Goal: Task Accomplishment & Management: Manage account settings

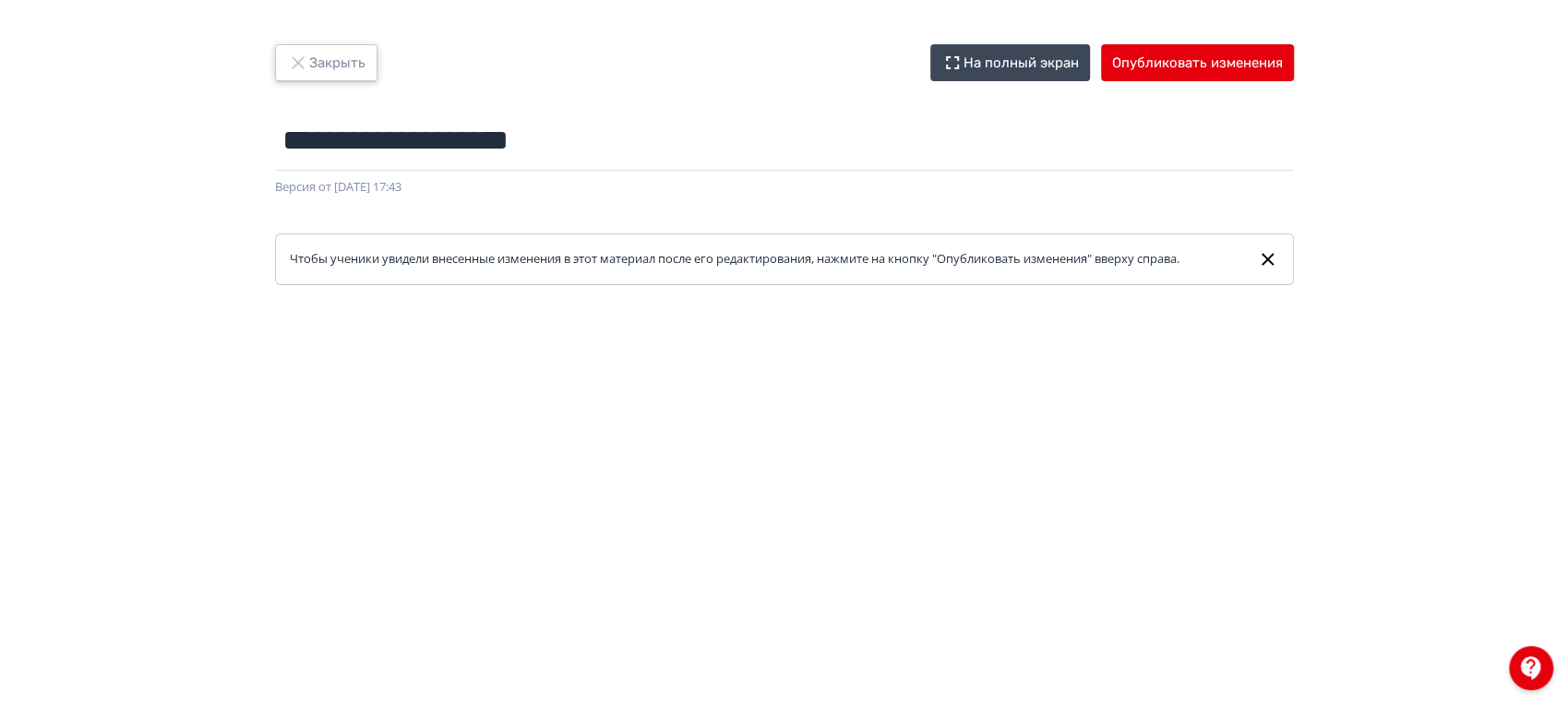
click at [335, 66] on button "Закрыть" at bounding box center [326, 63] width 103 height 37
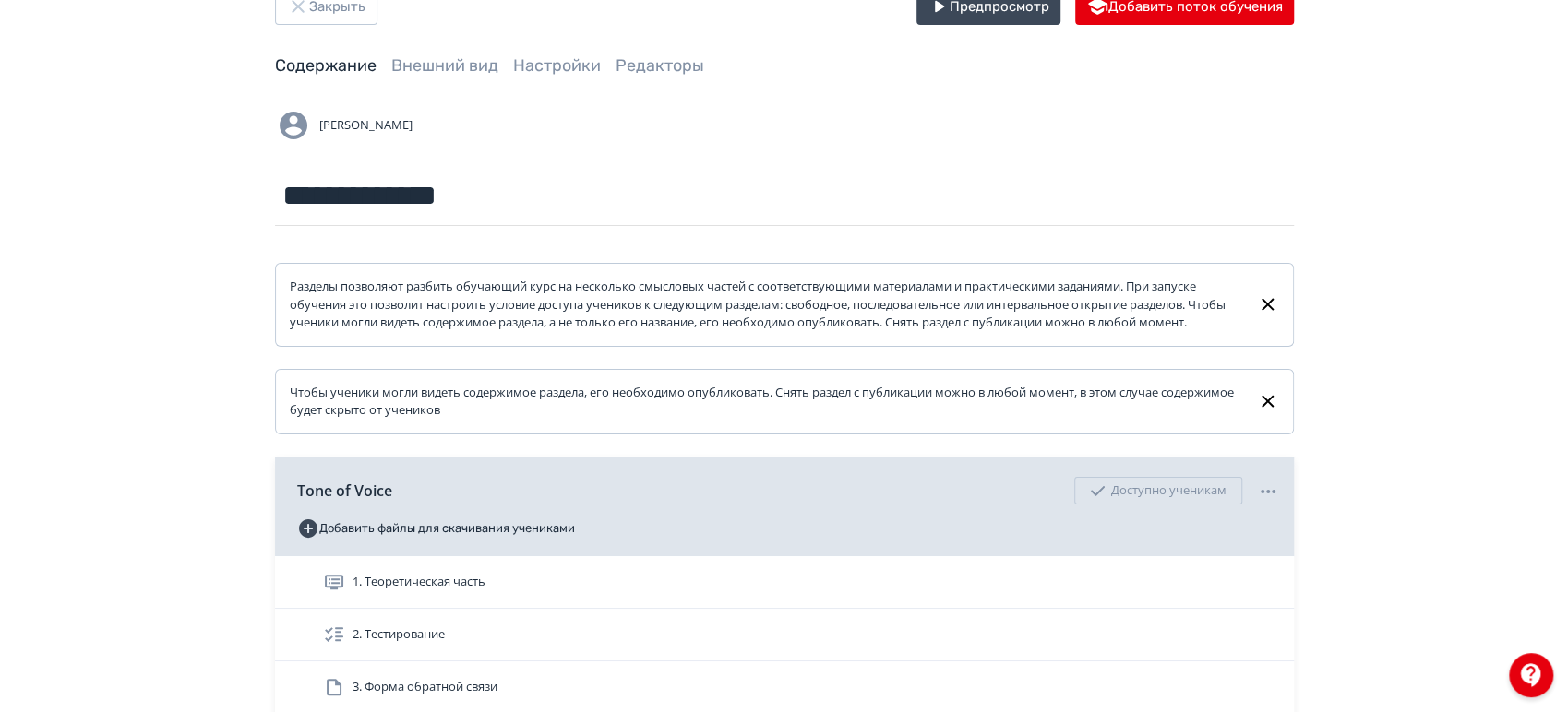
scroll to position [103, 0]
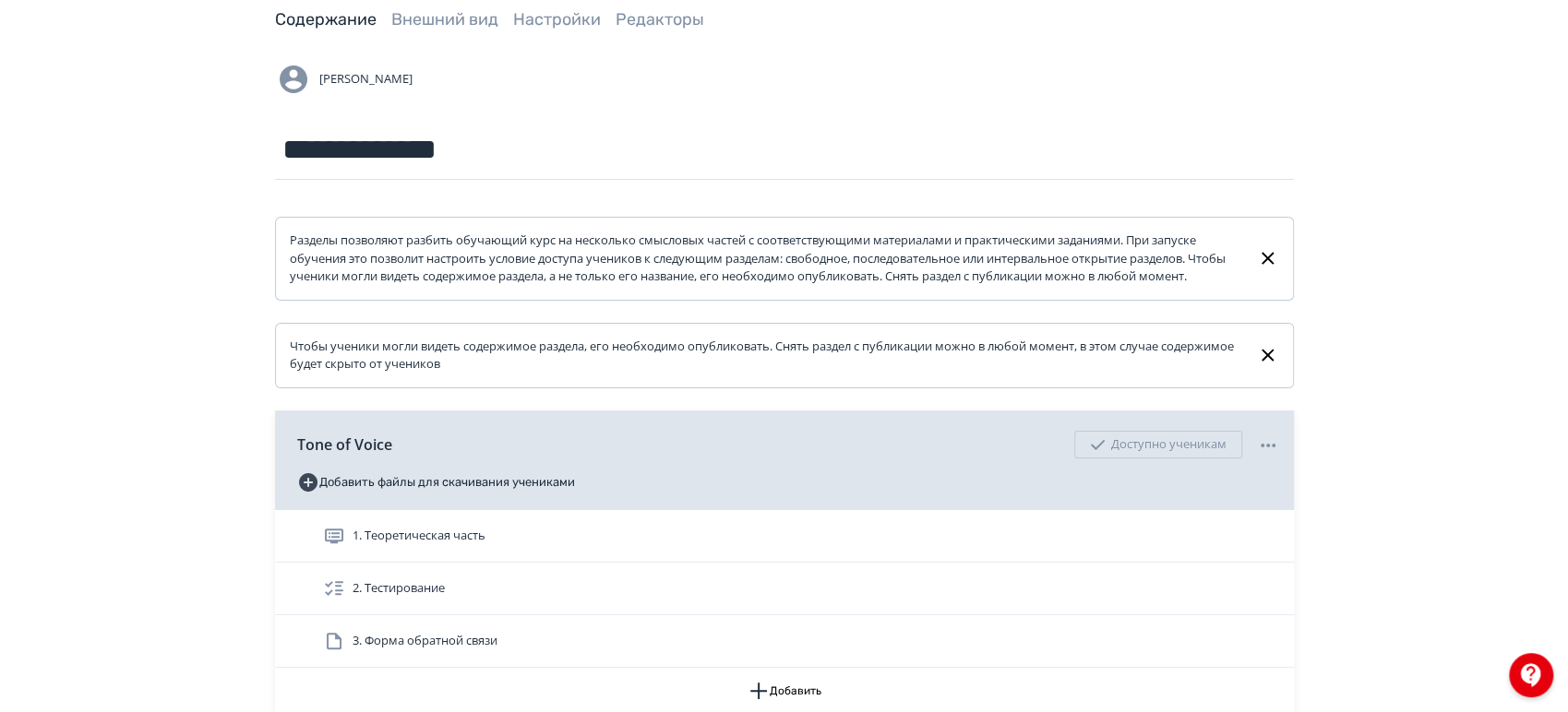
click at [1515, 264] on div "**********" at bounding box center [784, 383] width 1568 height 972
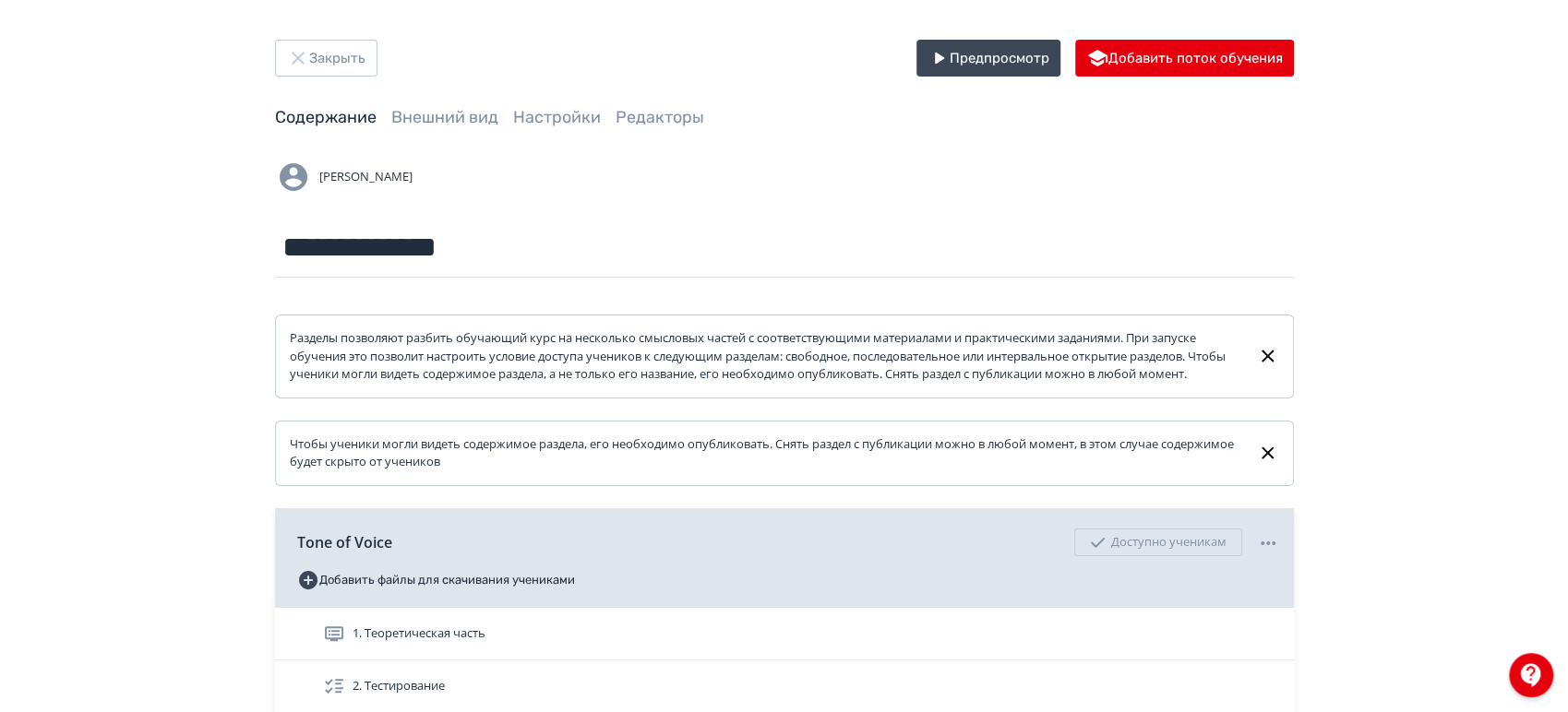
scroll to position [0, 0]
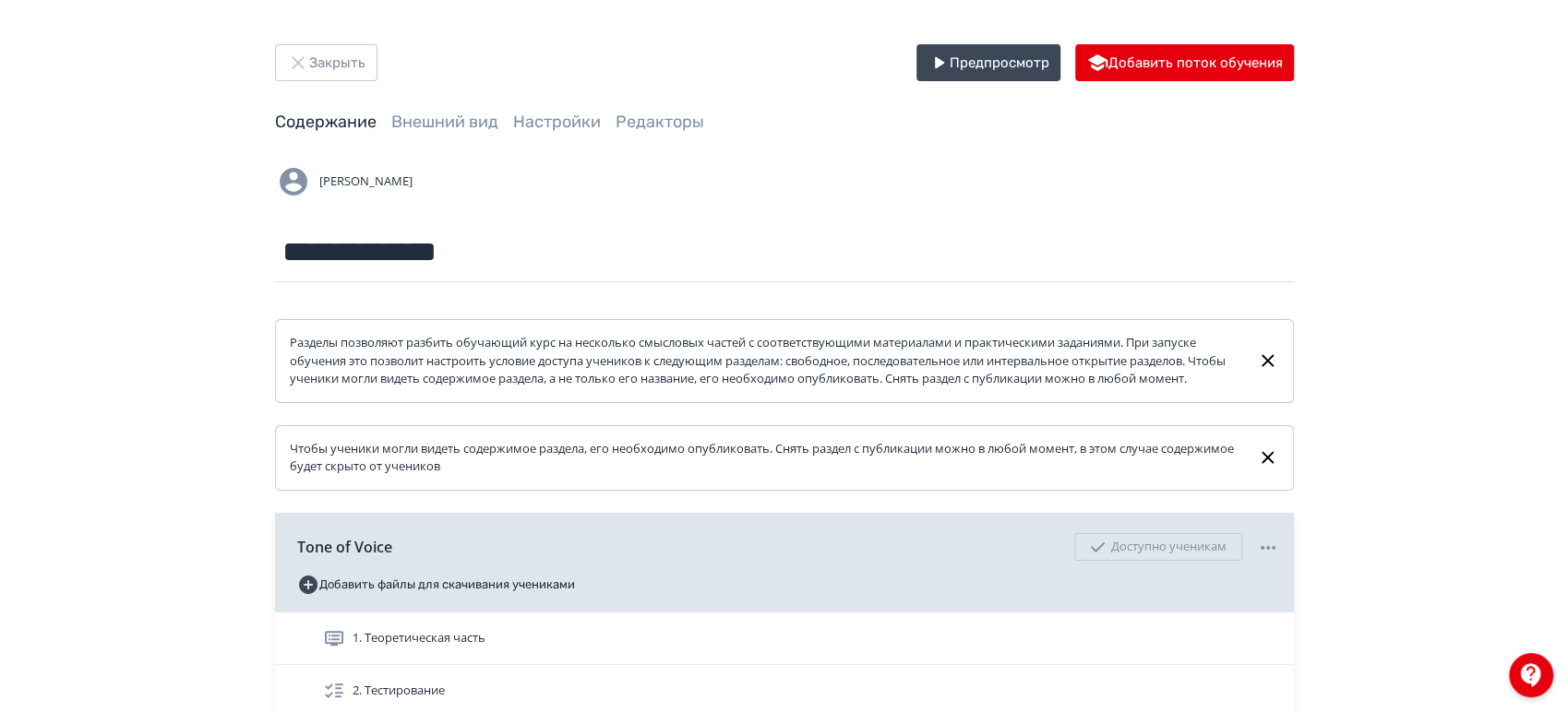
click at [1446, 441] on div "**********" at bounding box center [784, 486] width 1568 height 972
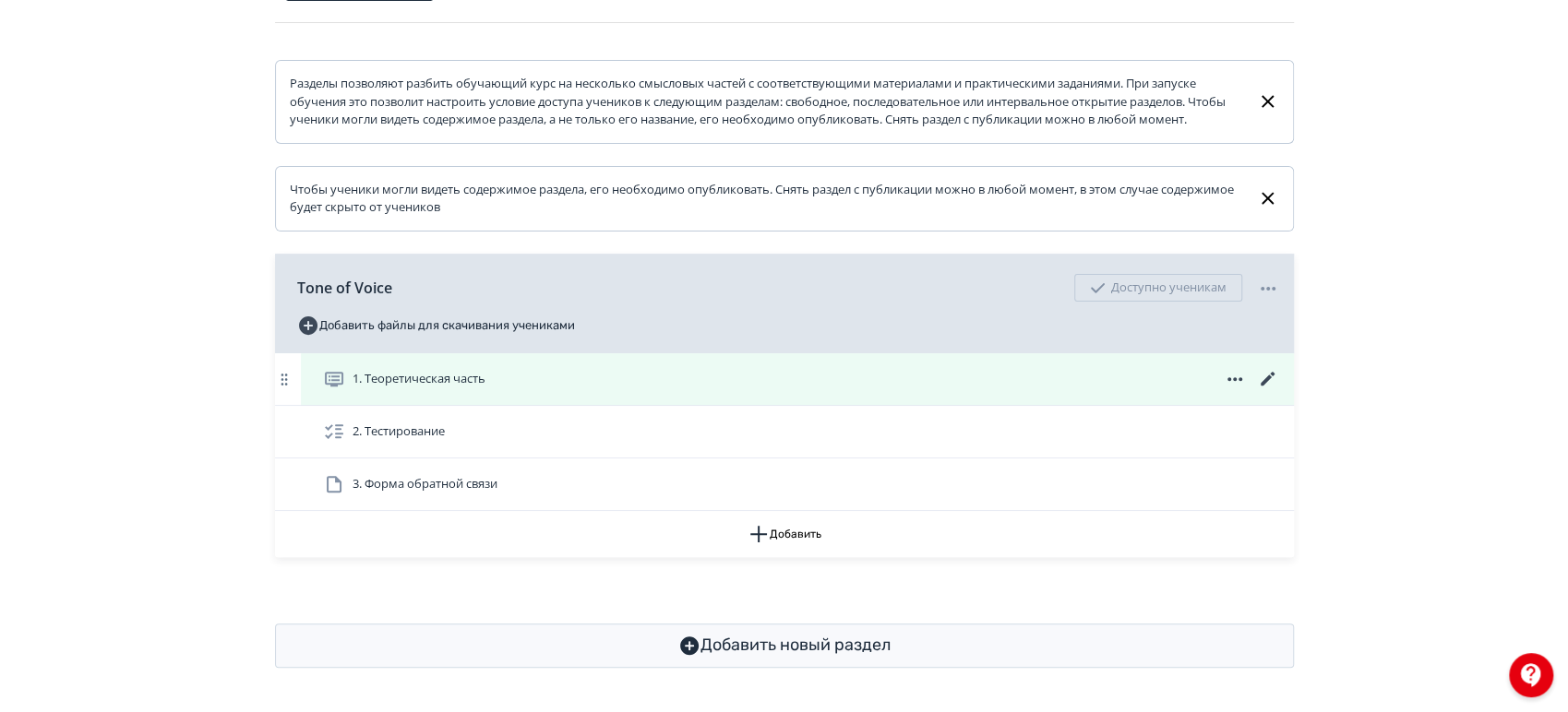
click at [1264, 384] on icon at bounding box center [1268, 379] width 22 height 22
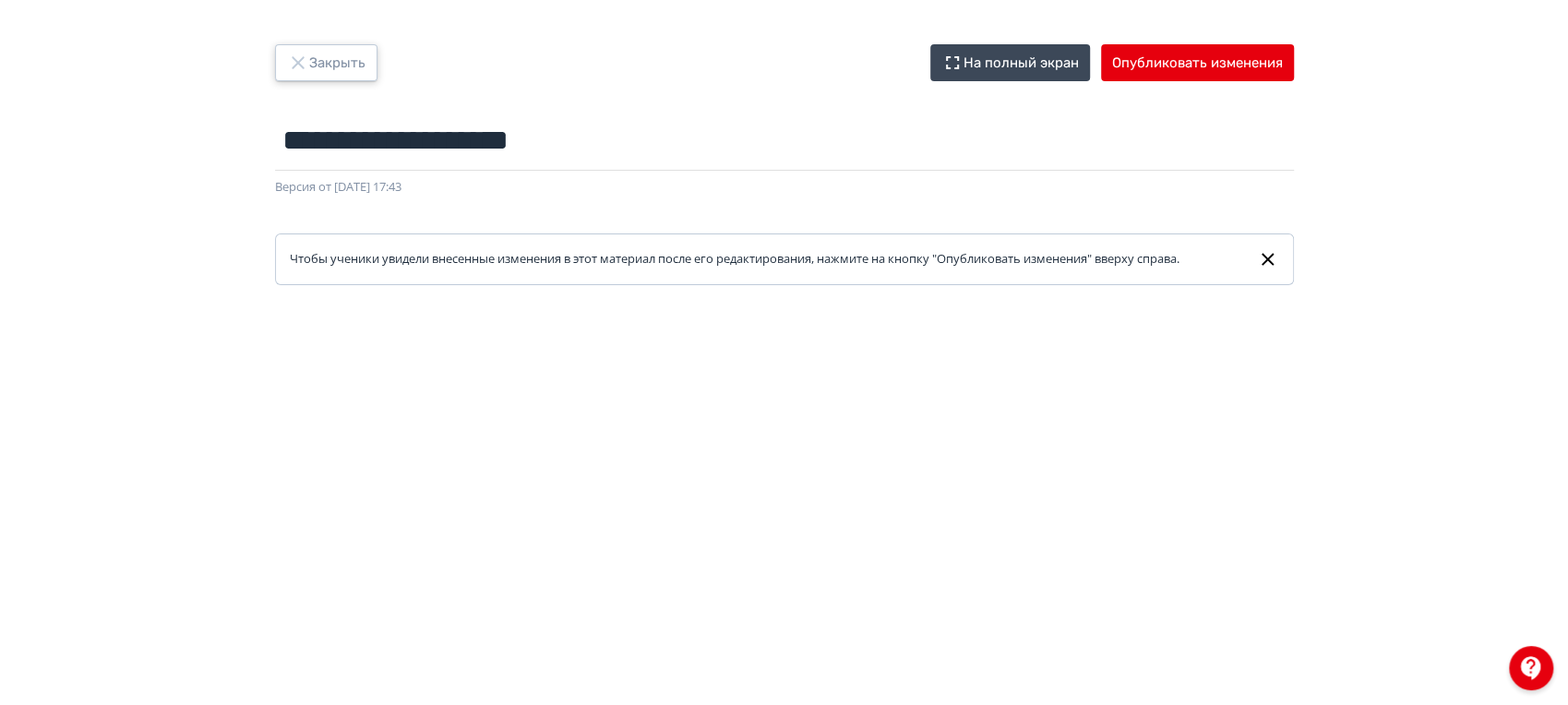
click at [342, 68] on button "Закрыть" at bounding box center [326, 63] width 103 height 37
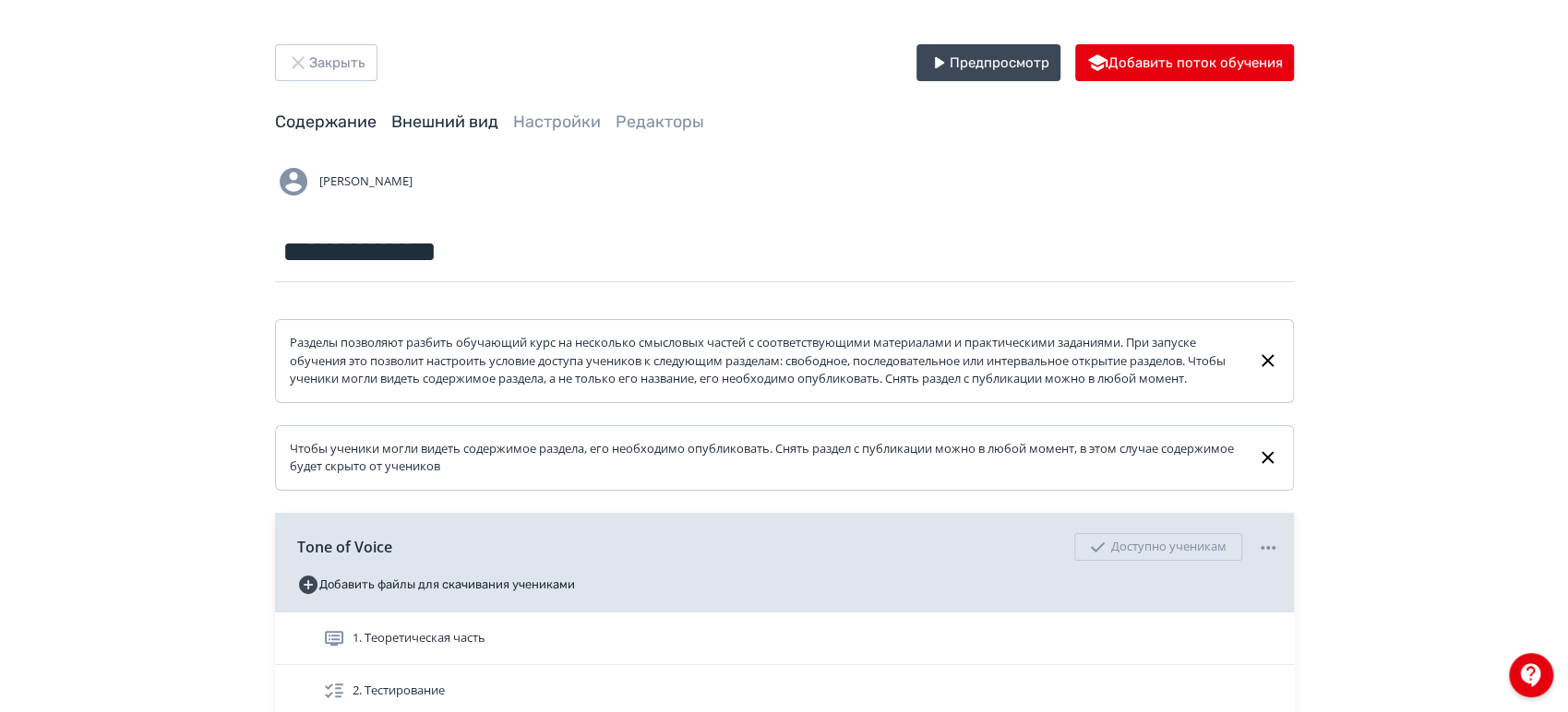
click at [427, 123] on link "Внешний вид" at bounding box center [444, 121] width 107 height 21
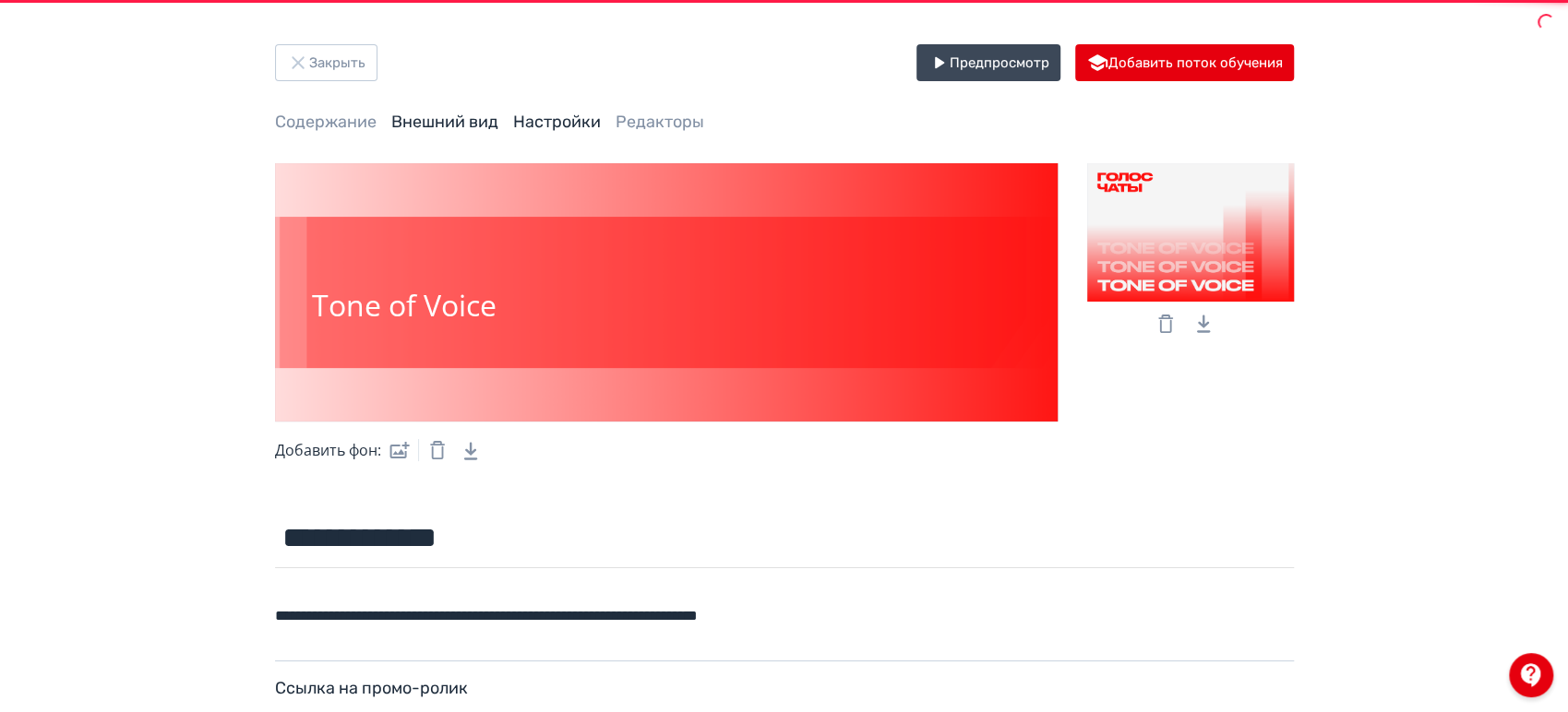
click at [578, 129] on link "Настройки" at bounding box center [558, 121] width 88 height 21
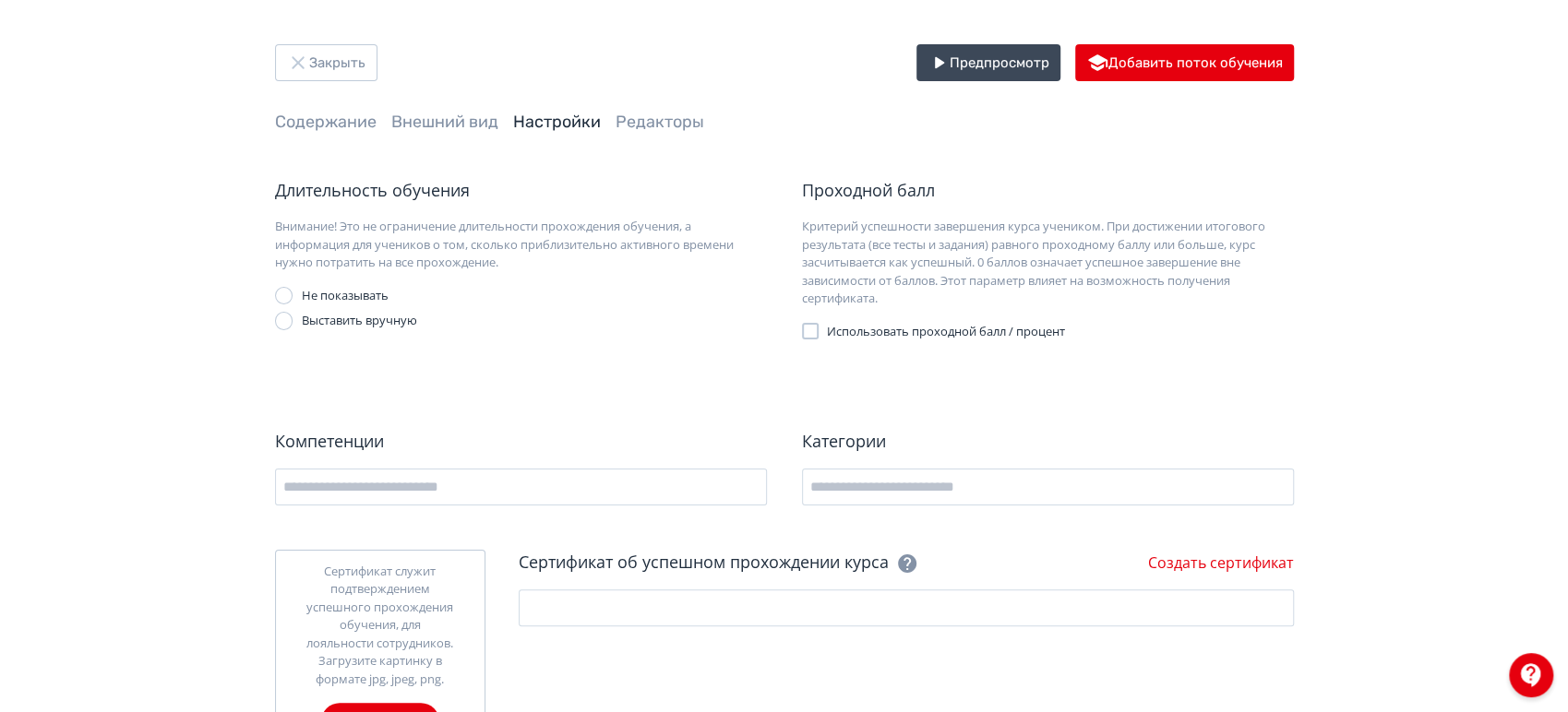
click at [624, 132] on span "Редакторы" at bounding box center [659, 122] width 89 height 23
click at [441, 136] on div "Закрыть Предпросмотр Добавить поток обучения Содержание Внешний вид Настройки Р…" at bounding box center [784, 402] width 1107 height 716
click at [462, 111] on span "Внешний вид" at bounding box center [444, 122] width 107 height 23
click at [470, 136] on div "Закрыть Предпросмотр Добавить поток обучения Содержание Внешний вид Настройки Р…" at bounding box center [784, 402] width 1107 height 716
click at [467, 129] on link "Внешний вид" at bounding box center [444, 121] width 107 height 21
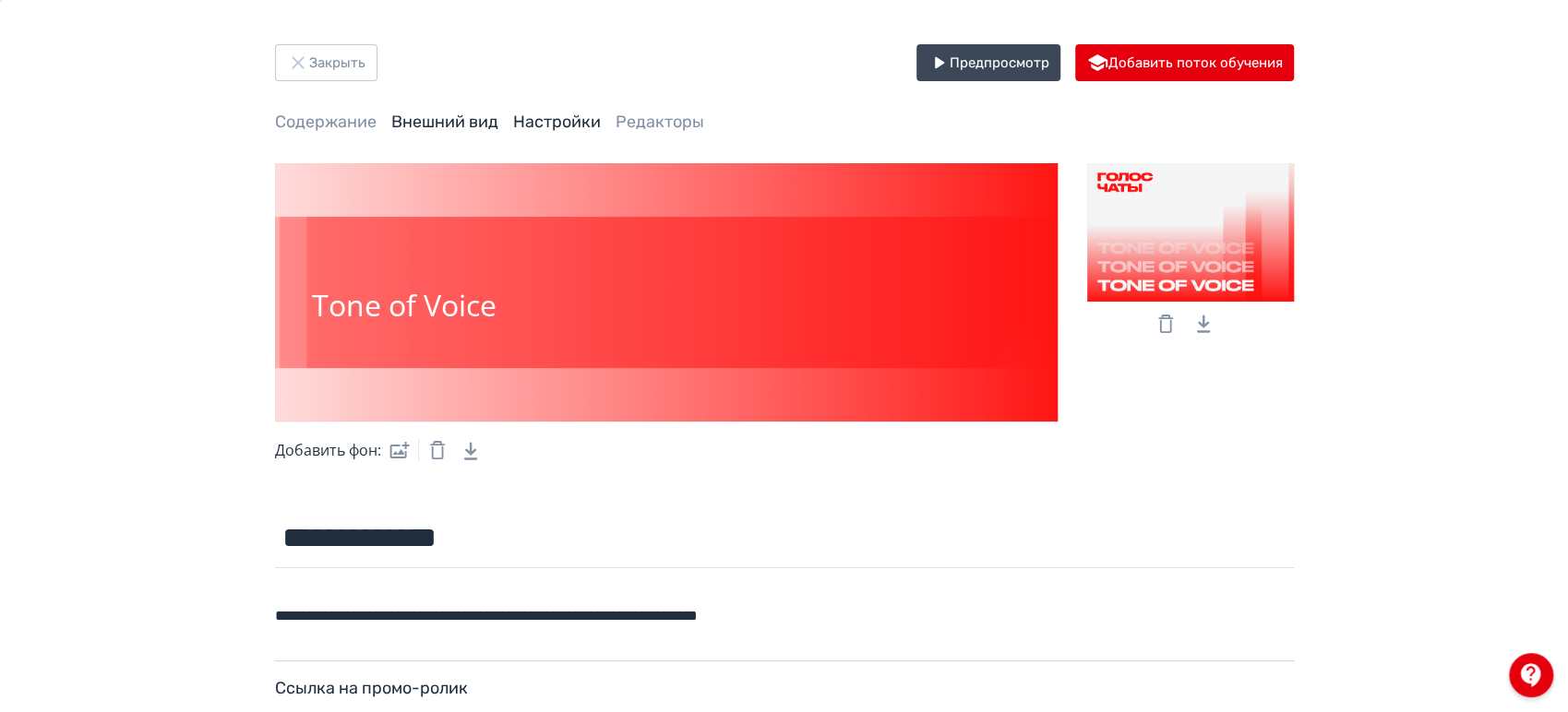
click at [548, 116] on link "Настройки" at bounding box center [558, 121] width 88 height 21
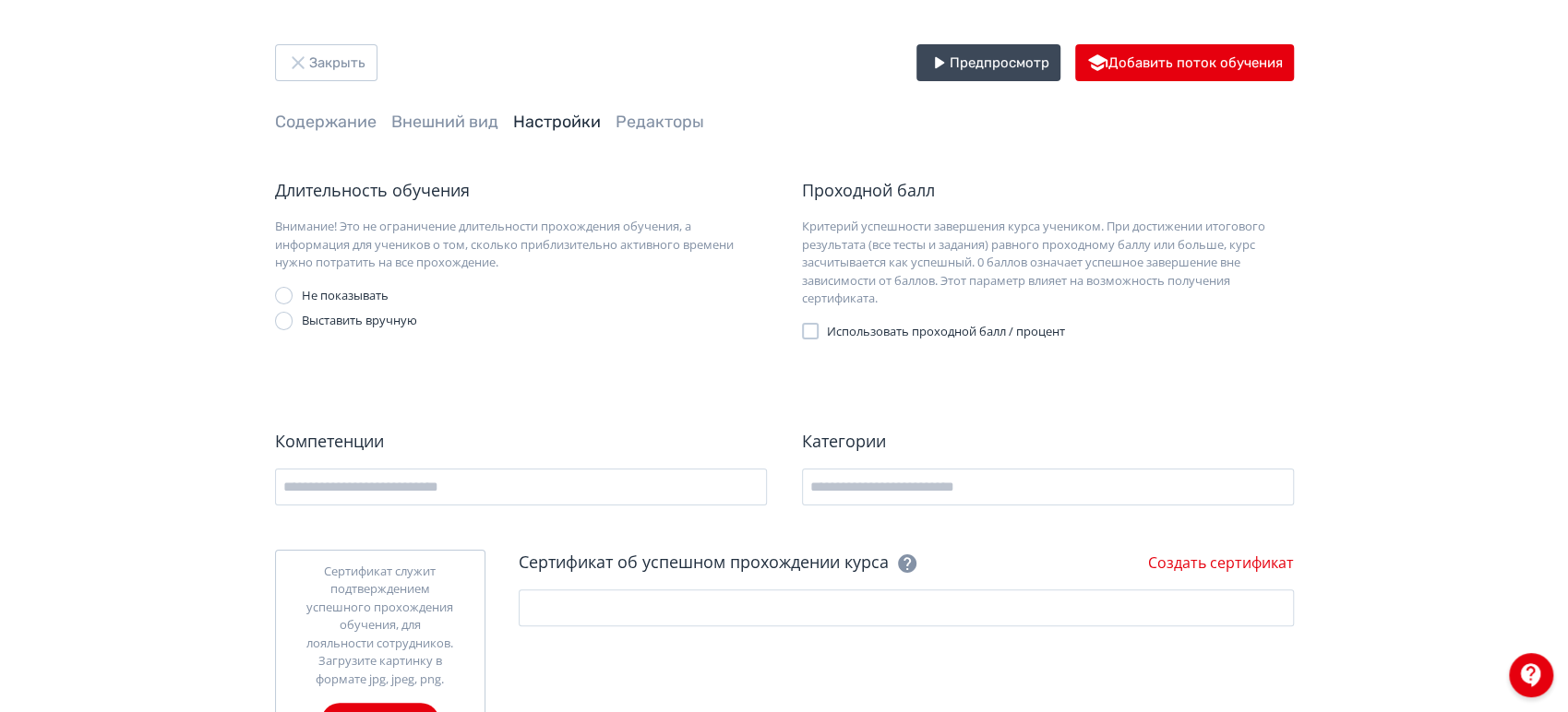
click at [373, 318] on div "Выставить вручную" at bounding box center [360, 321] width 115 height 19
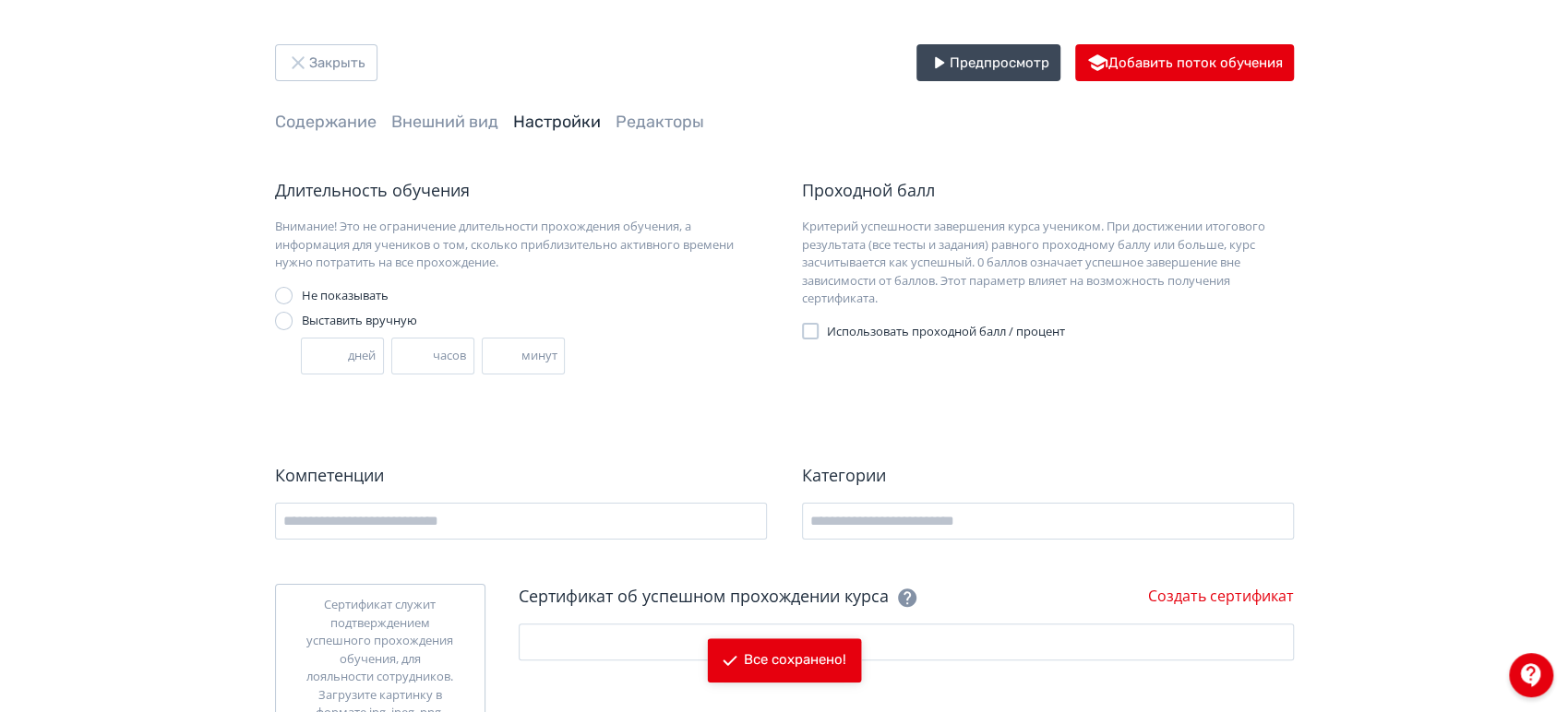
click at [355, 293] on div "Не показывать" at bounding box center [345, 295] width 87 height 19
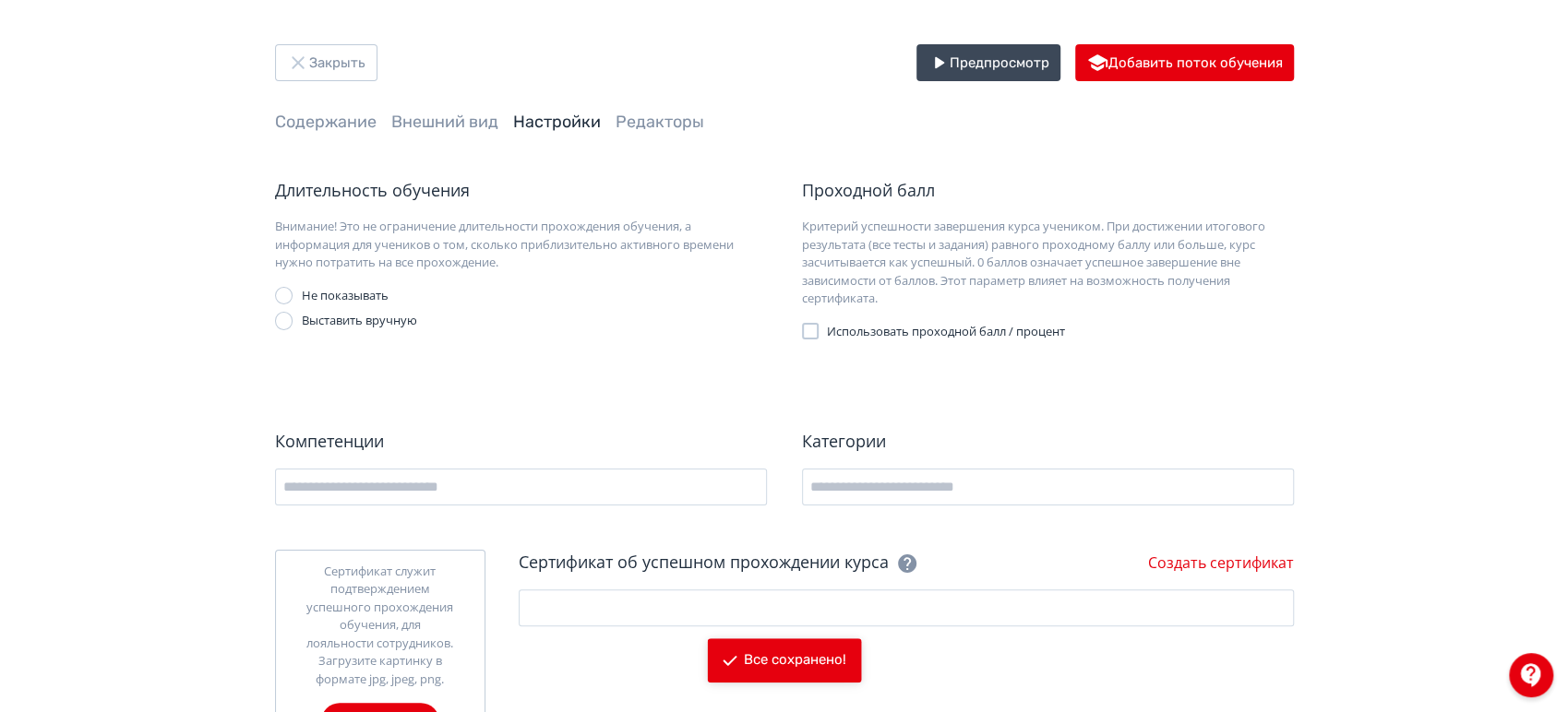
click at [339, 132] on span "Содержание" at bounding box center [326, 122] width 102 height 23
click at [339, 116] on link "Содержание" at bounding box center [326, 121] width 102 height 21
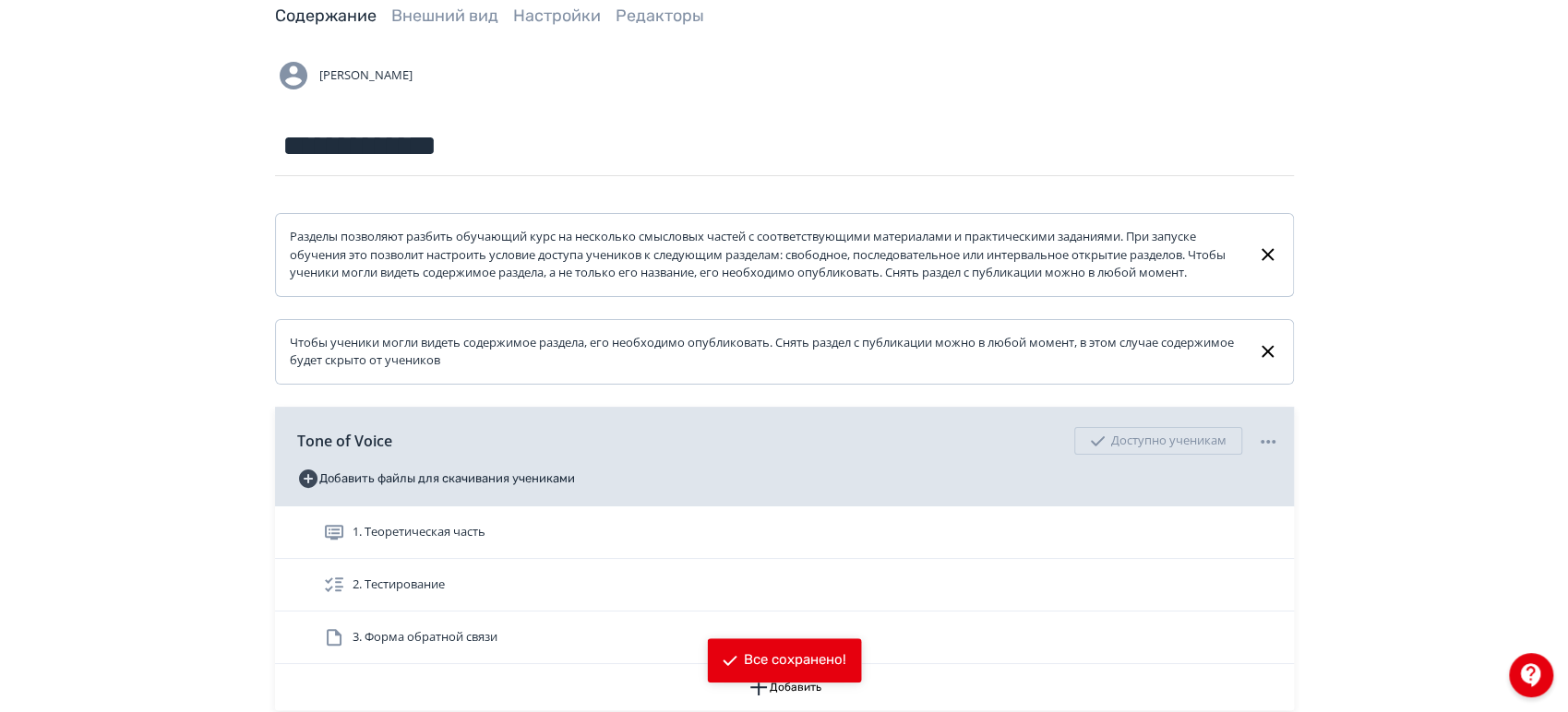
scroll to position [204, 0]
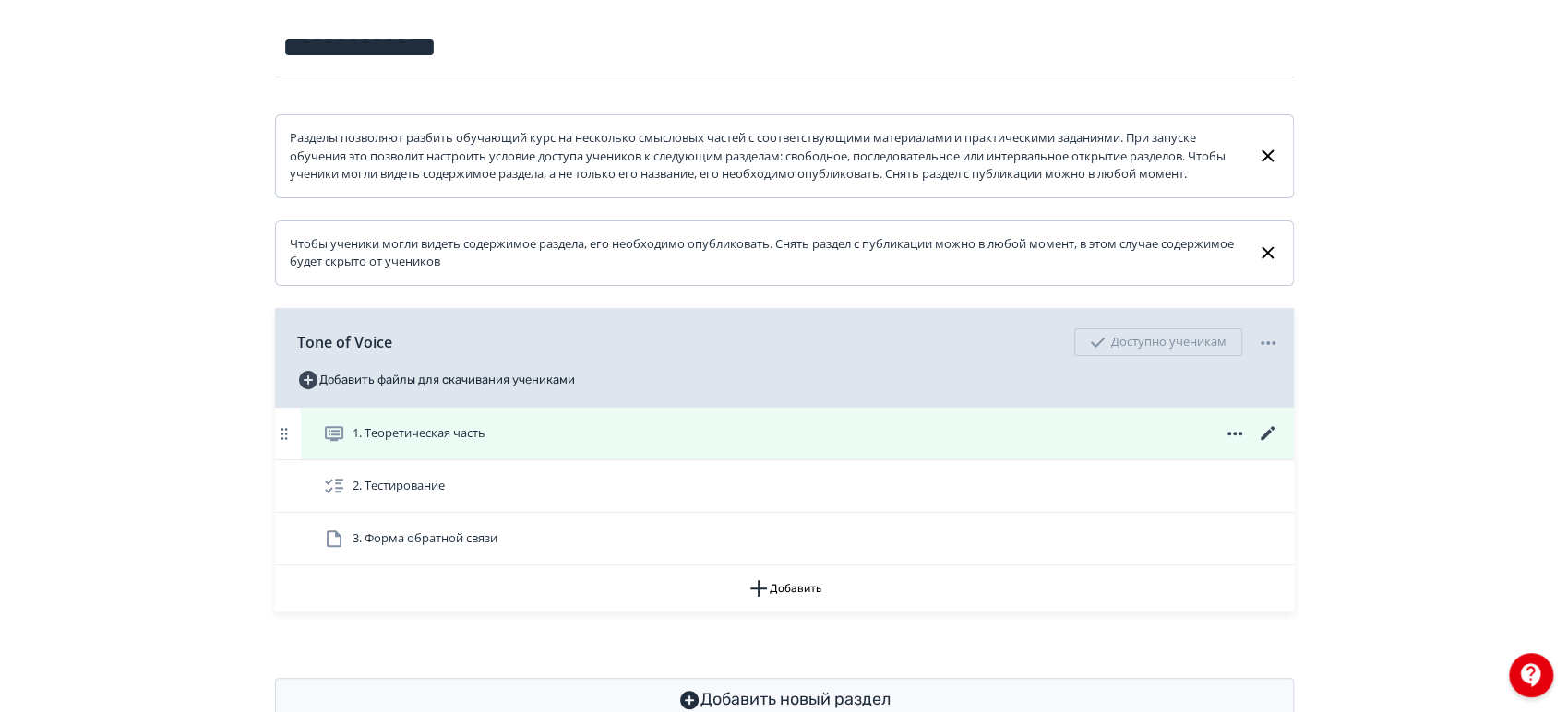
click at [1270, 445] on icon at bounding box center [1268, 433] width 22 height 22
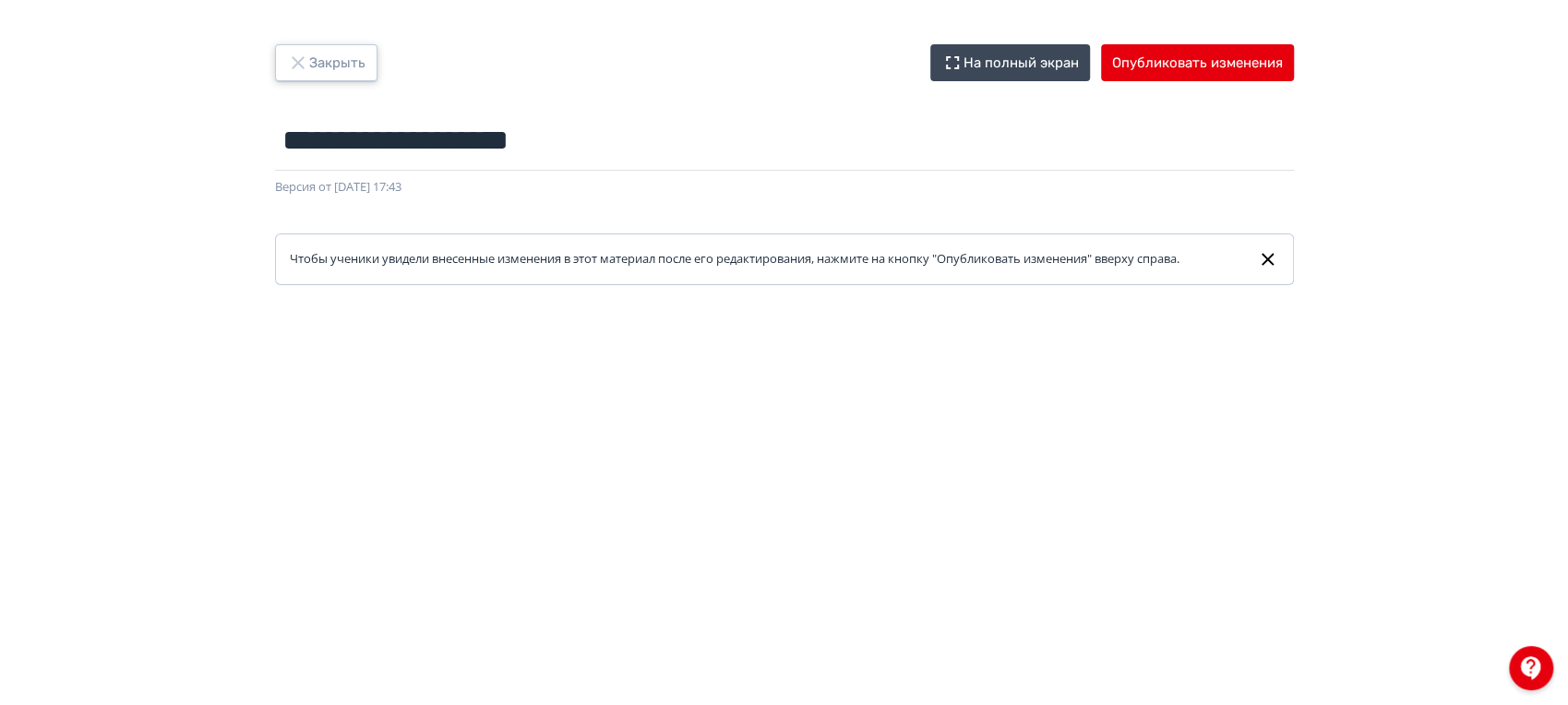
click at [319, 49] on button "Закрыть" at bounding box center [326, 63] width 103 height 37
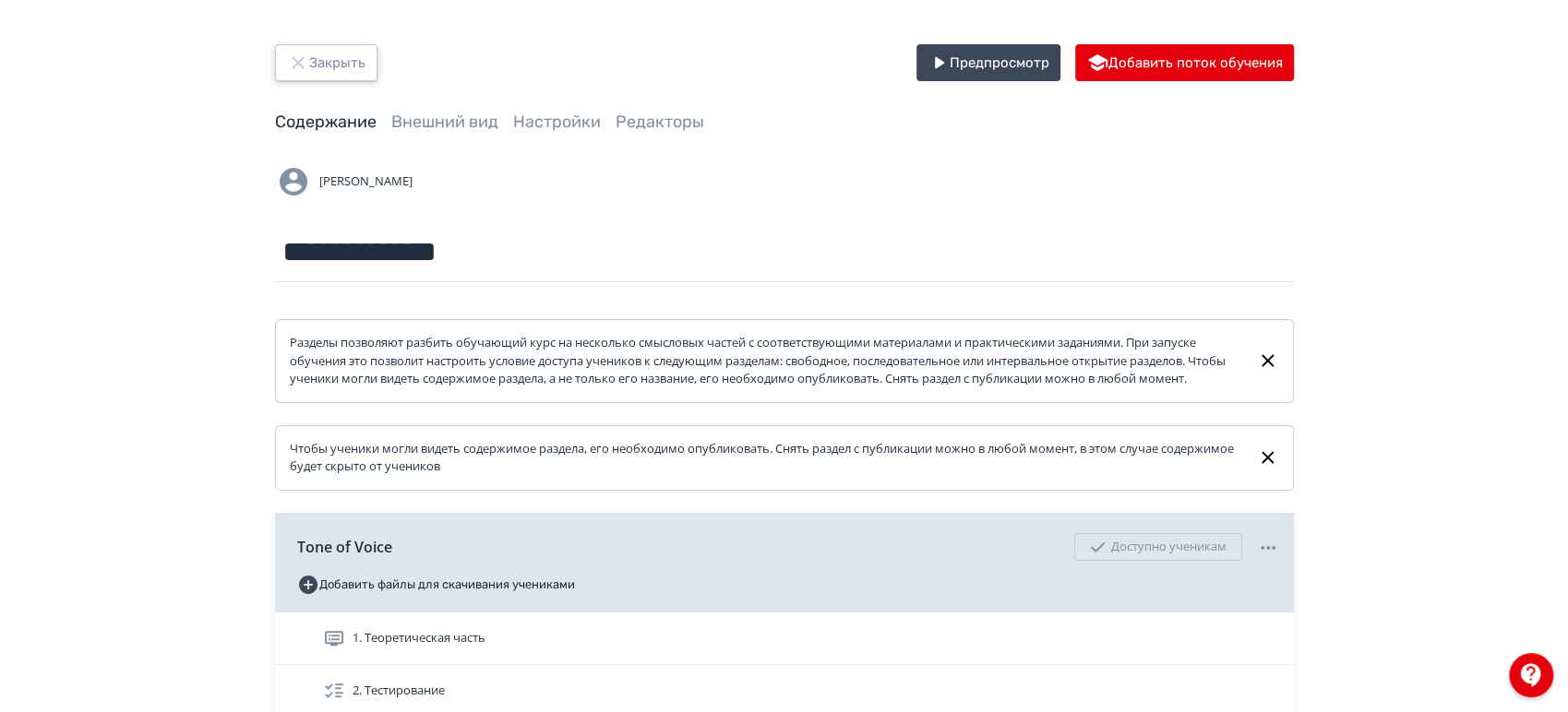
click at [348, 70] on button "Закрыть" at bounding box center [326, 63] width 103 height 37
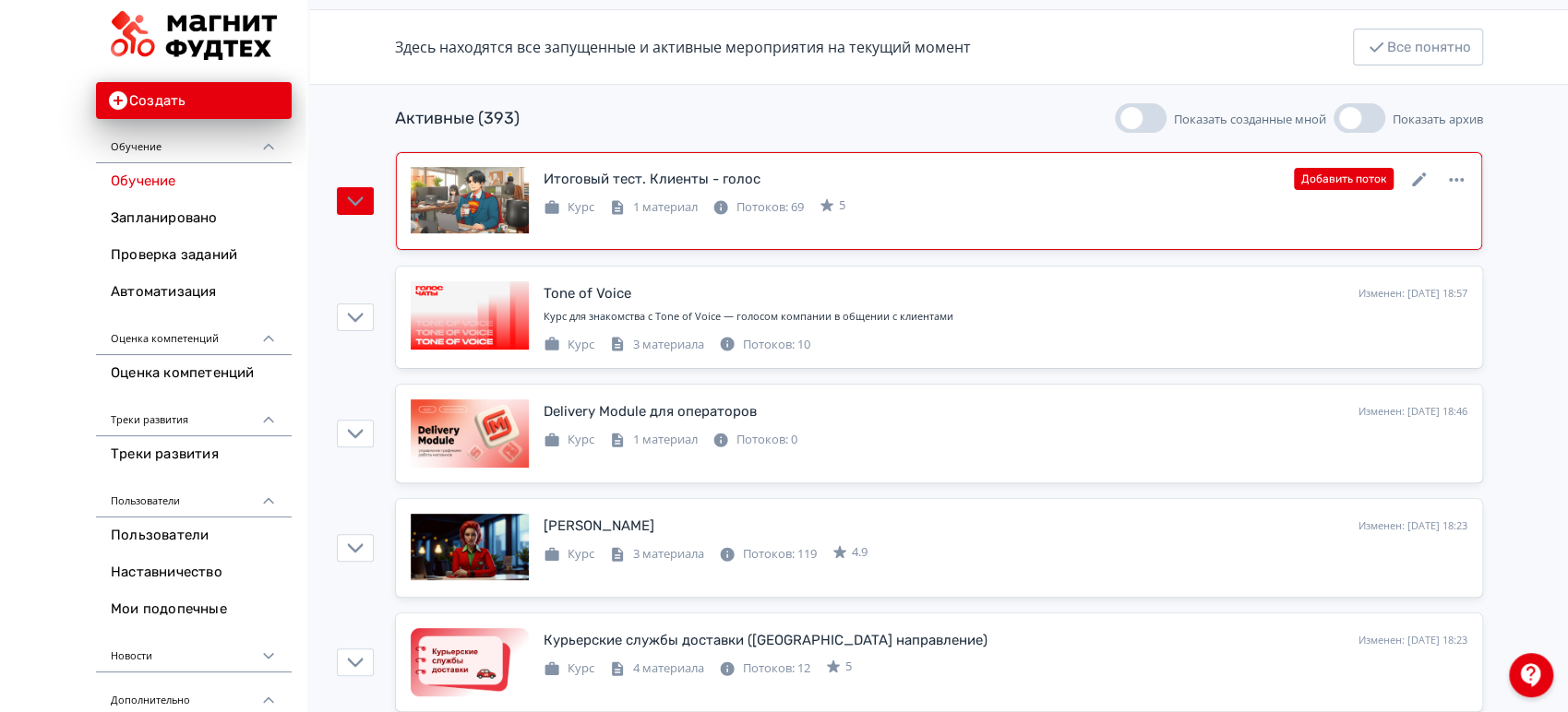
scroll to position [204, 0]
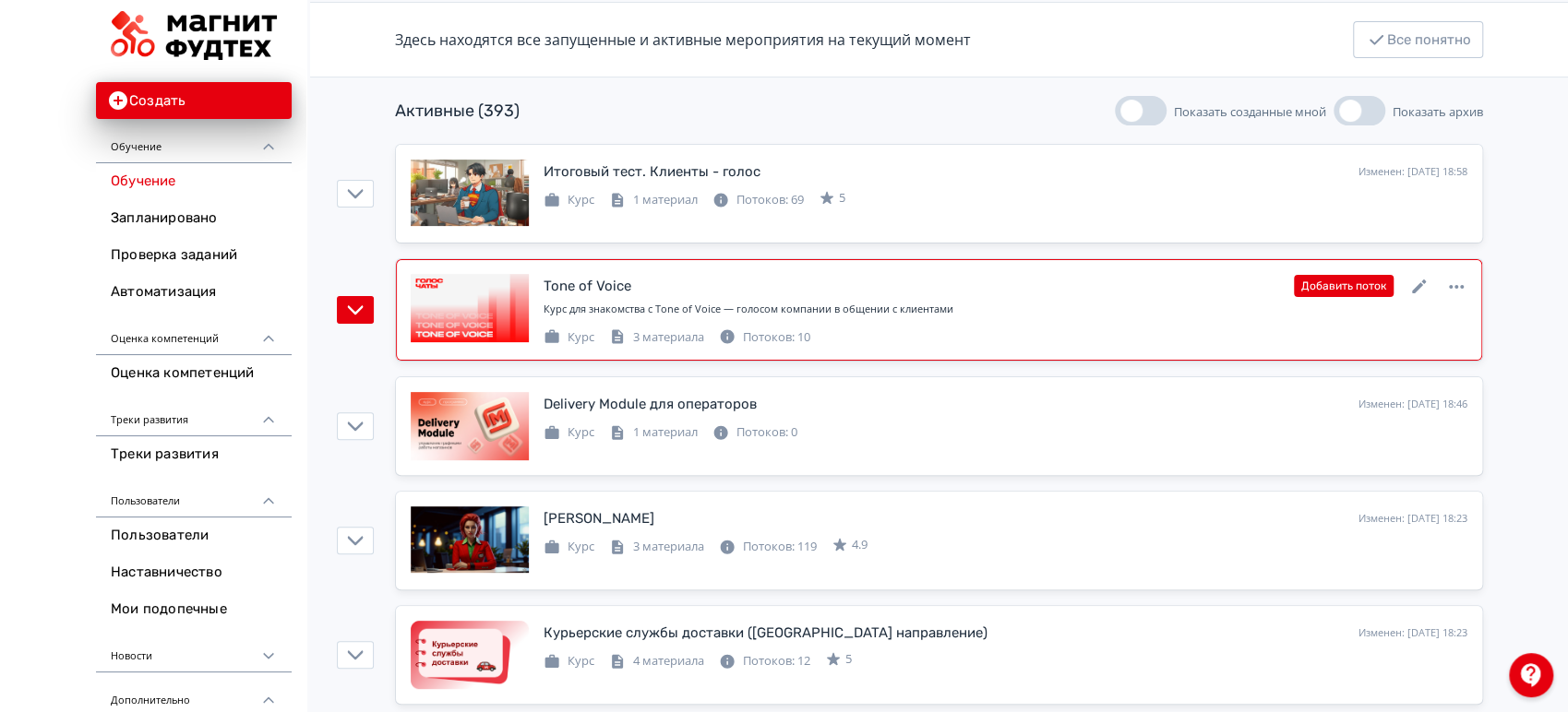
click at [960, 311] on div "Курс для знакомства с Tone of Voice — голосом компании в общении с клиентами" at bounding box center [1006, 310] width 924 height 16
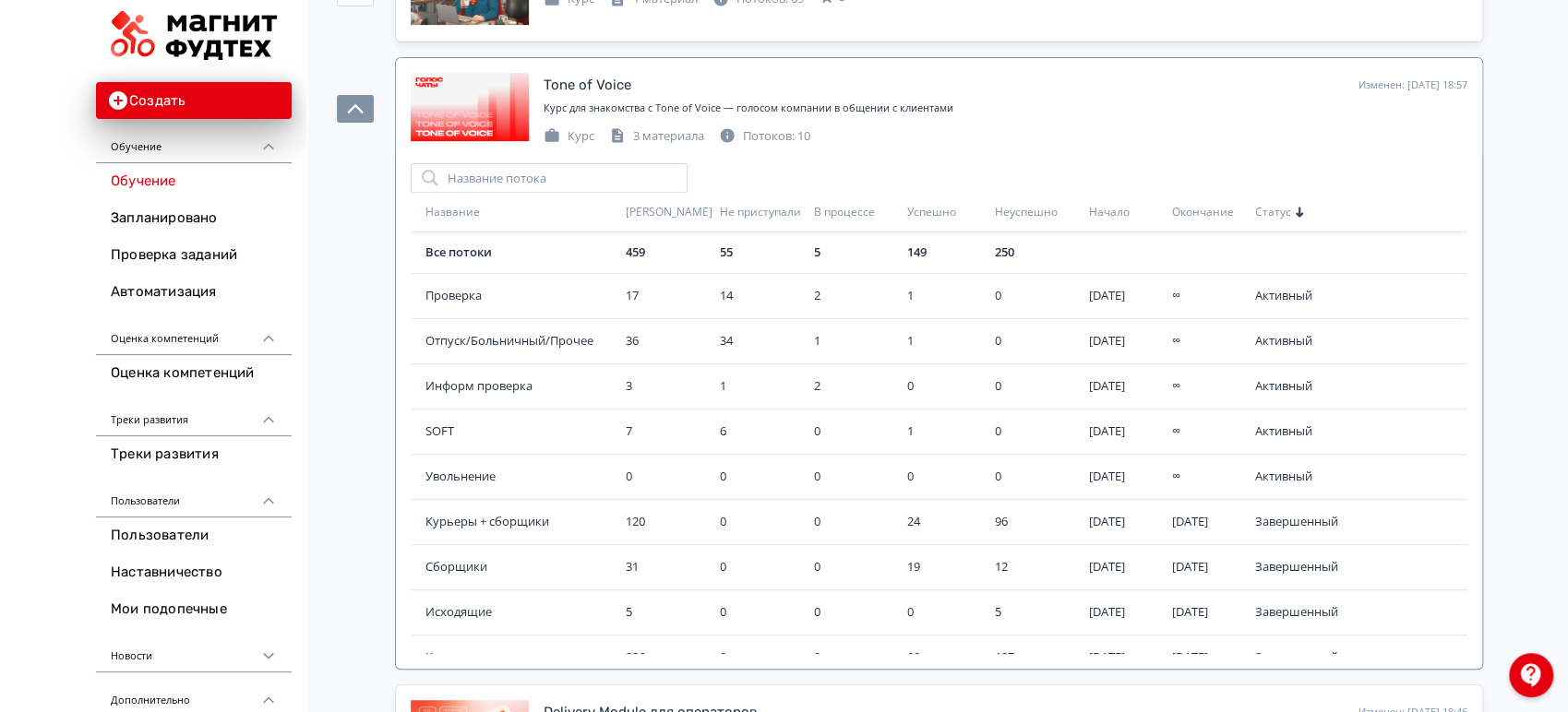
scroll to position [410, 0]
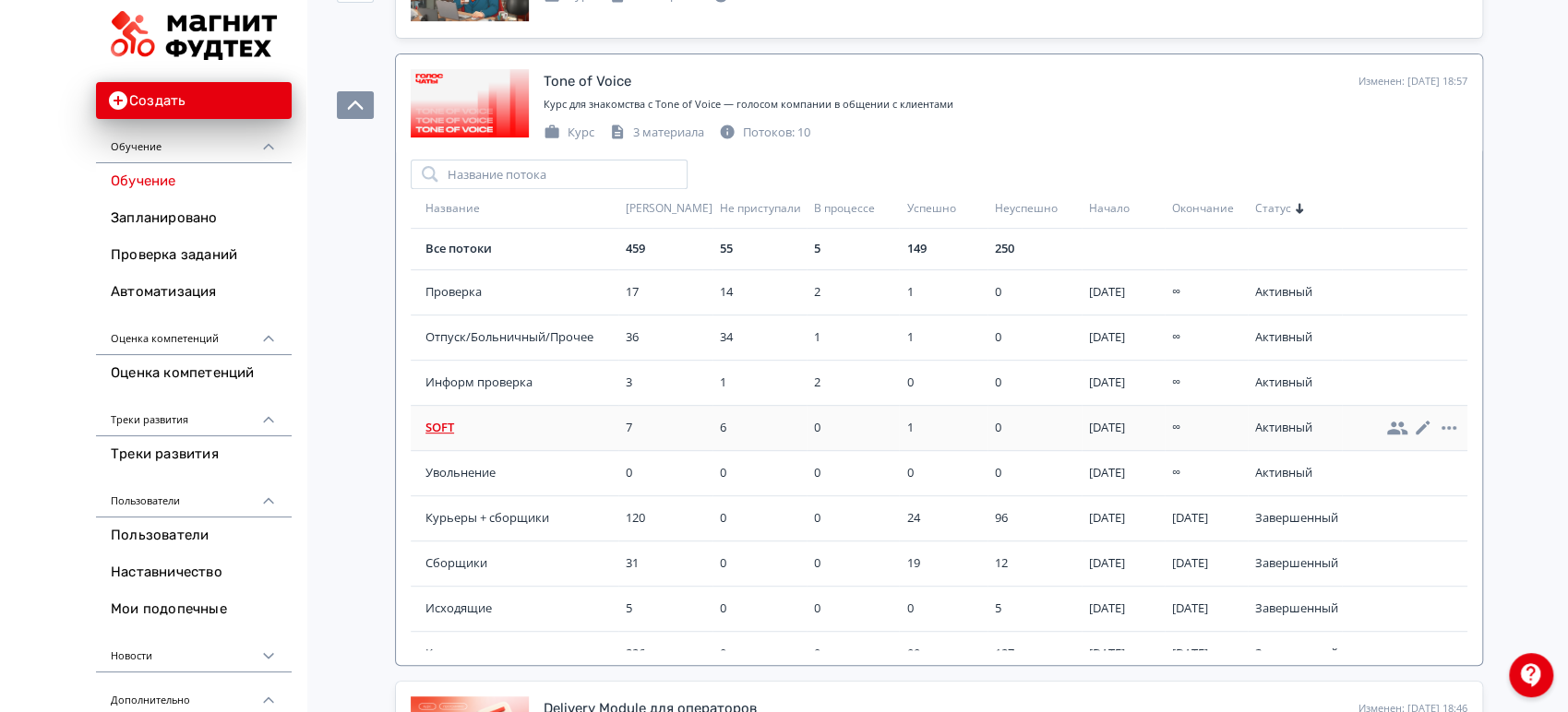
click at [450, 420] on span "SOFT" at bounding box center [521, 427] width 193 height 19
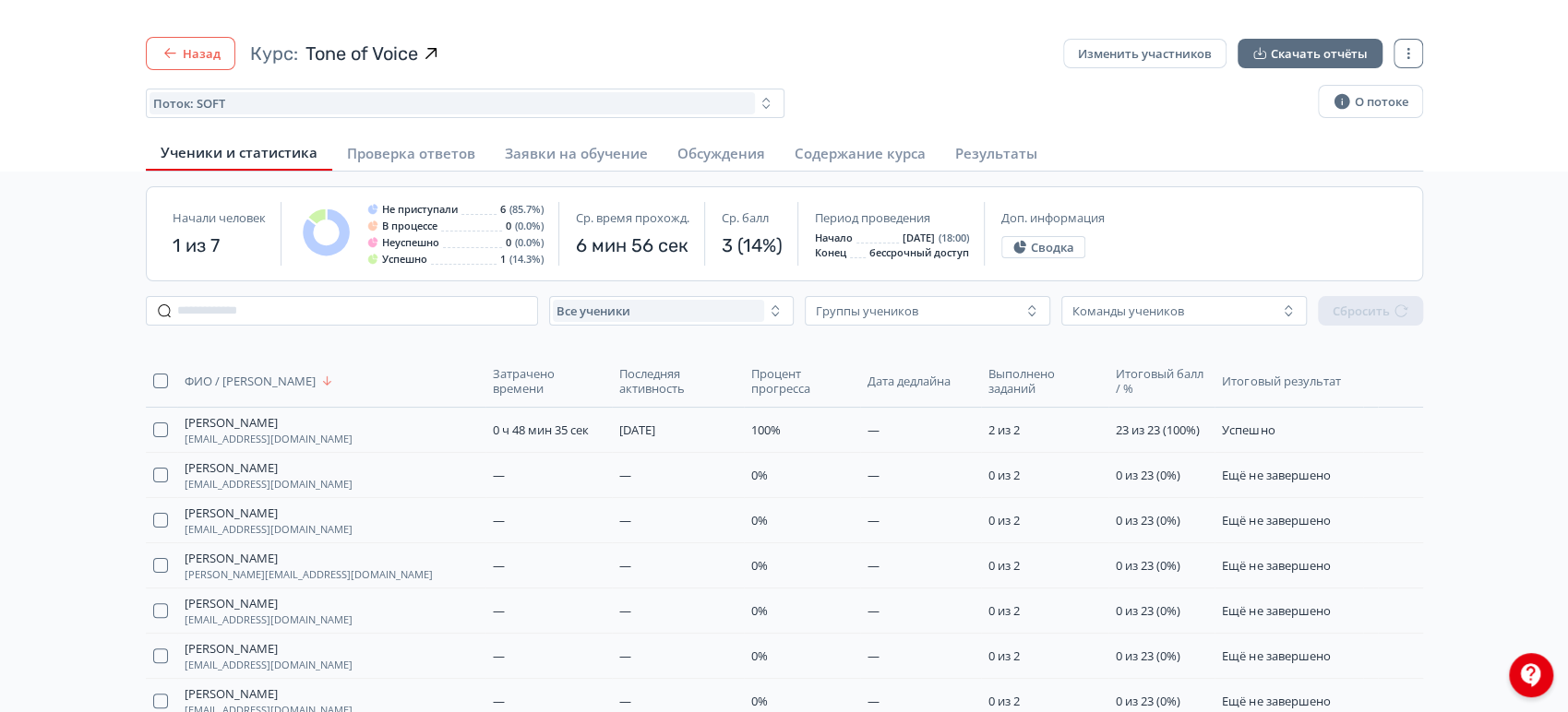
click at [200, 54] on button "Назад" at bounding box center [191, 54] width 90 height 33
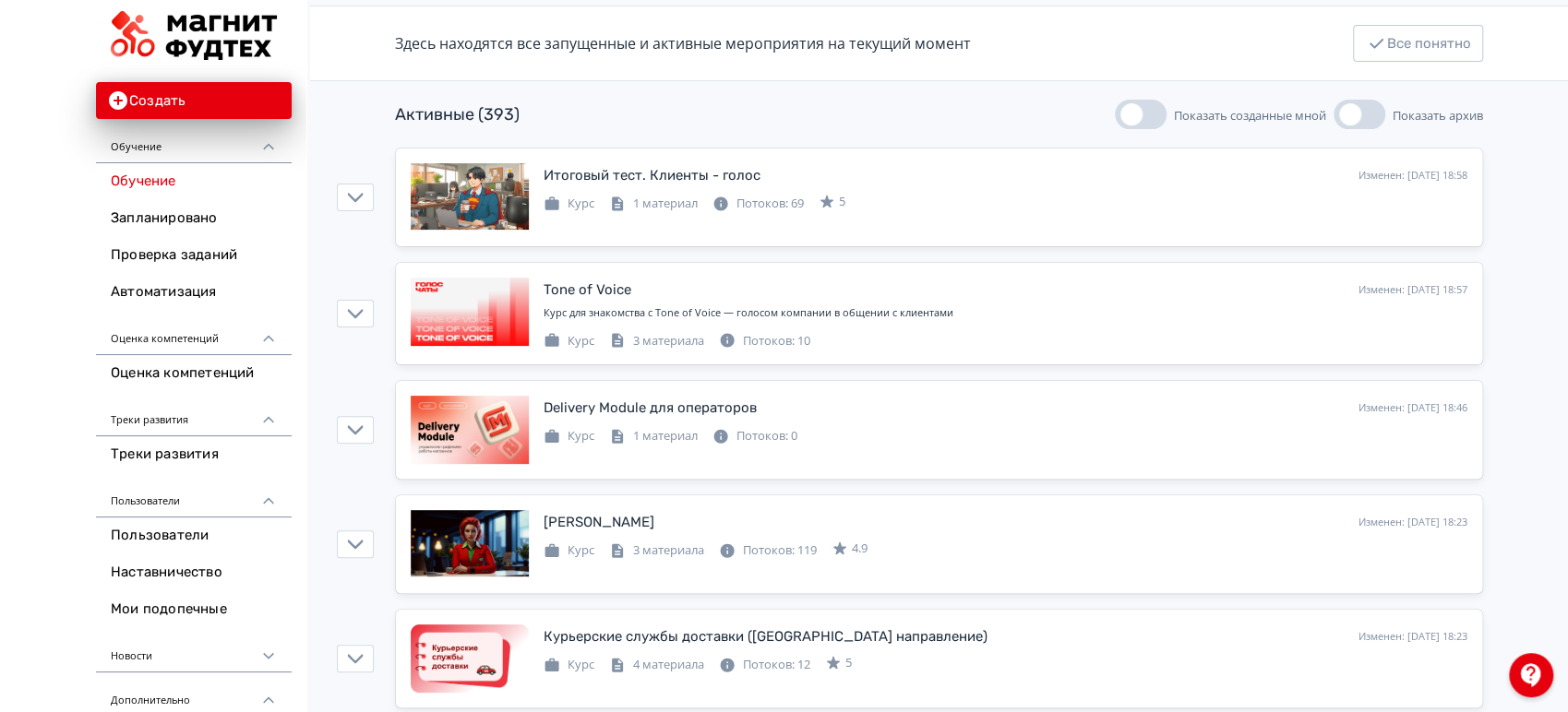
scroll to position [204, 0]
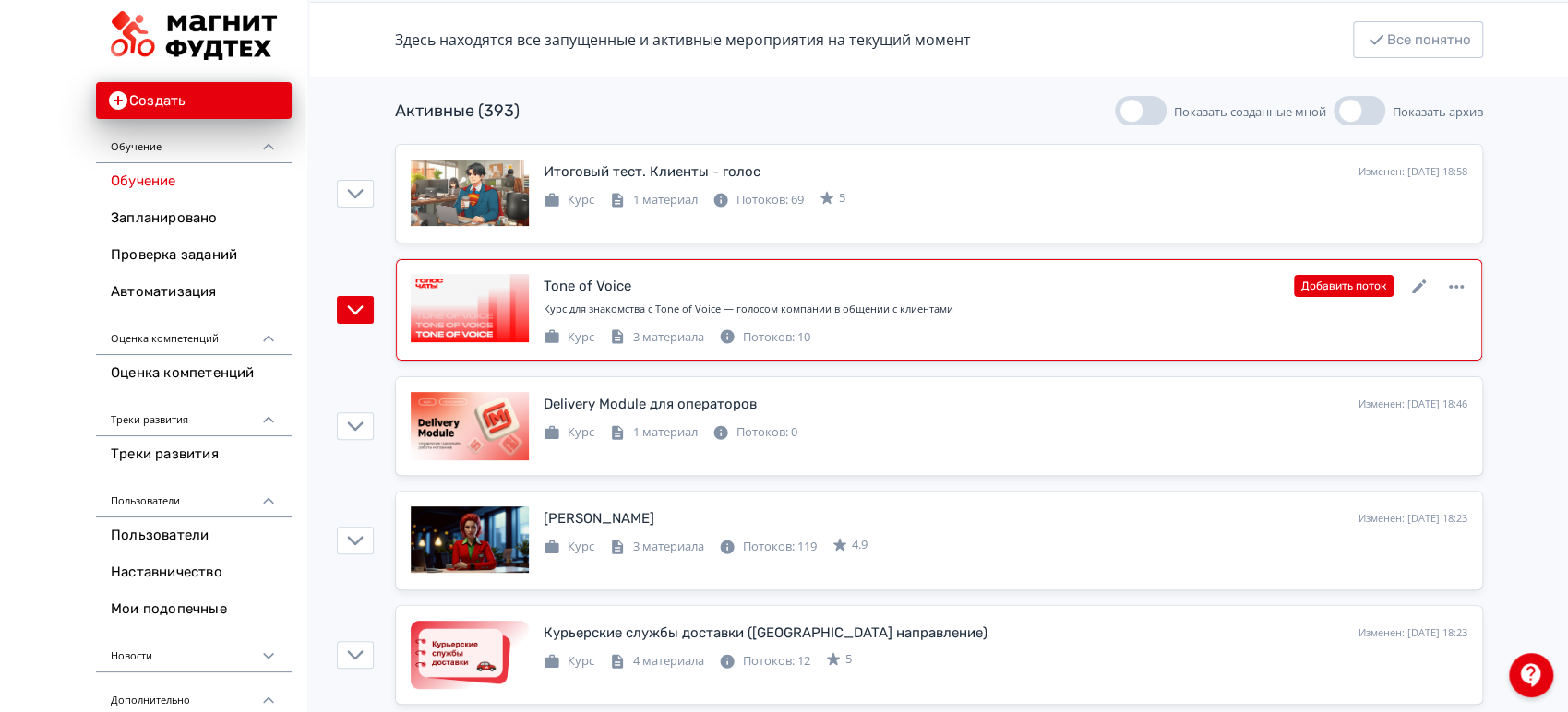
click at [968, 278] on div "Tone of Voice Изменен: 14.10.2025 в 18:57 Добавить поток" at bounding box center [1006, 286] width 924 height 24
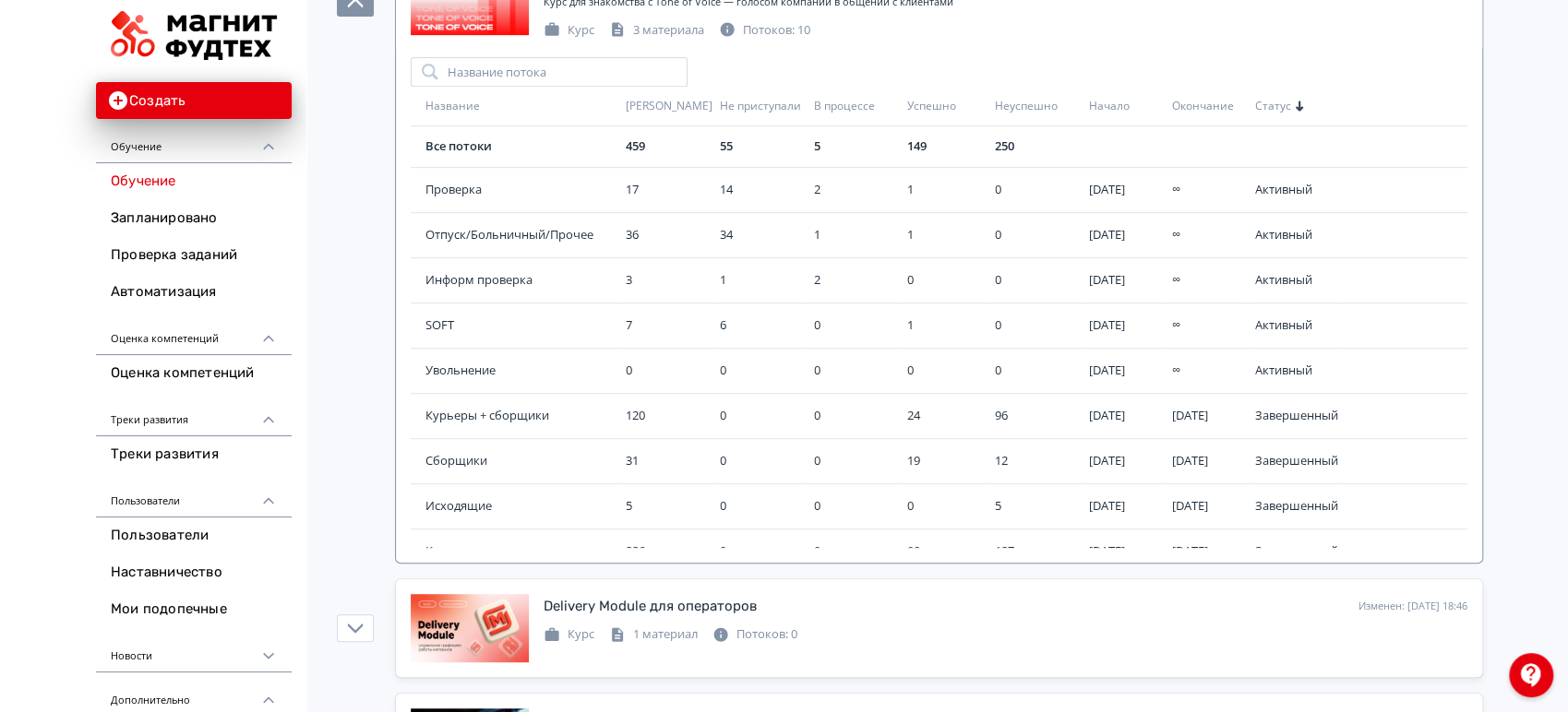
scroll to position [68, 0]
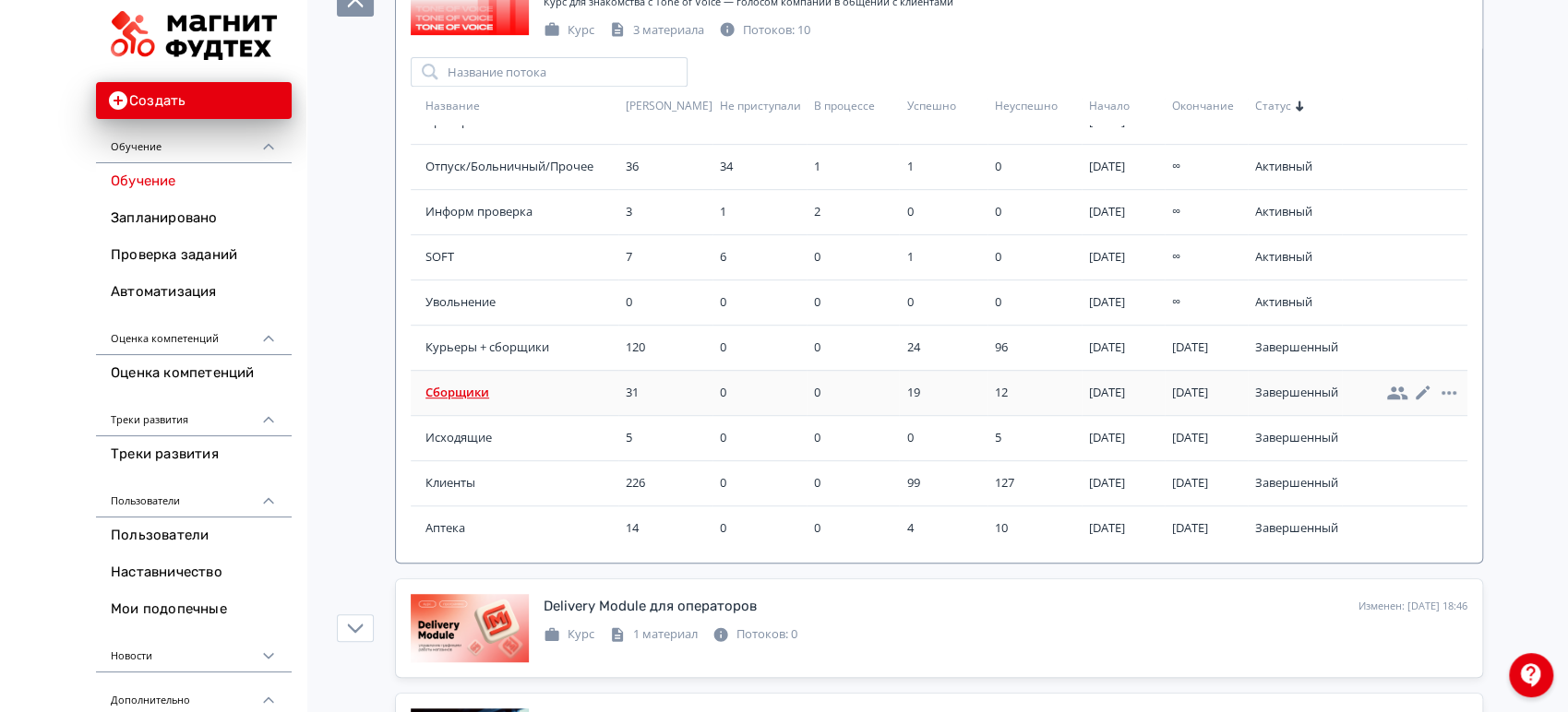
click at [475, 398] on span "Сборщики" at bounding box center [521, 393] width 193 height 19
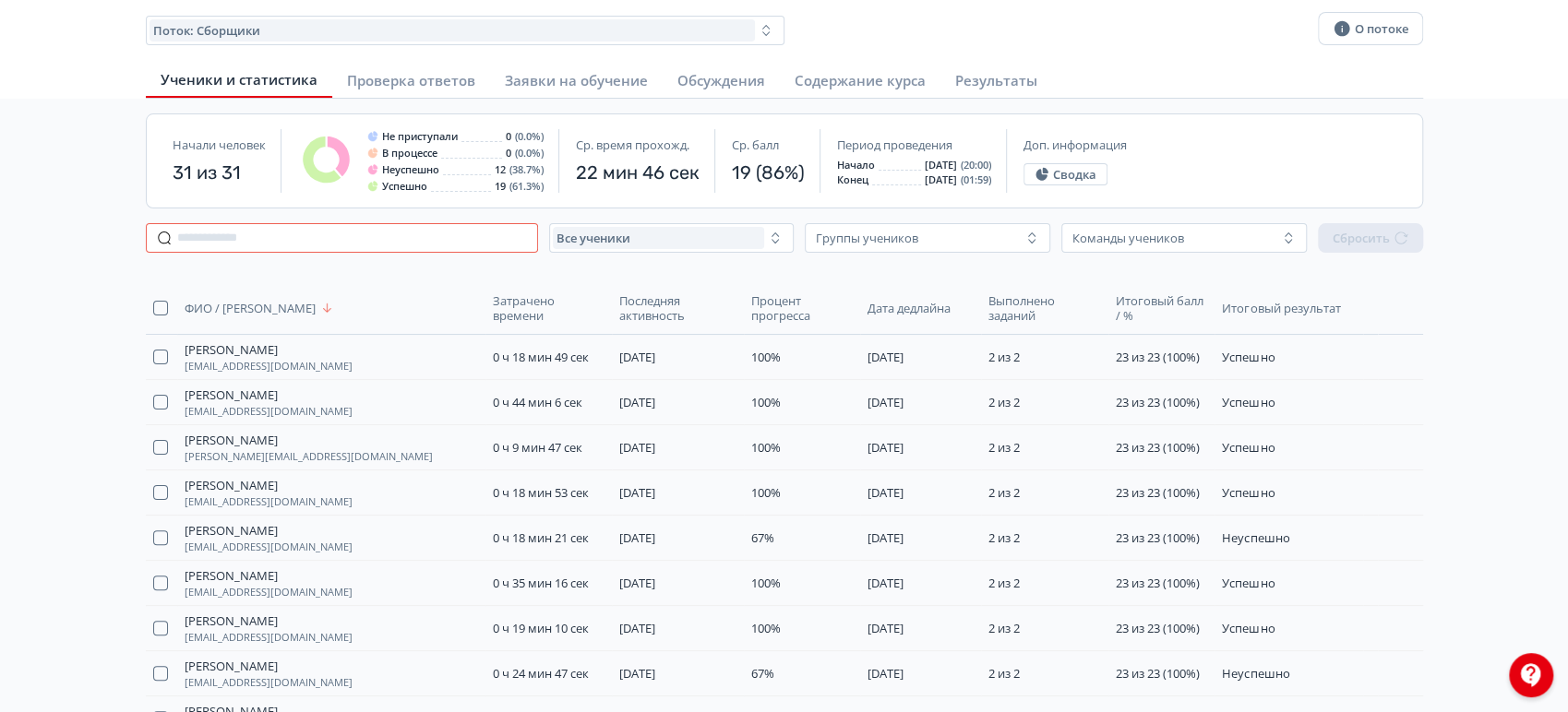
scroll to position [204, 0]
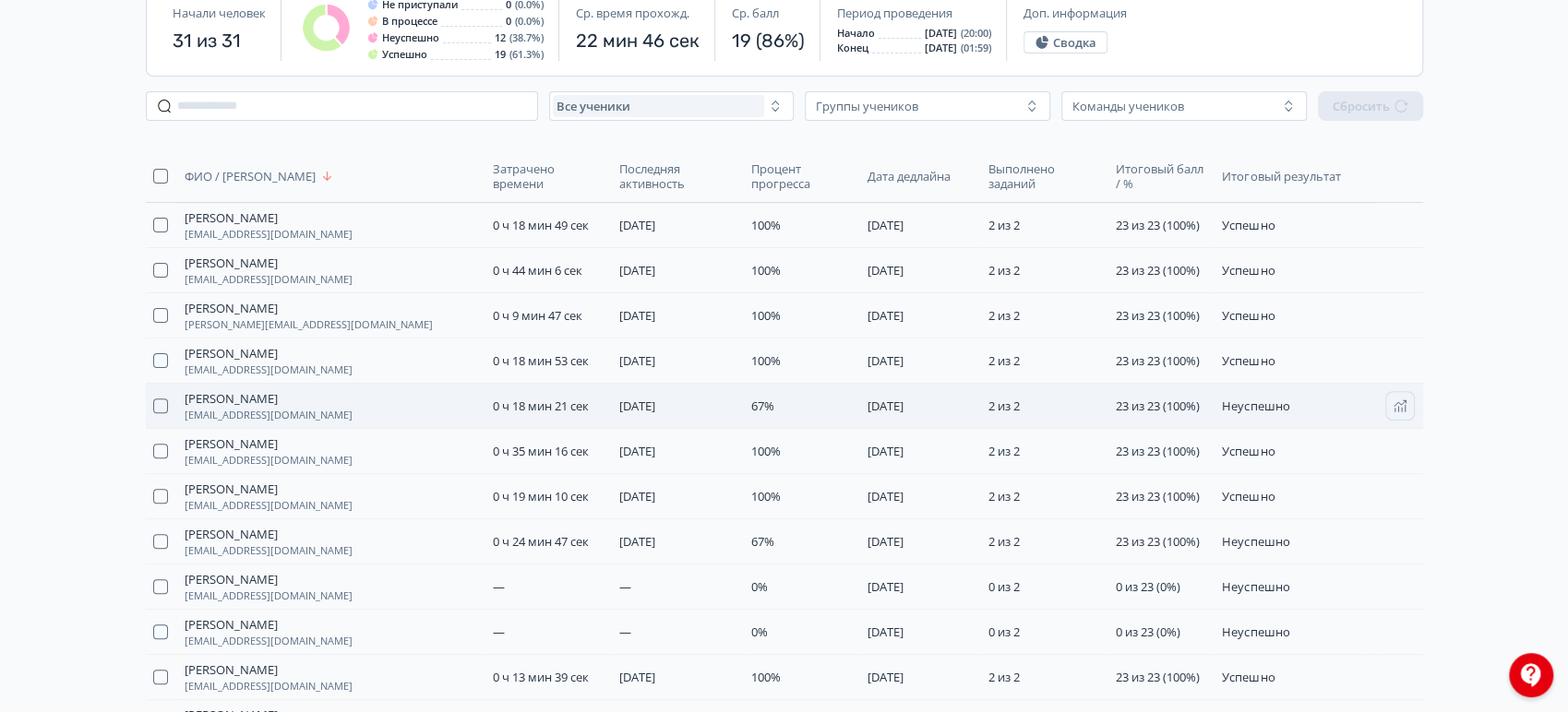
click at [745, 401] on td "67%" at bounding box center [802, 407] width 115 height 45
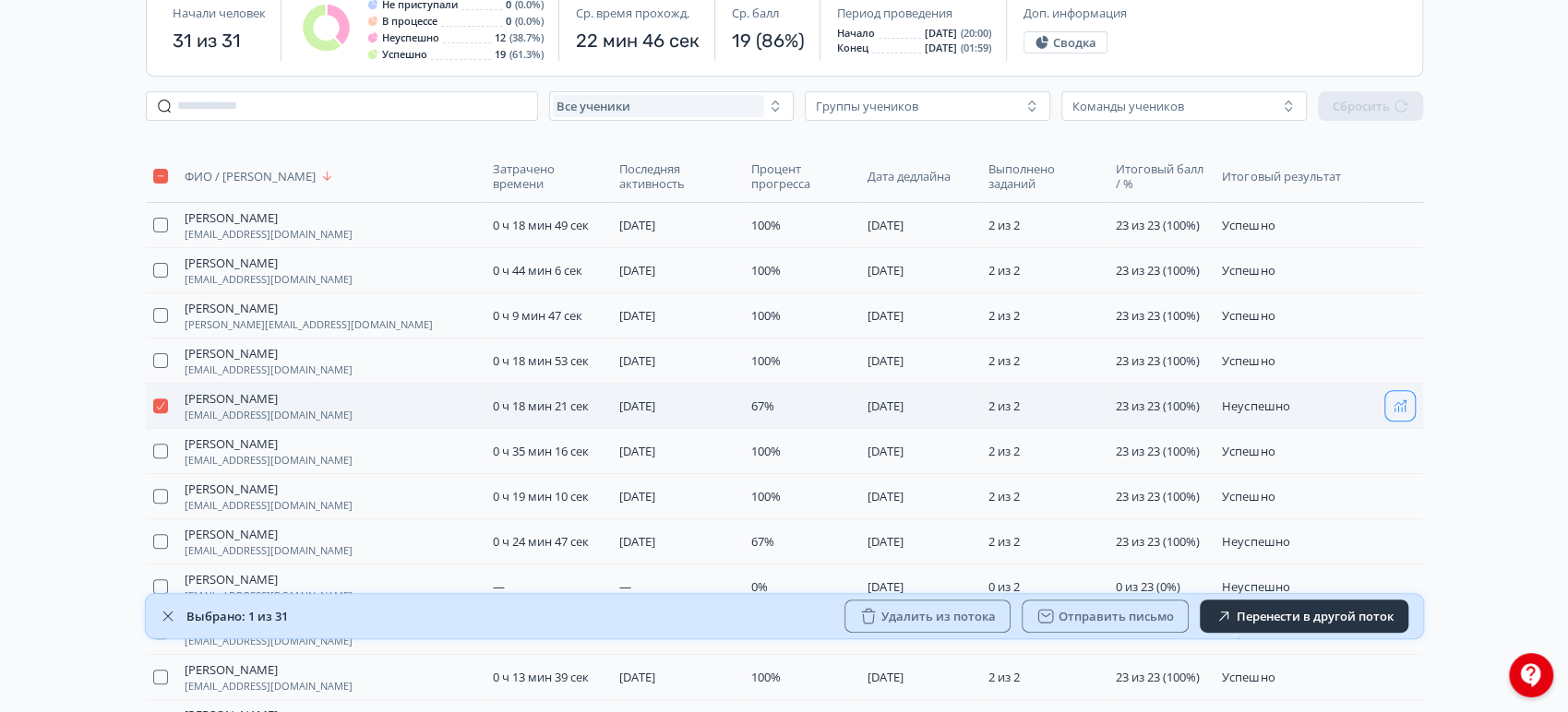
click at [1396, 403] on icon "button" at bounding box center [1400, 406] width 15 height 15
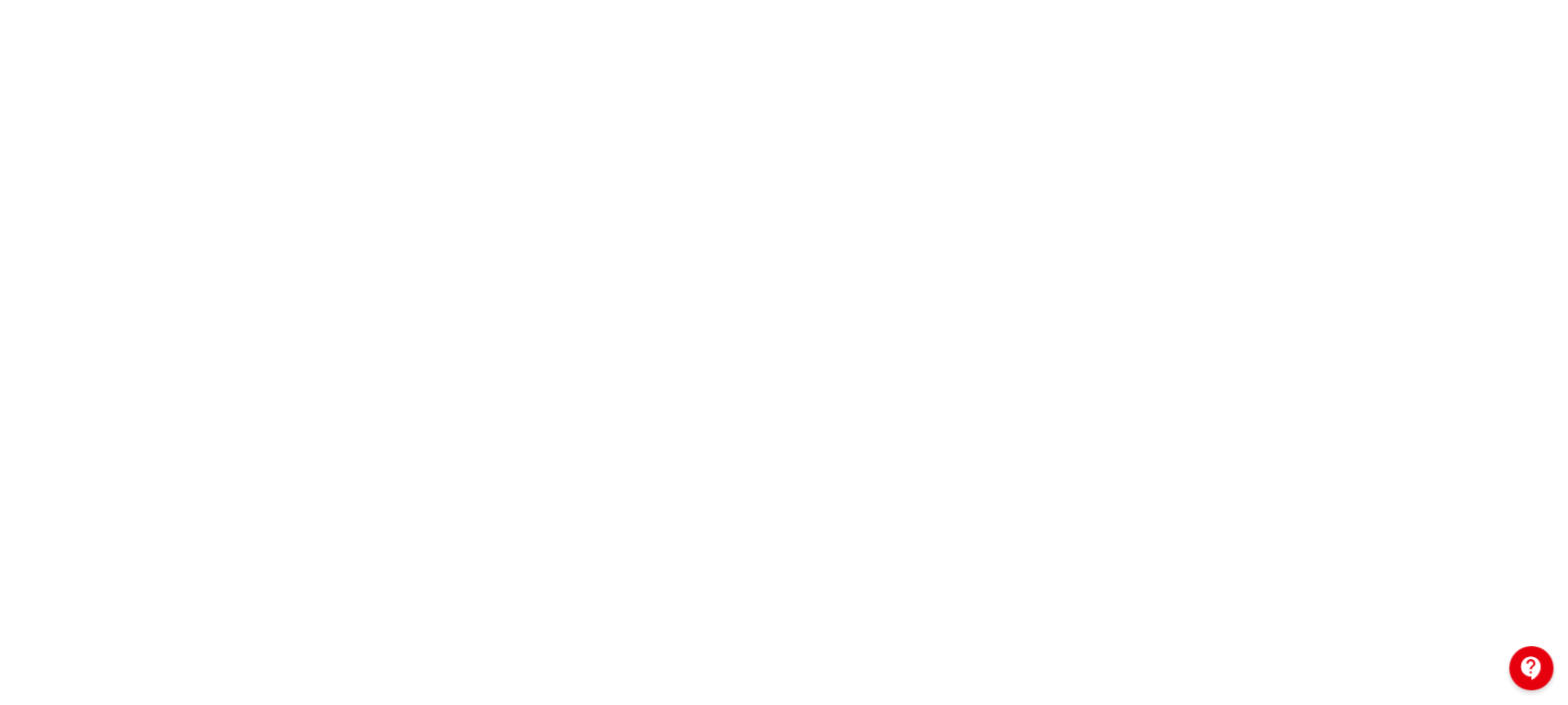
scroll to position [36, 0]
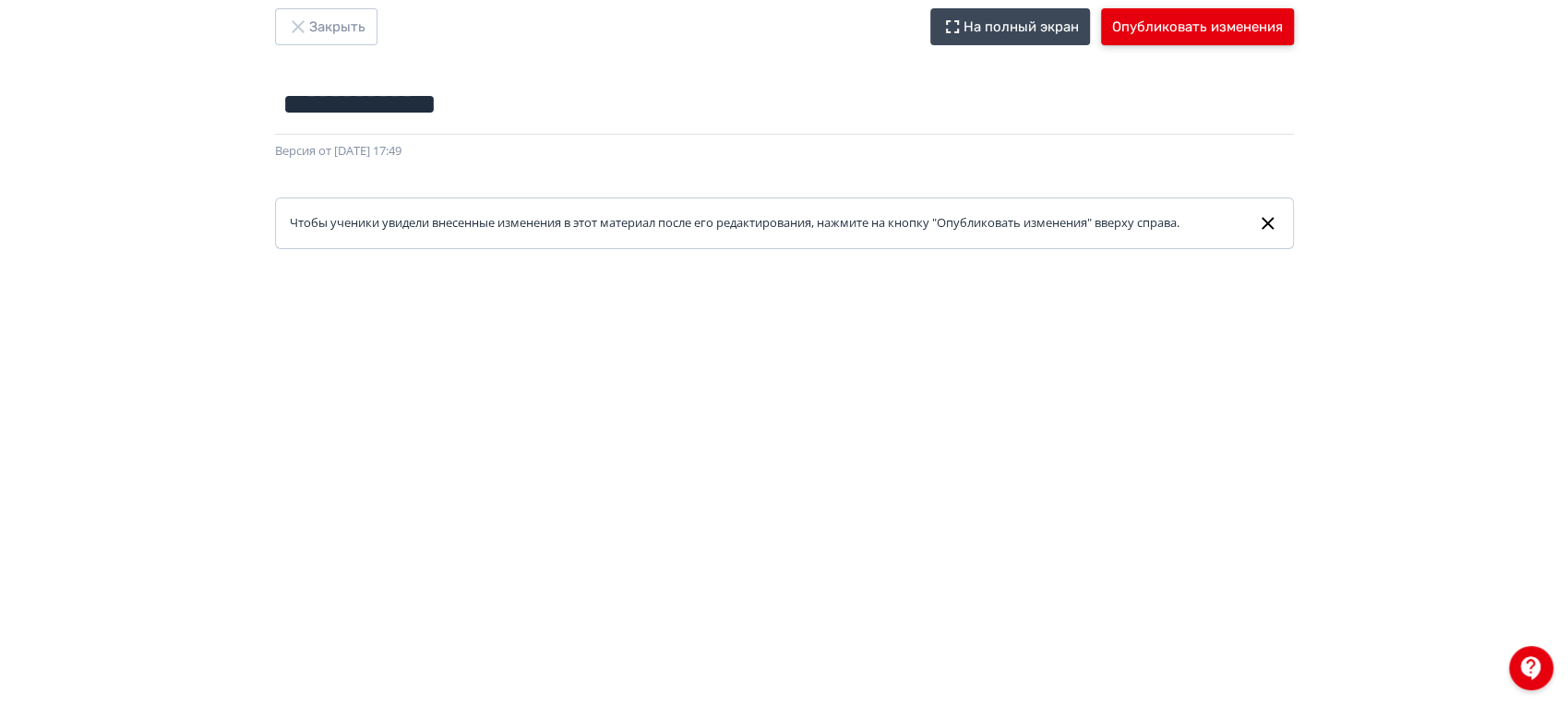
click at [1218, 34] on button "Опубликовать изменения" at bounding box center [1197, 26] width 193 height 37
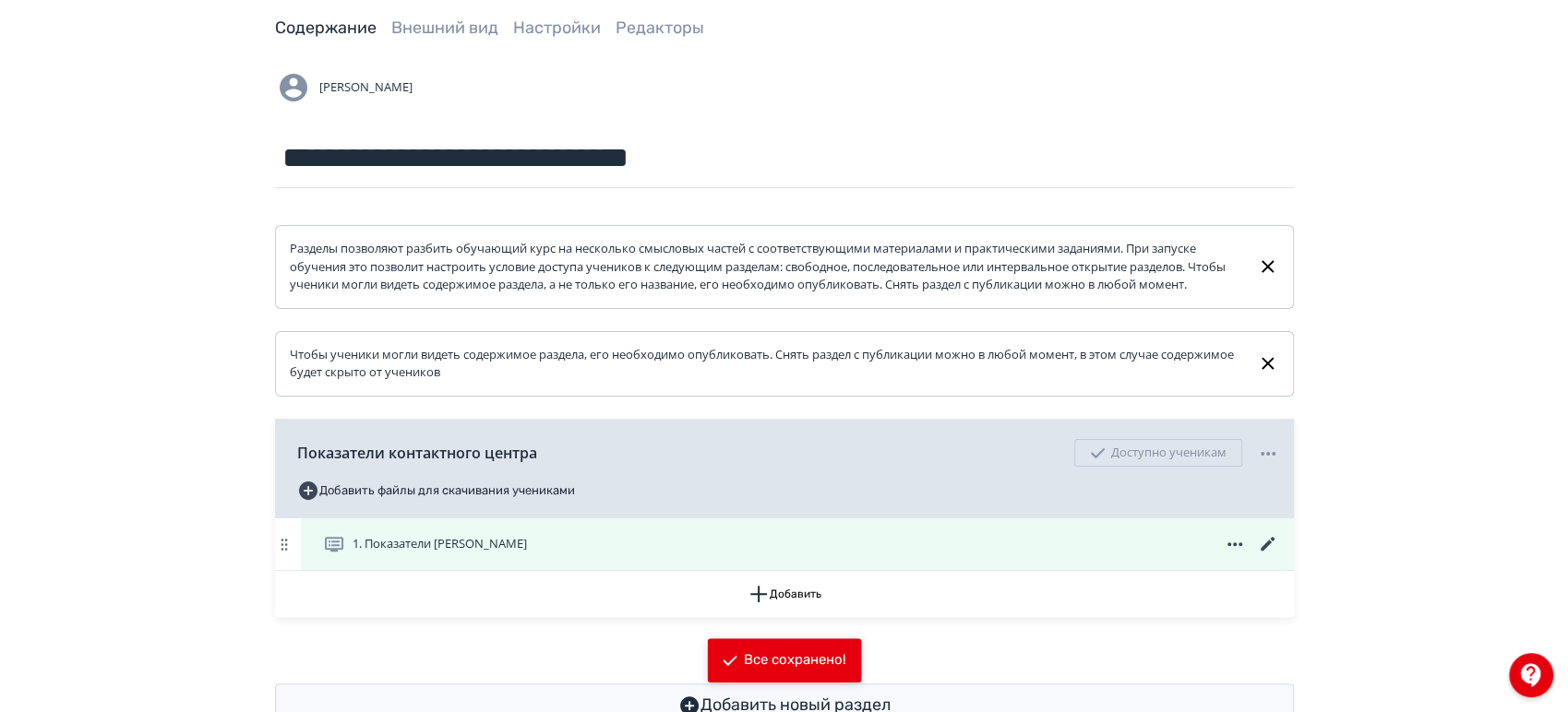
scroll to position [171, 0]
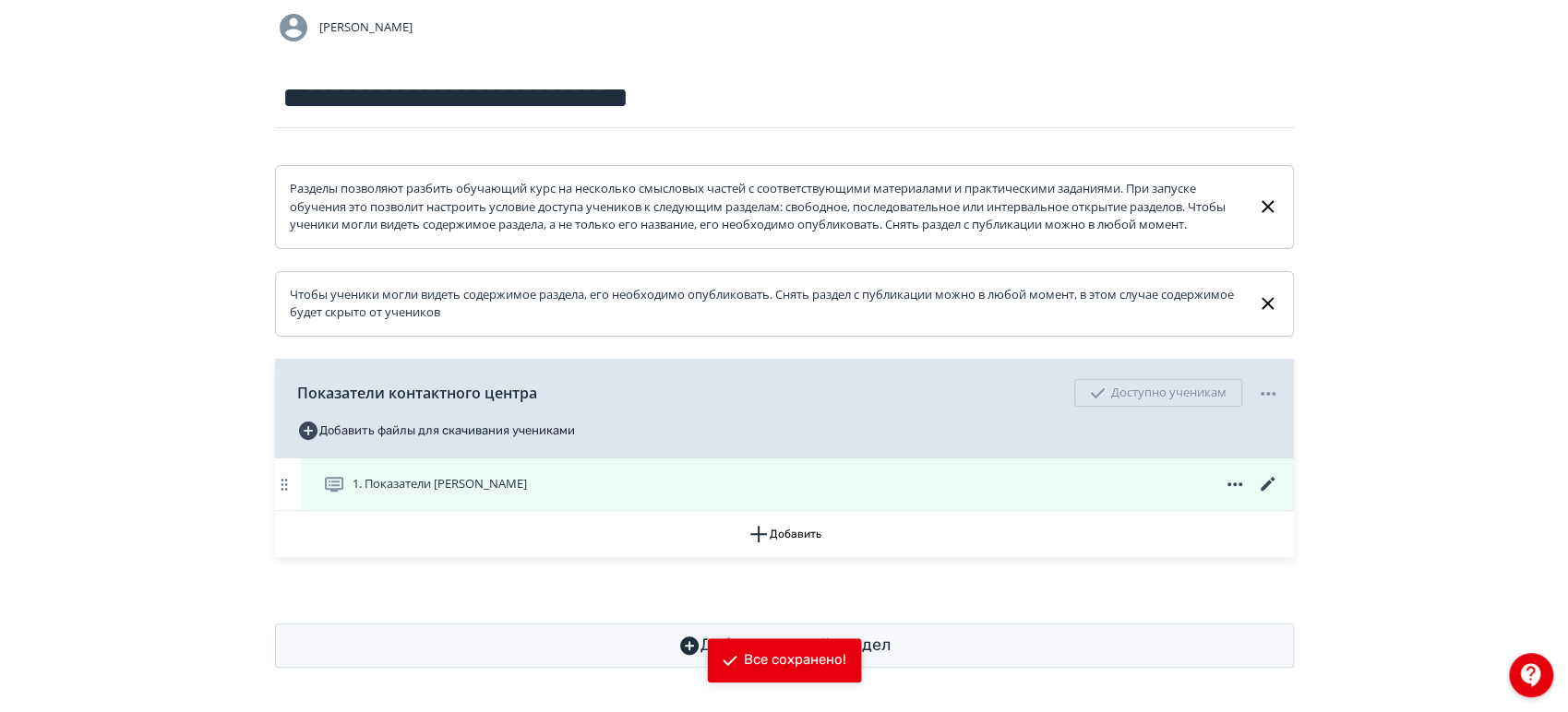
click at [1261, 483] on icon at bounding box center [1268, 484] width 22 height 22
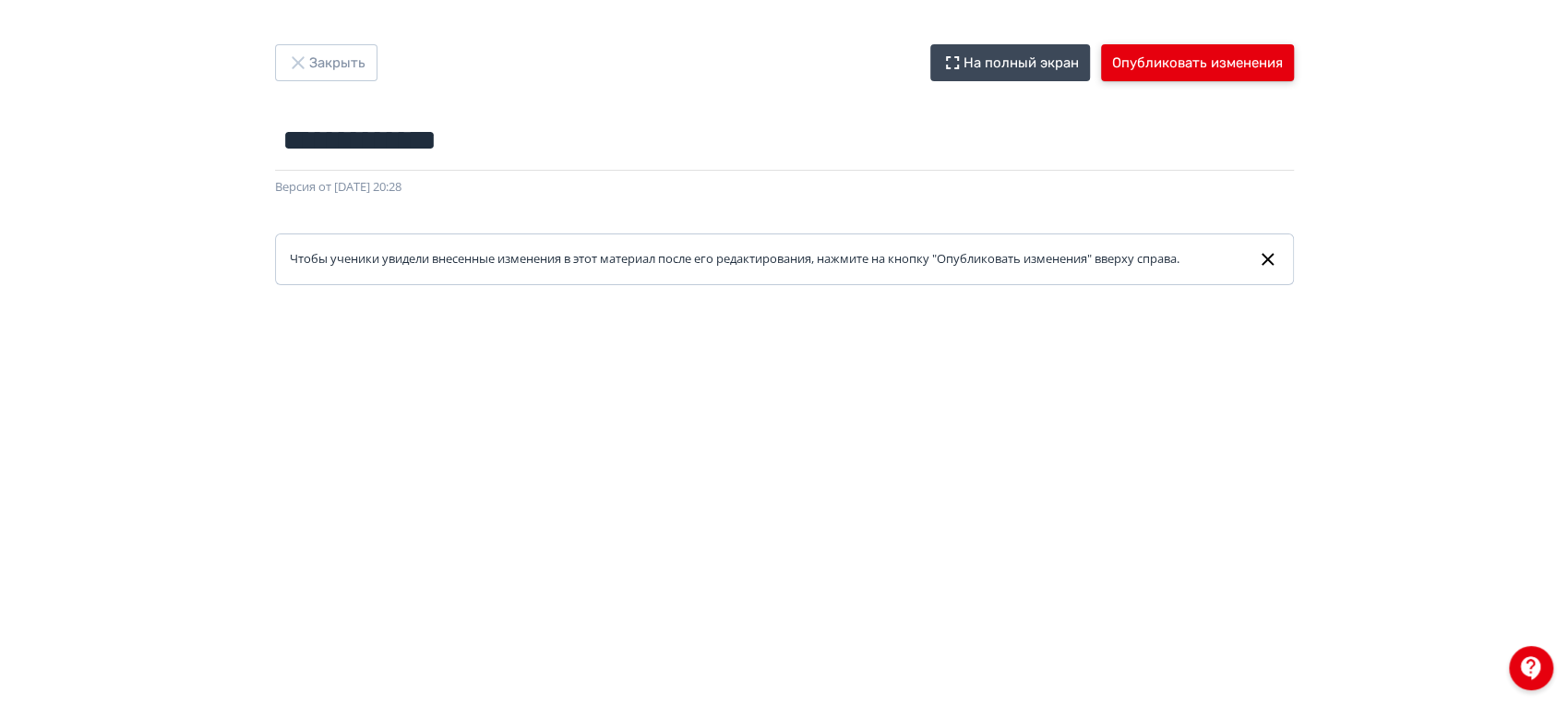
click at [1171, 54] on button "Опубликовать изменения" at bounding box center [1197, 63] width 193 height 37
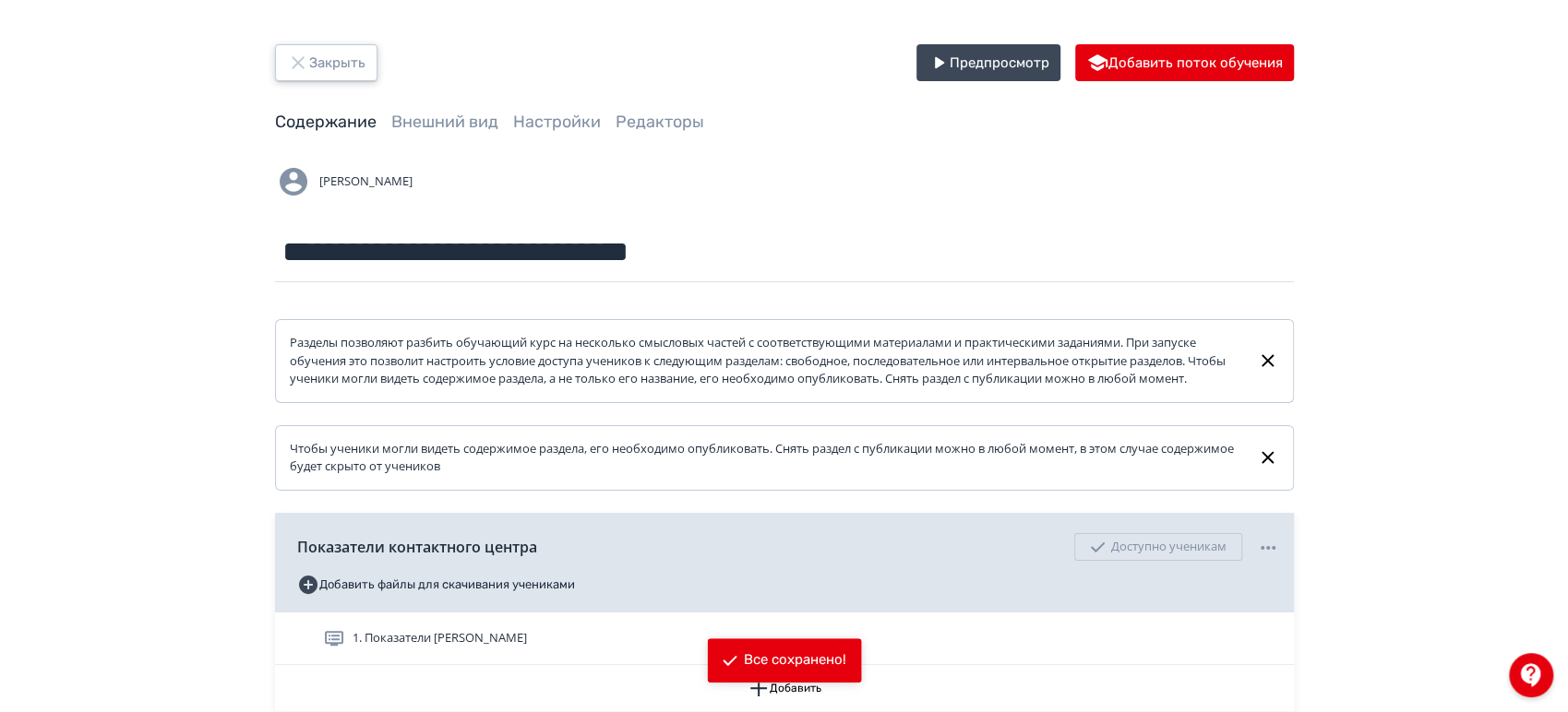
click at [330, 72] on button "Закрыть" at bounding box center [326, 63] width 103 height 37
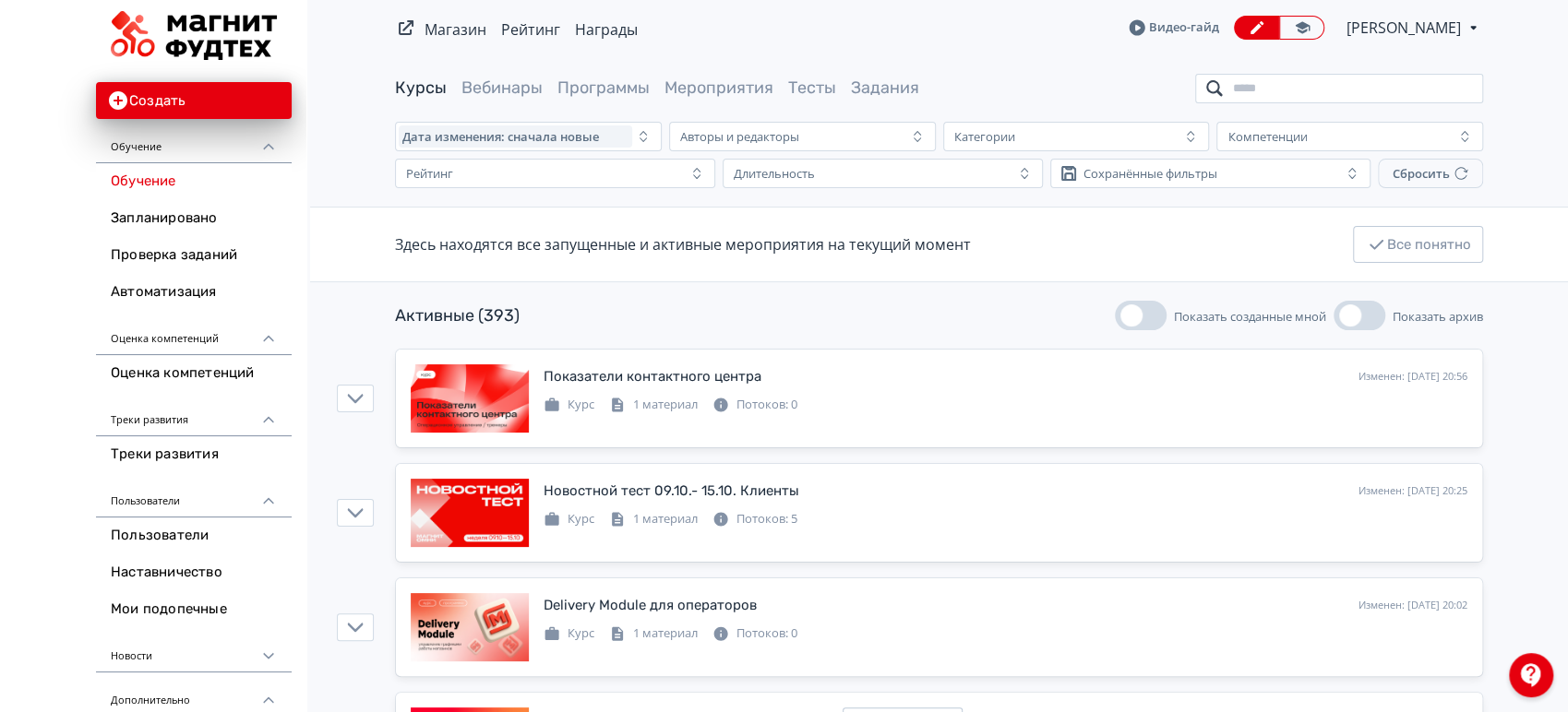
click at [1378, 88] on input "search" at bounding box center [1339, 88] width 288 height 29
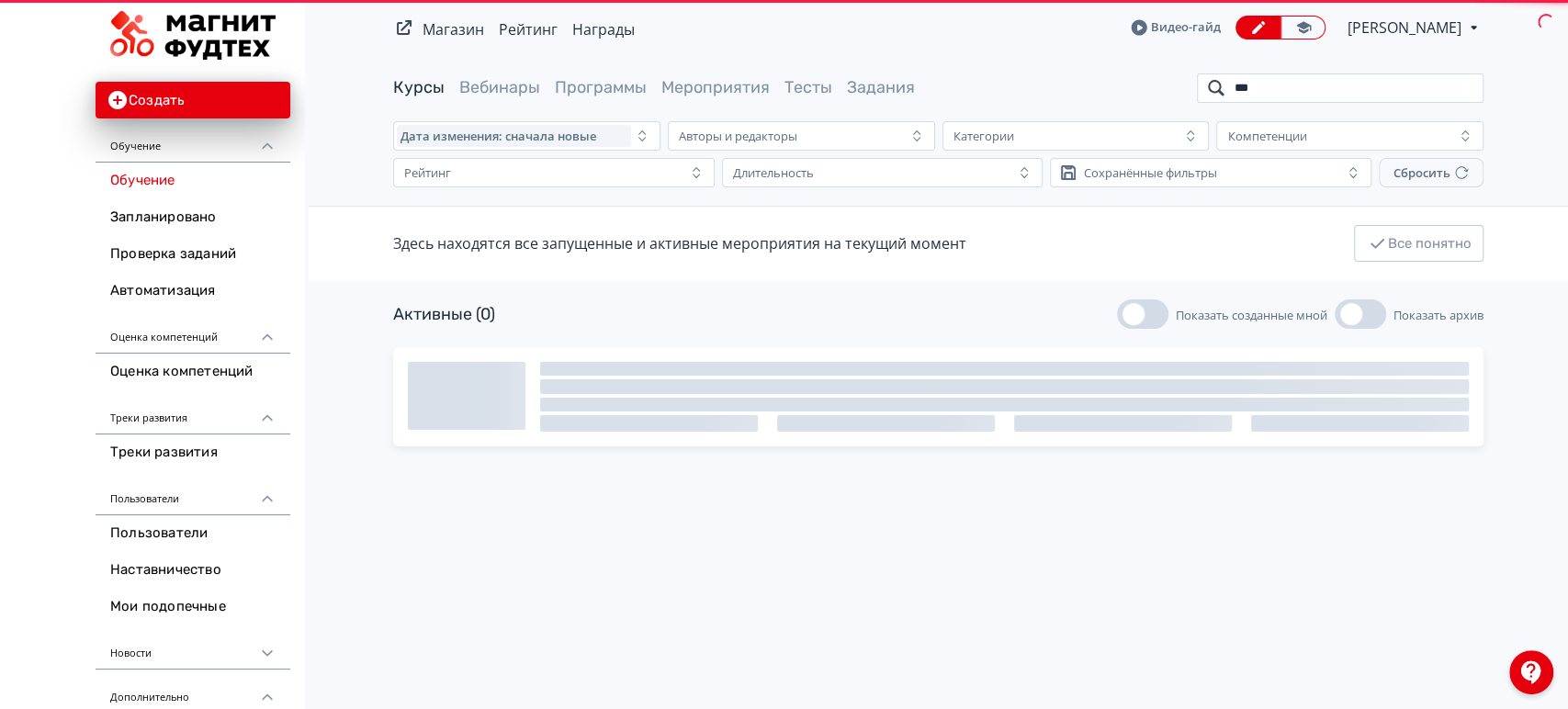
type input "****"
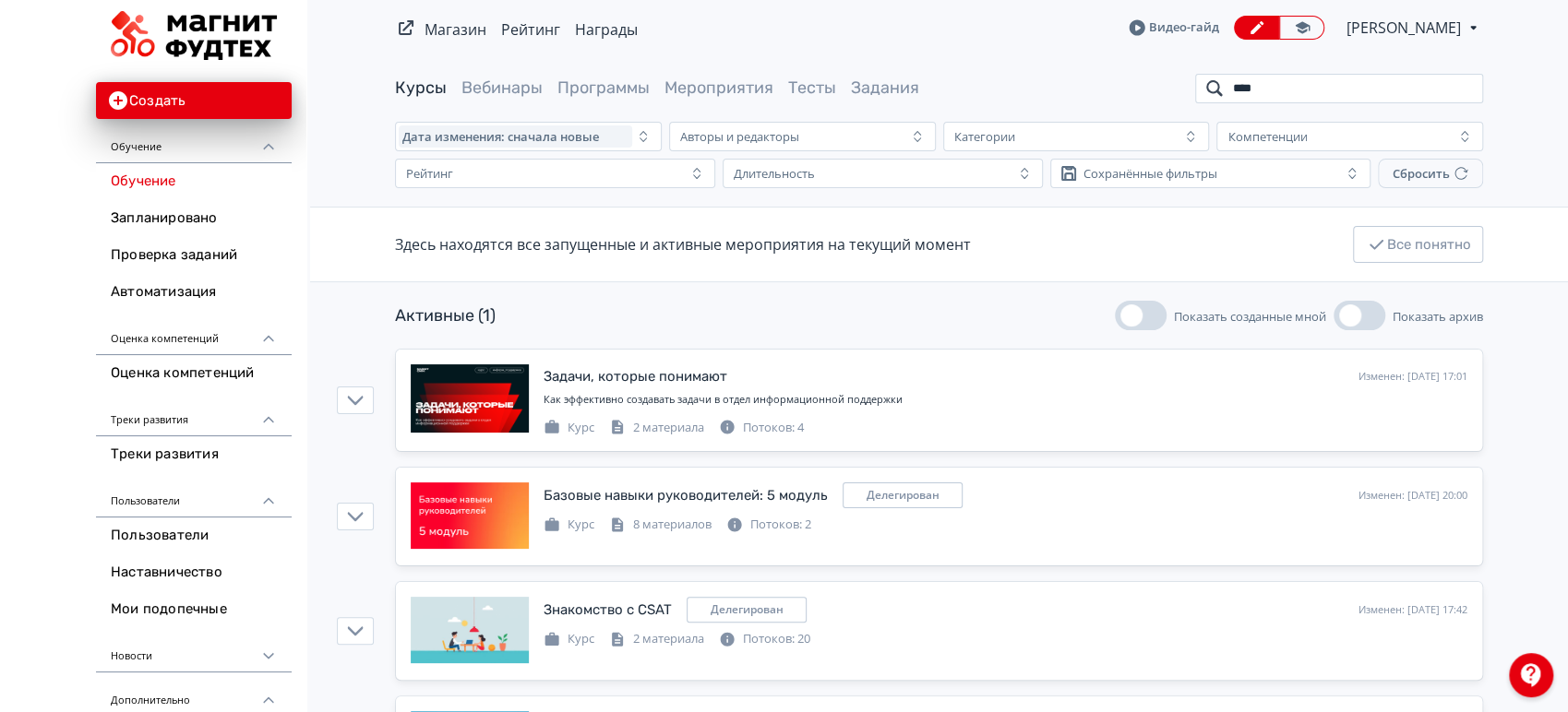
click at [1466, 87] on input "****" at bounding box center [1339, 88] width 288 height 29
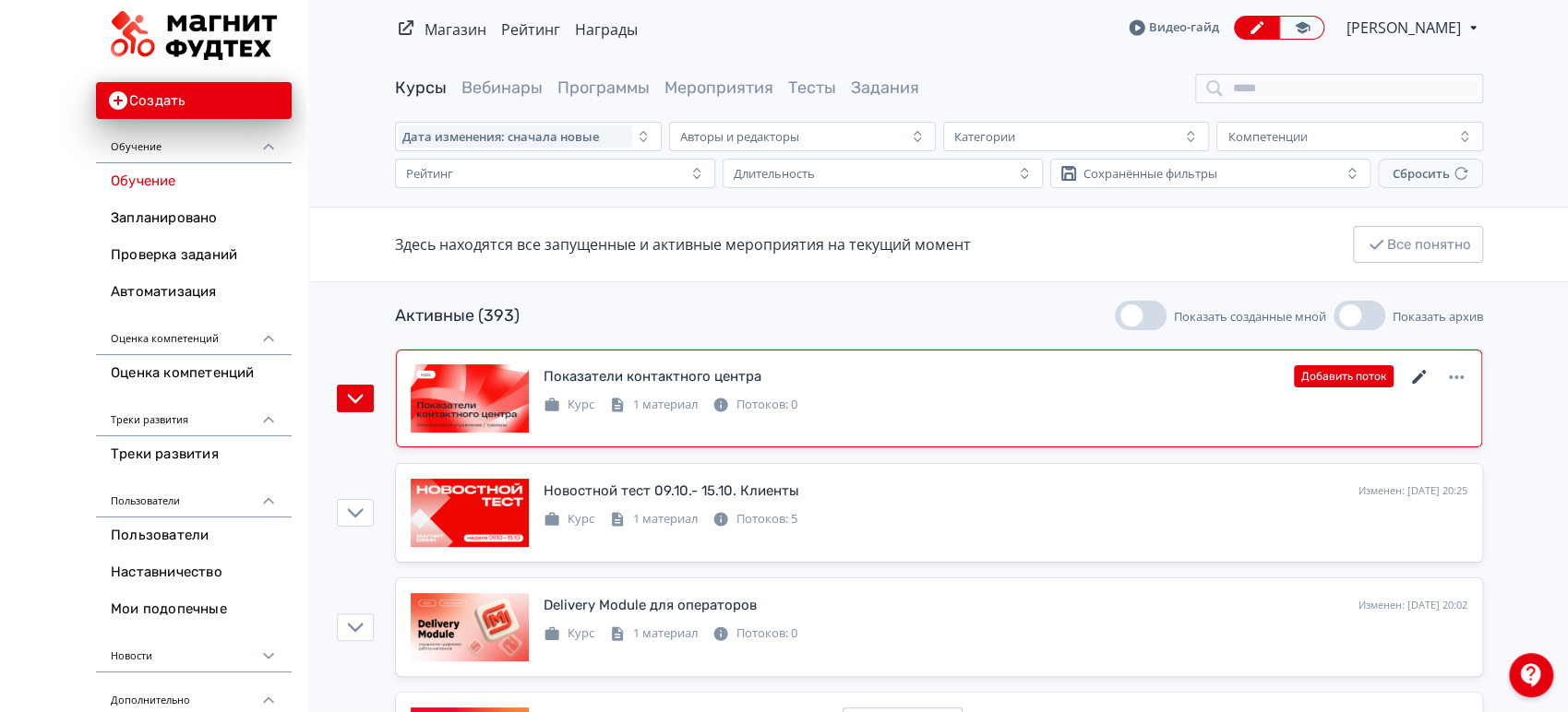
click at [1416, 377] on icon at bounding box center [1419, 377] width 14 height 14
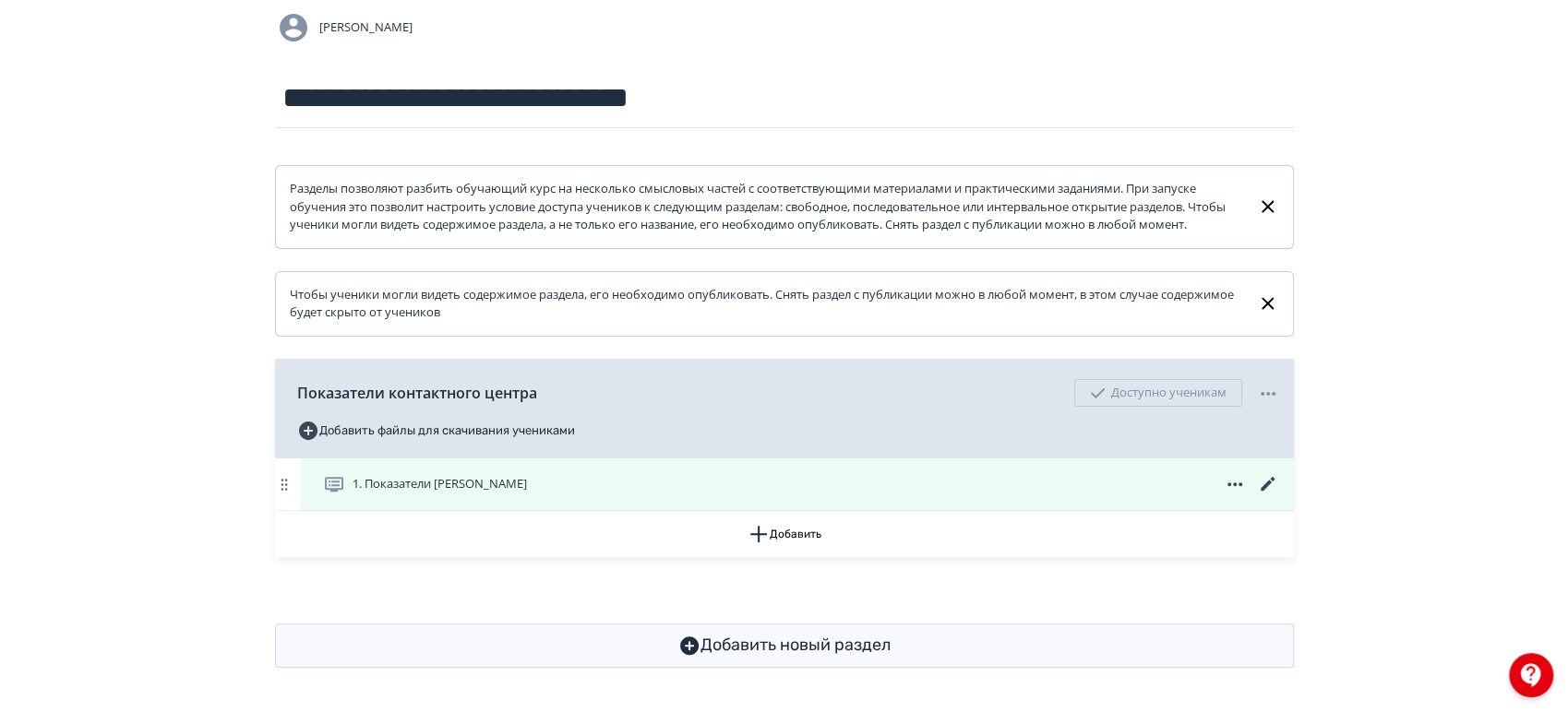
click at [1270, 483] on icon at bounding box center [1268, 484] width 22 height 22
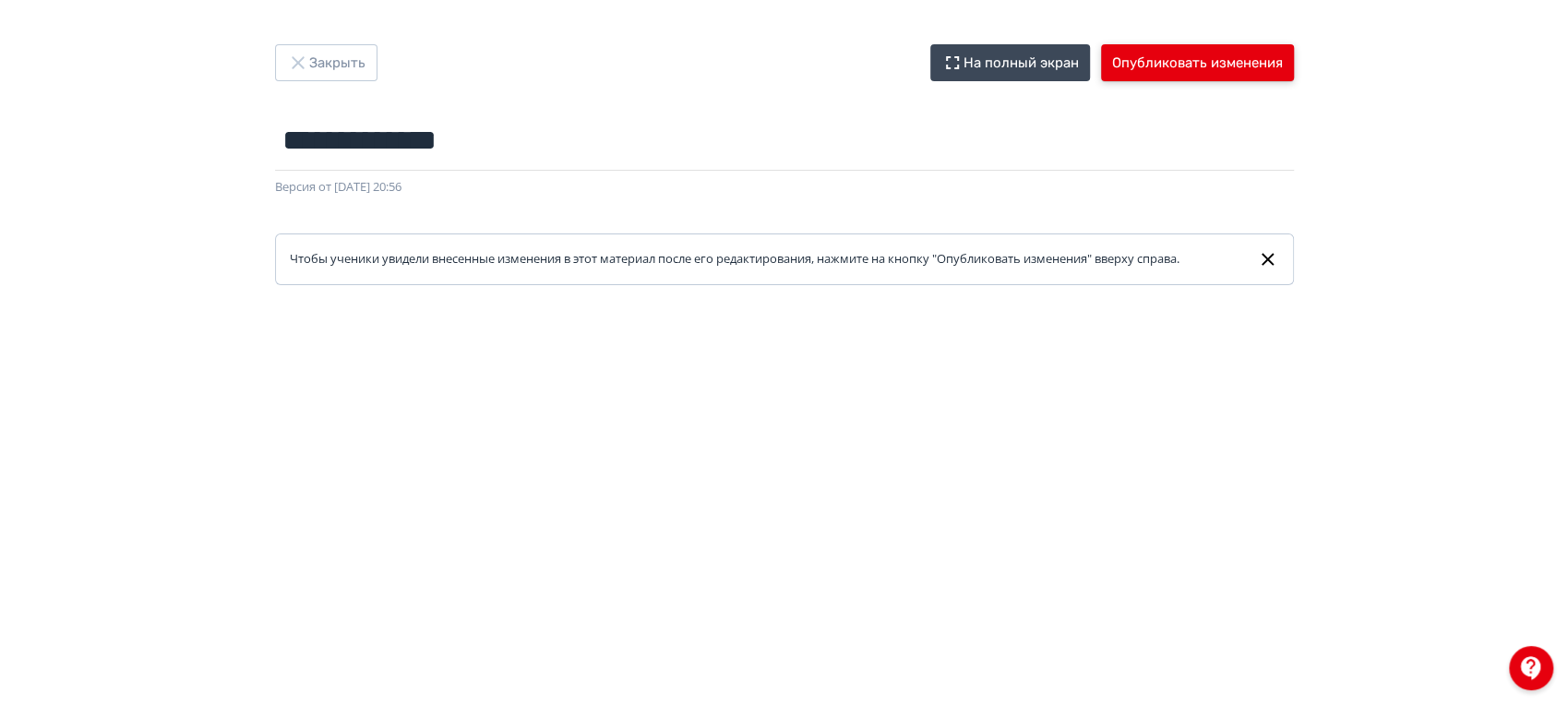
click at [1218, 65] on button "Опубликовать изменения" at bounding box center [1197, 63] width 193 height 37
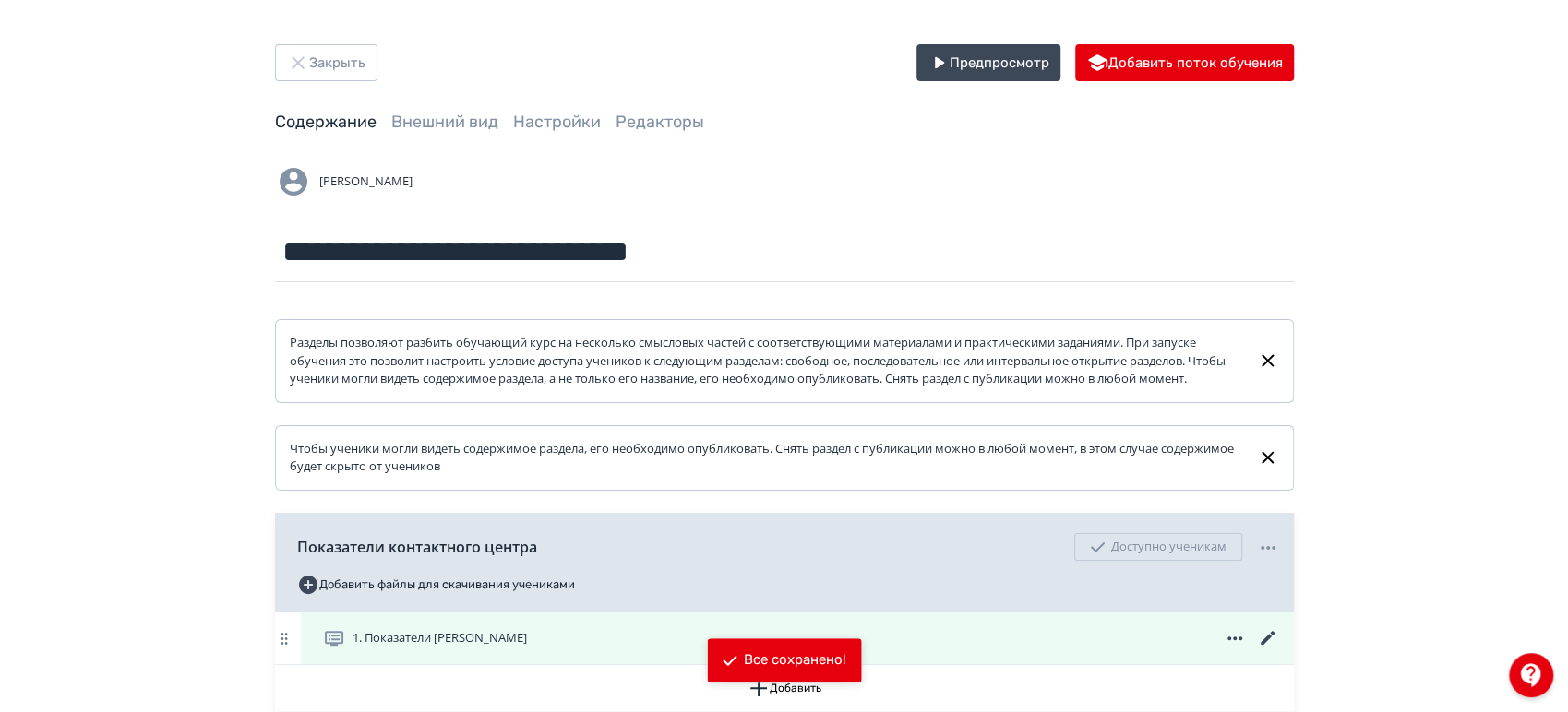
click at [1270, 647] on icon at bounding box center [1268, 639] width 22 height 22
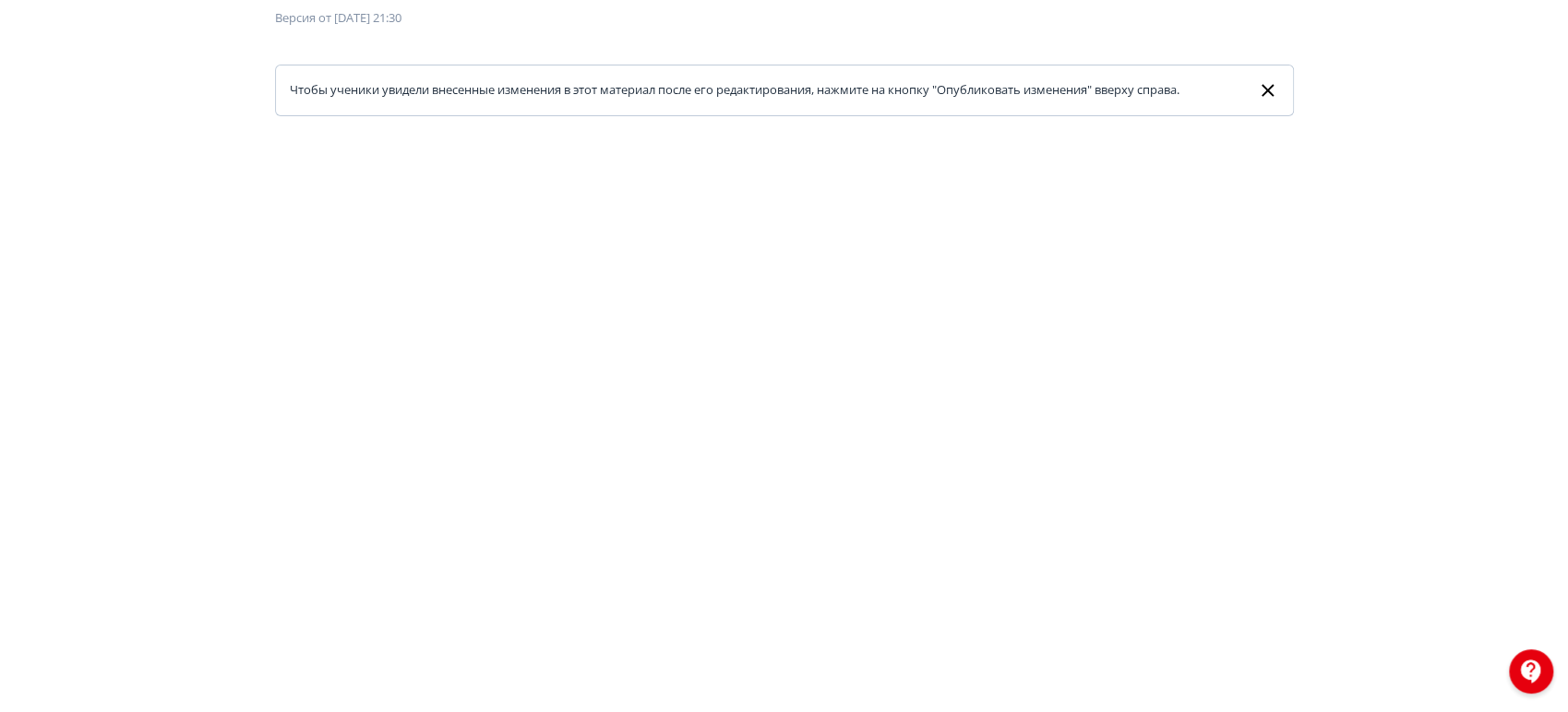
scroll to position [36, 0]
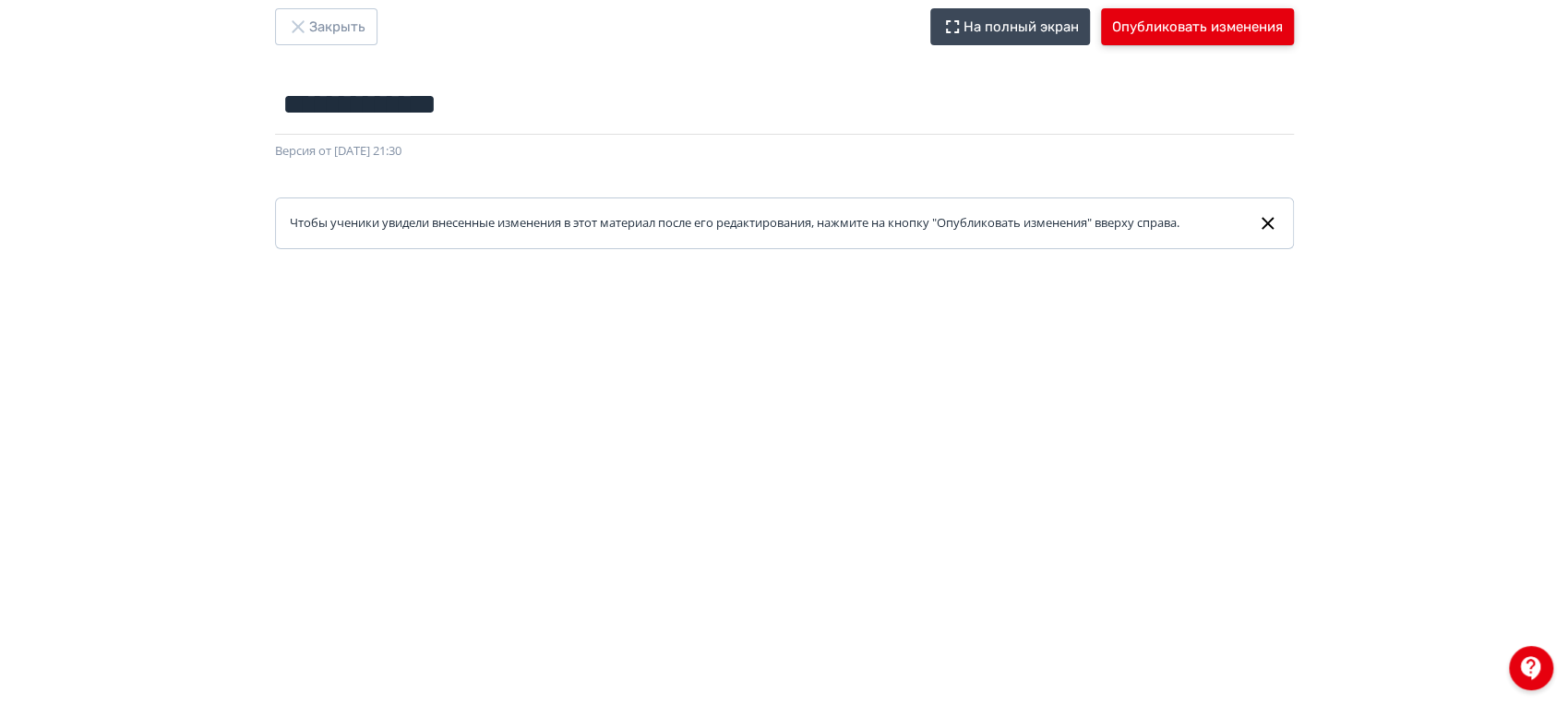
click at [1211, 21] on button "Опубликовать изменения" at bounding box center [1197, 26] width 193 height 37
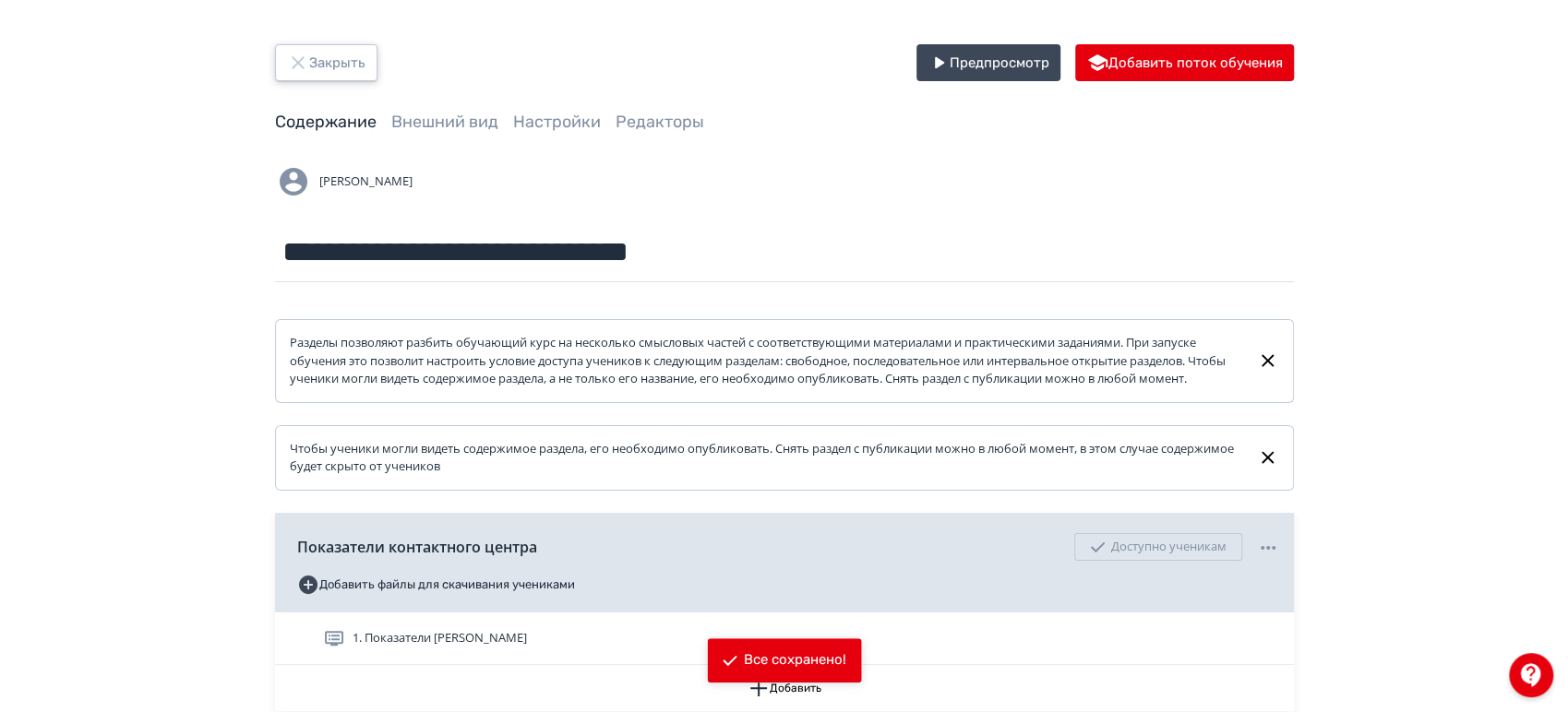
click at [332, 71] on button "Закрыть" at bounding box center [326, 63] width 103 height 37
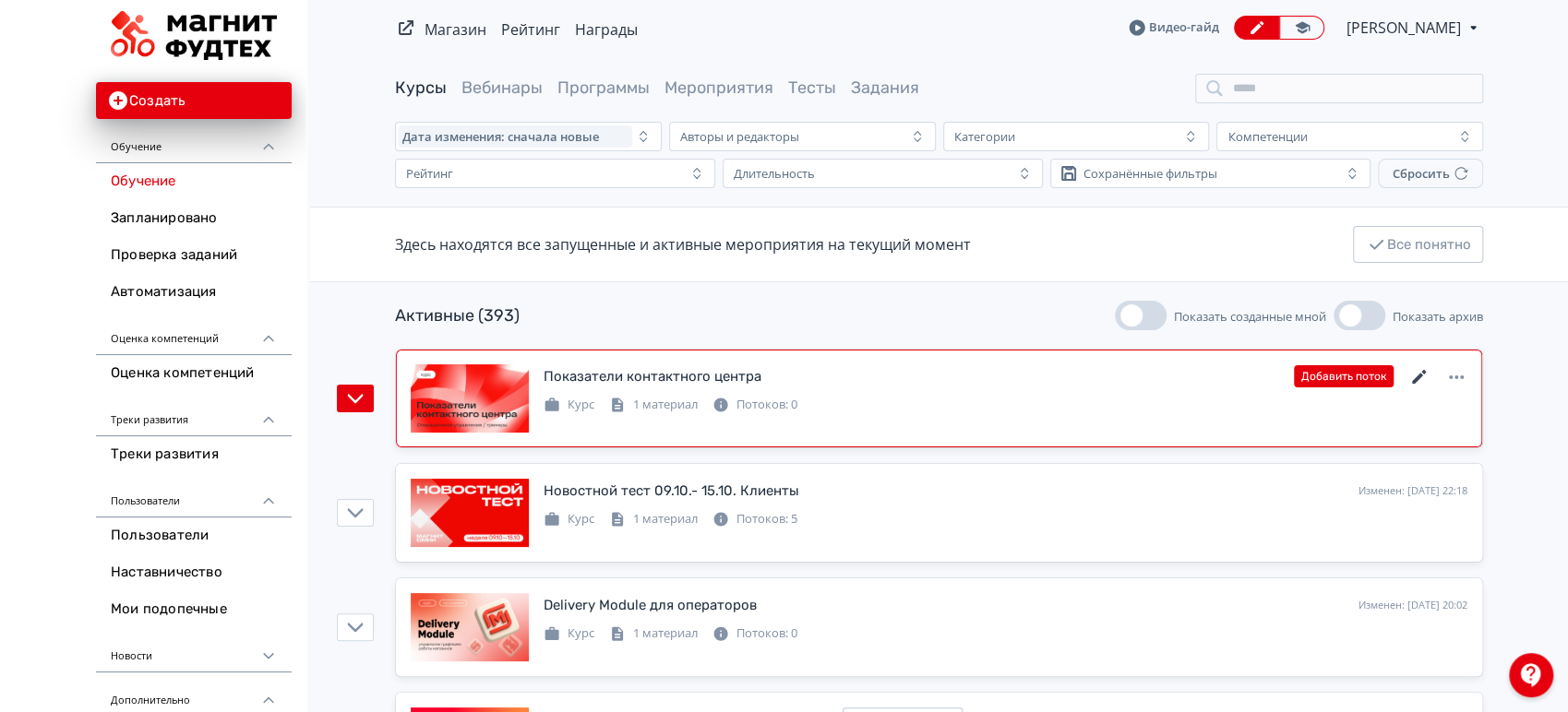
click at [1422, 369] on icon at bounding box center [1419, 378] width 22 height 22
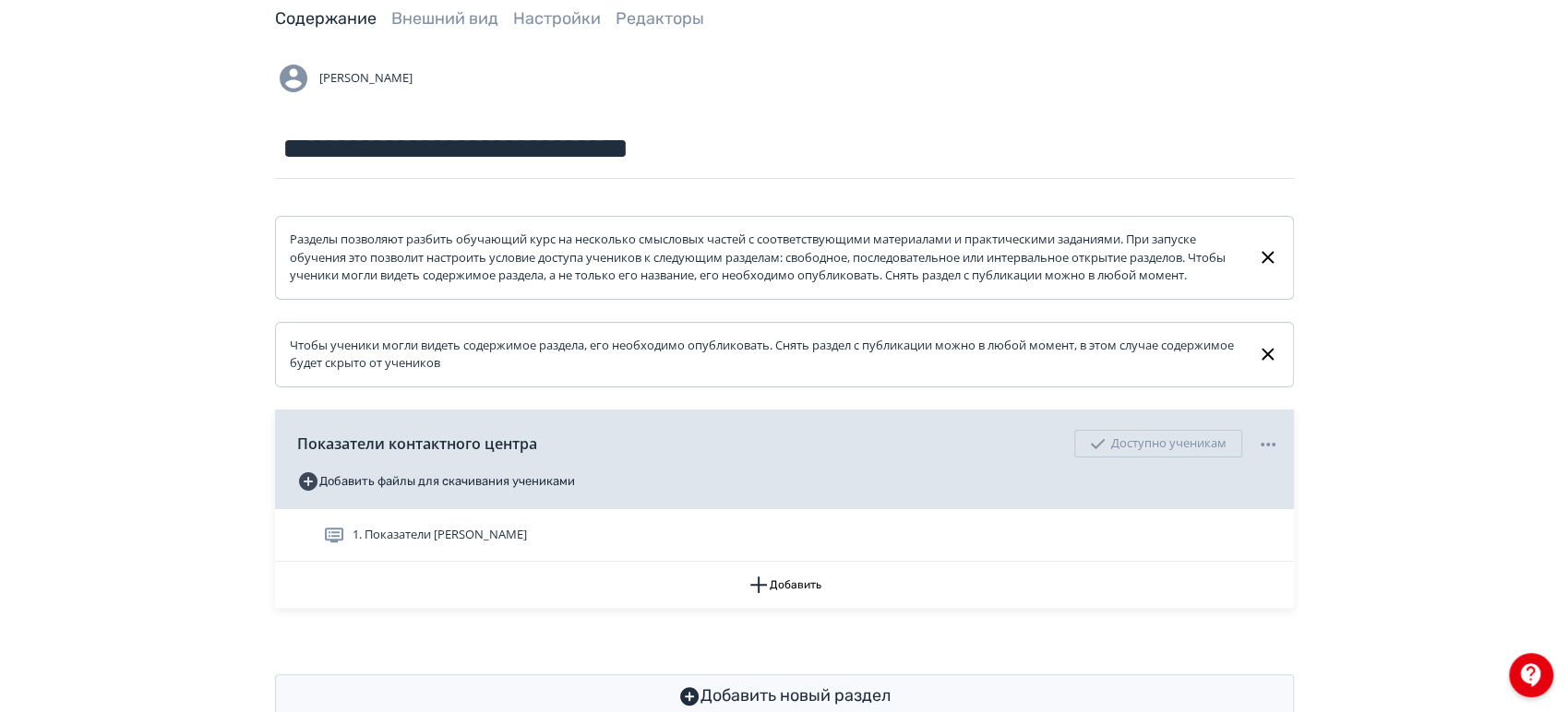
scroll to position [171, 0]
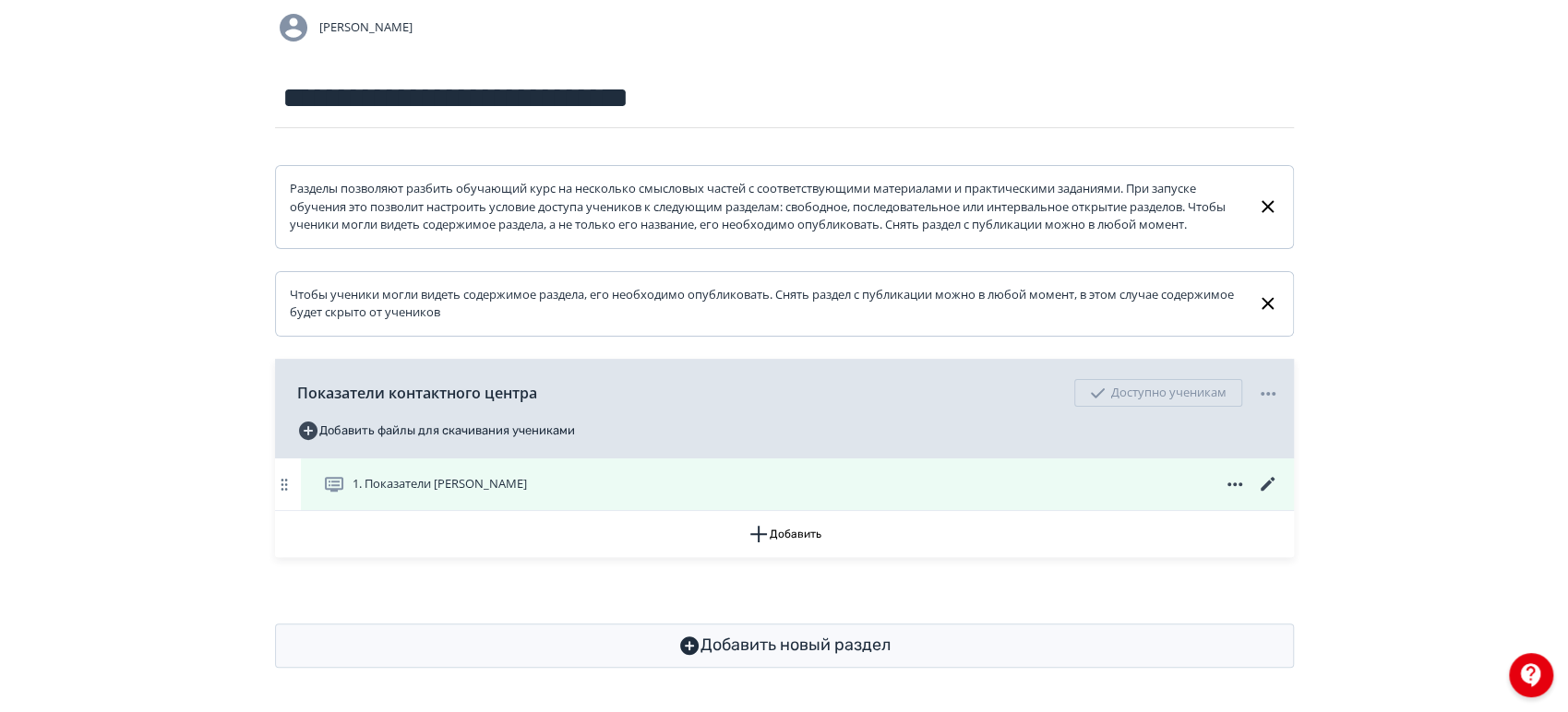
click at [1268, 480] on icon at bounding box center [1268, 484] width 22 height 22
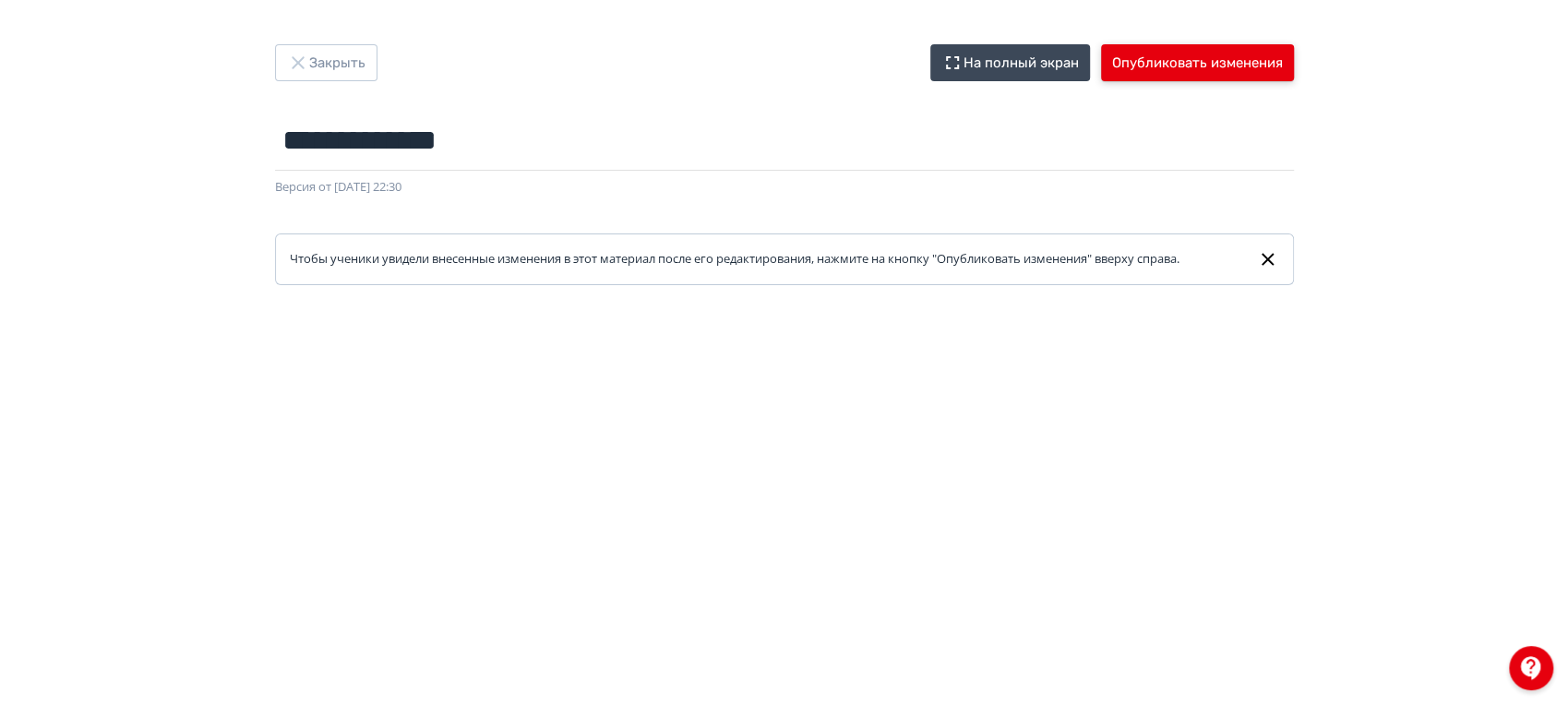
click at [1188, 68] on button "Опубликовать изменения" at bounding box center [1197, 63] width 193 height 37
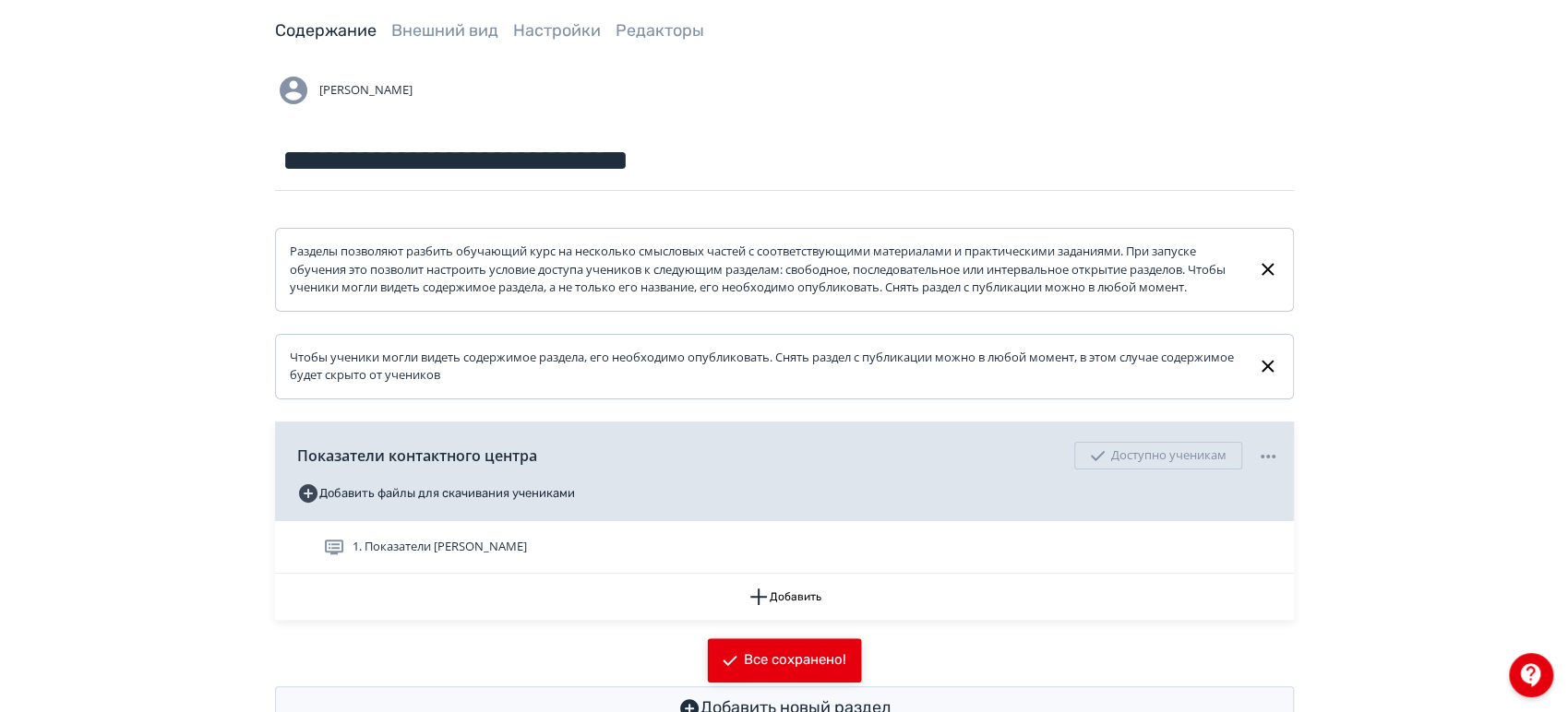
scroll to position [171, 0]
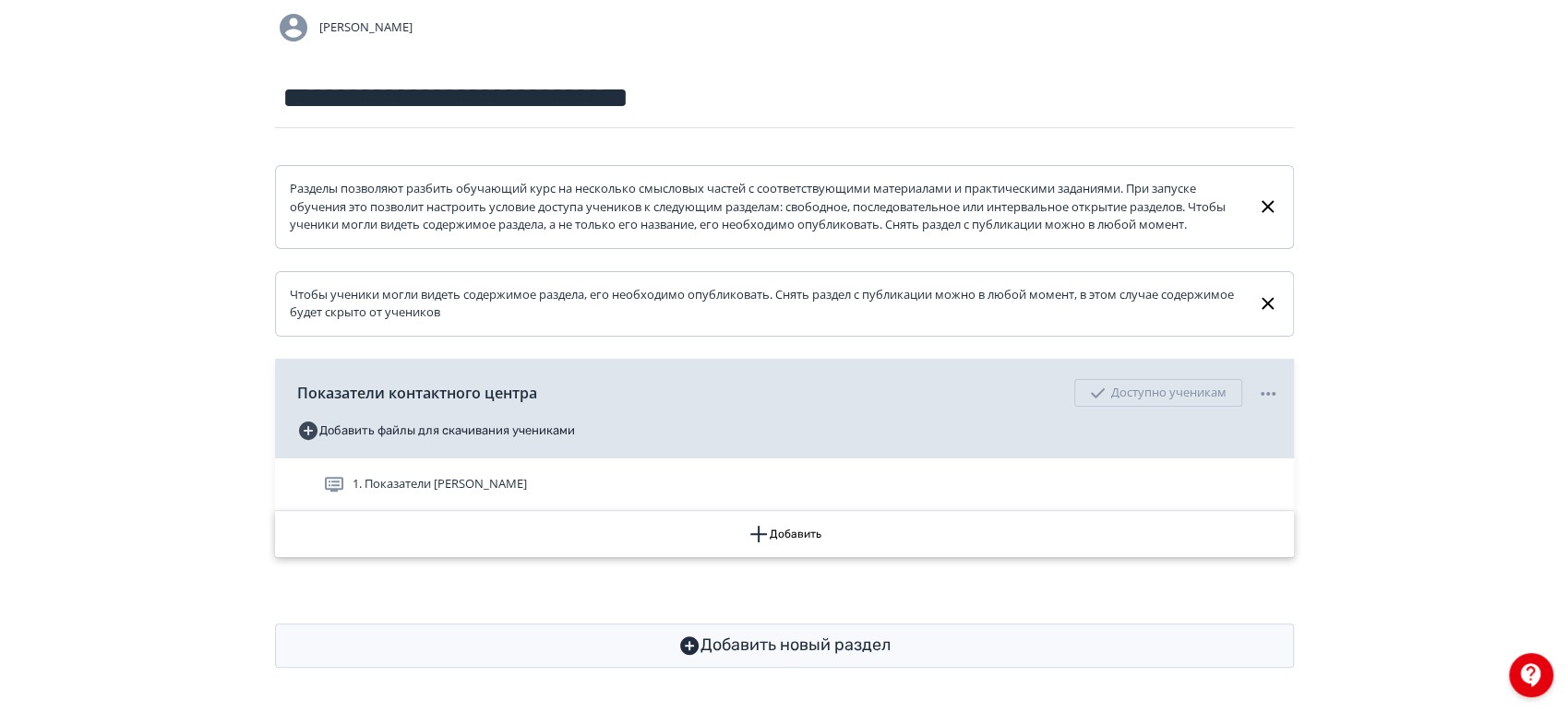
click at [855, 548] on button "Добавить" at bounding box center [784, 534] width 1019 height 46
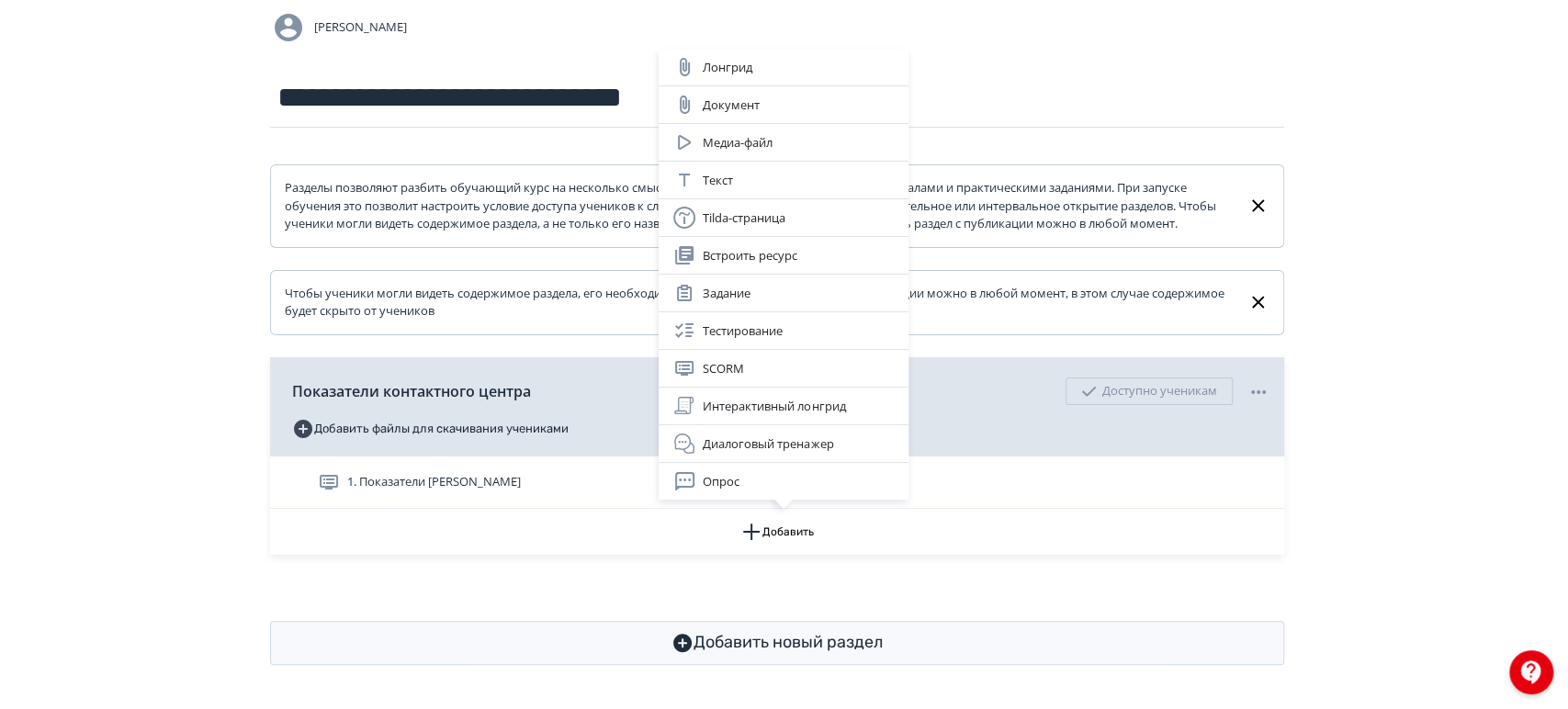
click at [1430, 506] on div "Лонгрид Документ Медиа-файл Текст Tilda-страница Встроить ресурс Задание Тестир…" at bounding box center [784, 354] width 1568 height 709
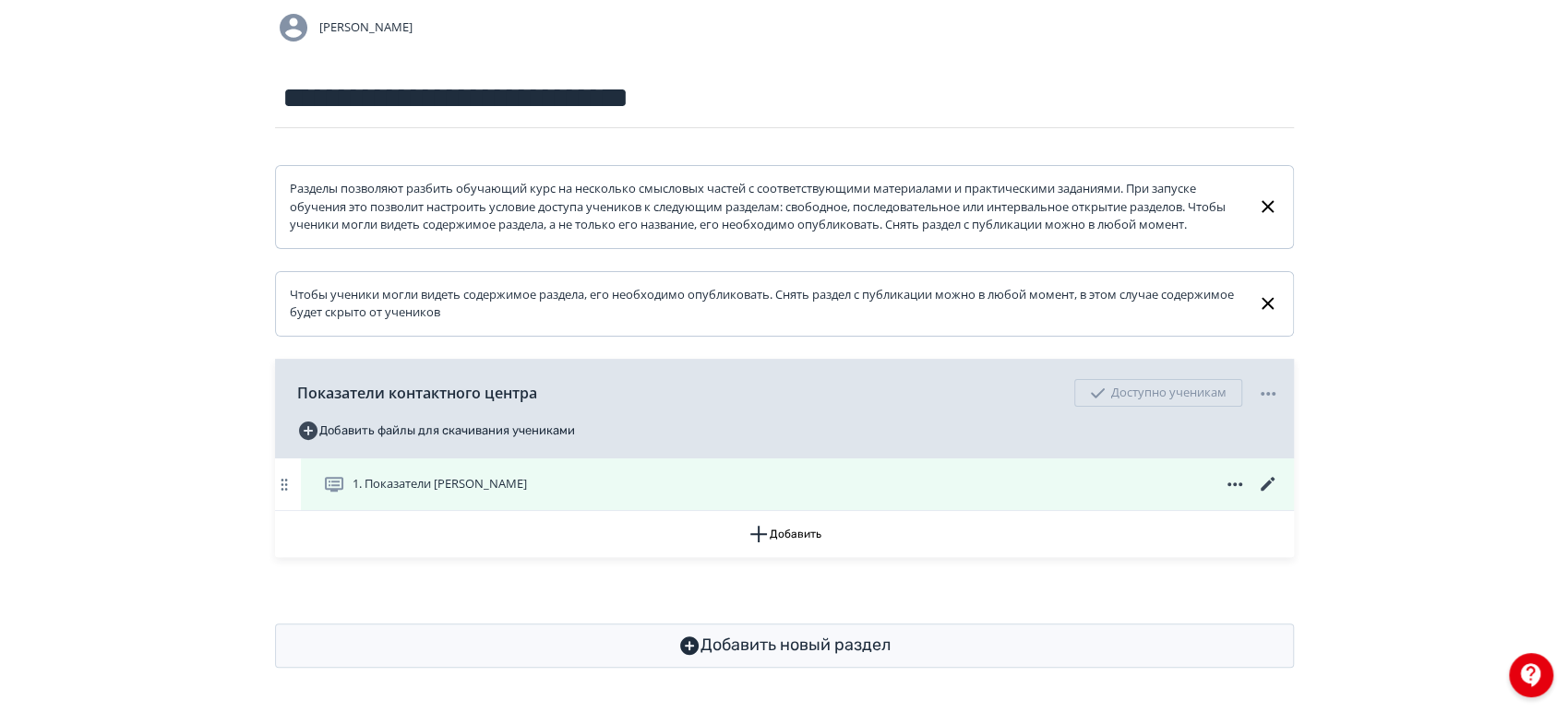
click at [1237, 482] on icon at bounding box center [1234, 484] width 22 height 22
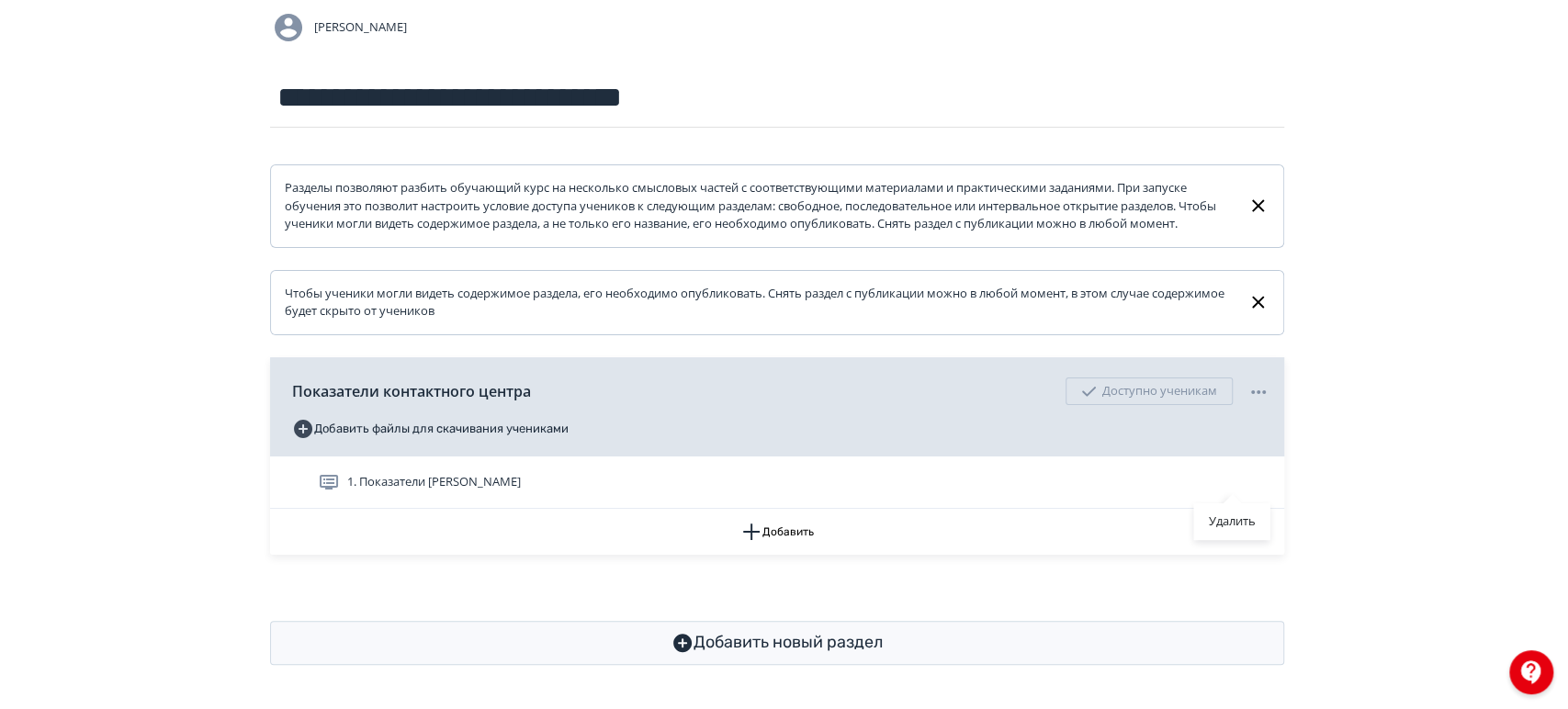
click at [1316, 488] on div "Удалить" at bounding box center [784, 354] width 1568 height 709
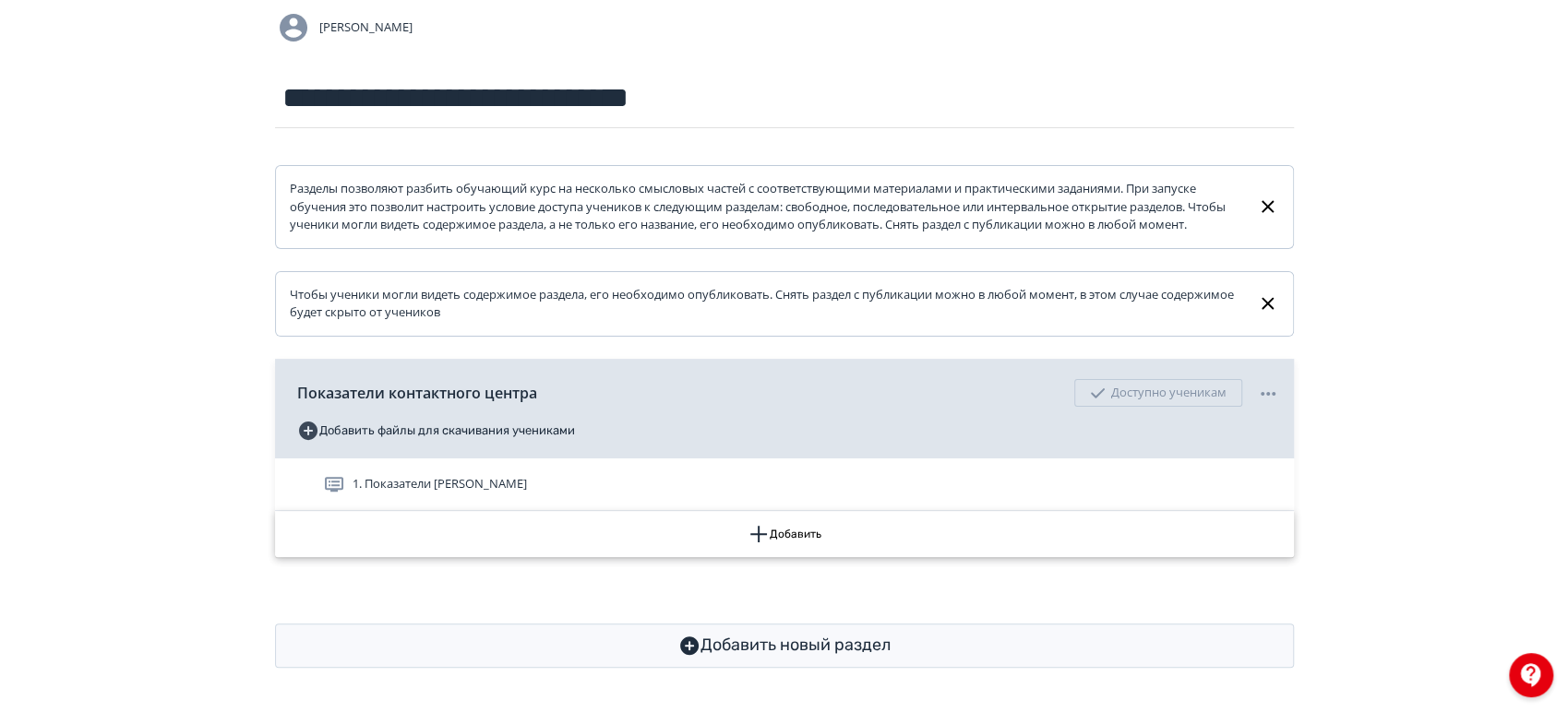
click at [1024, 541] on button "Добавить" at bounding box center [784, 534] width 1019 height 46
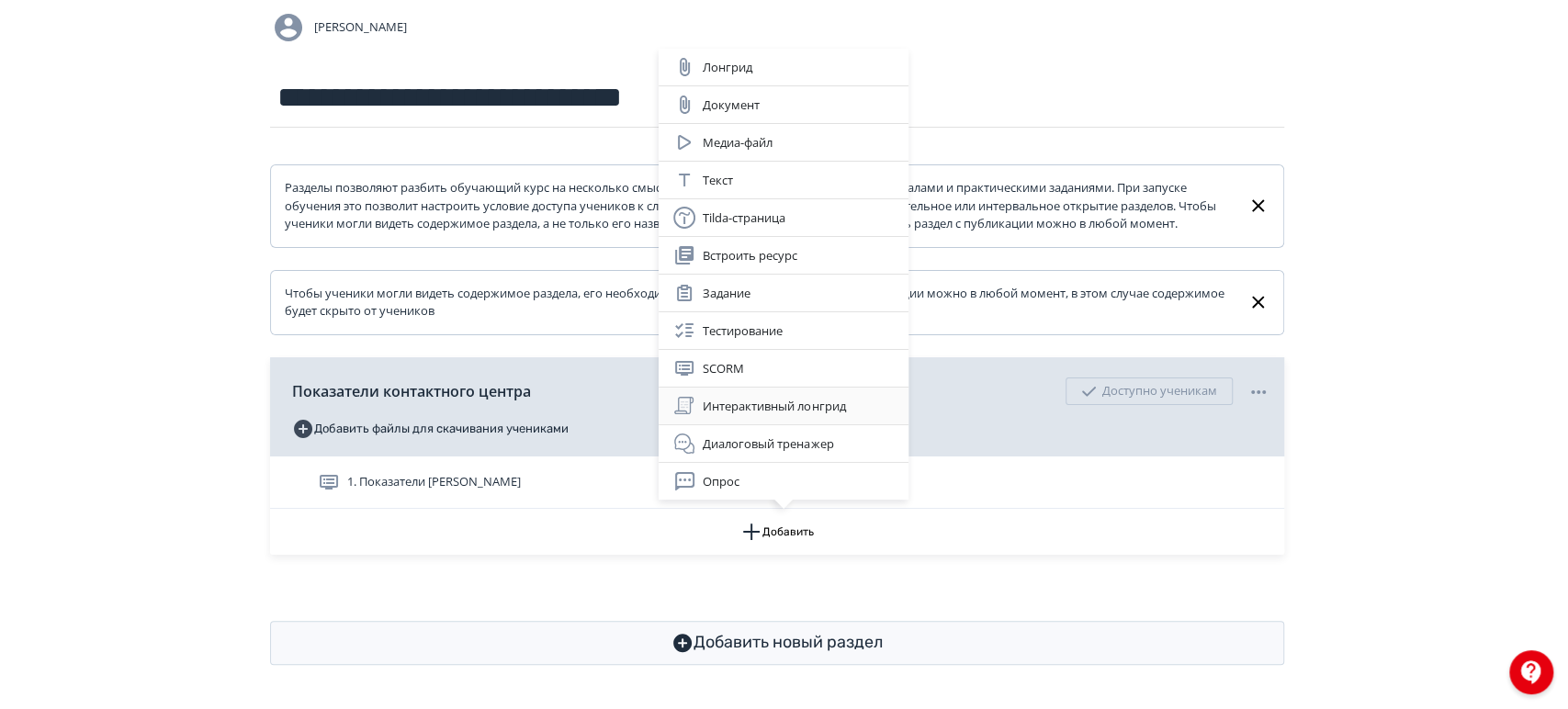
click at [826, 411] on div "Интерактивный лонгрид" at bounding box center [784, 406] width 220 height 22
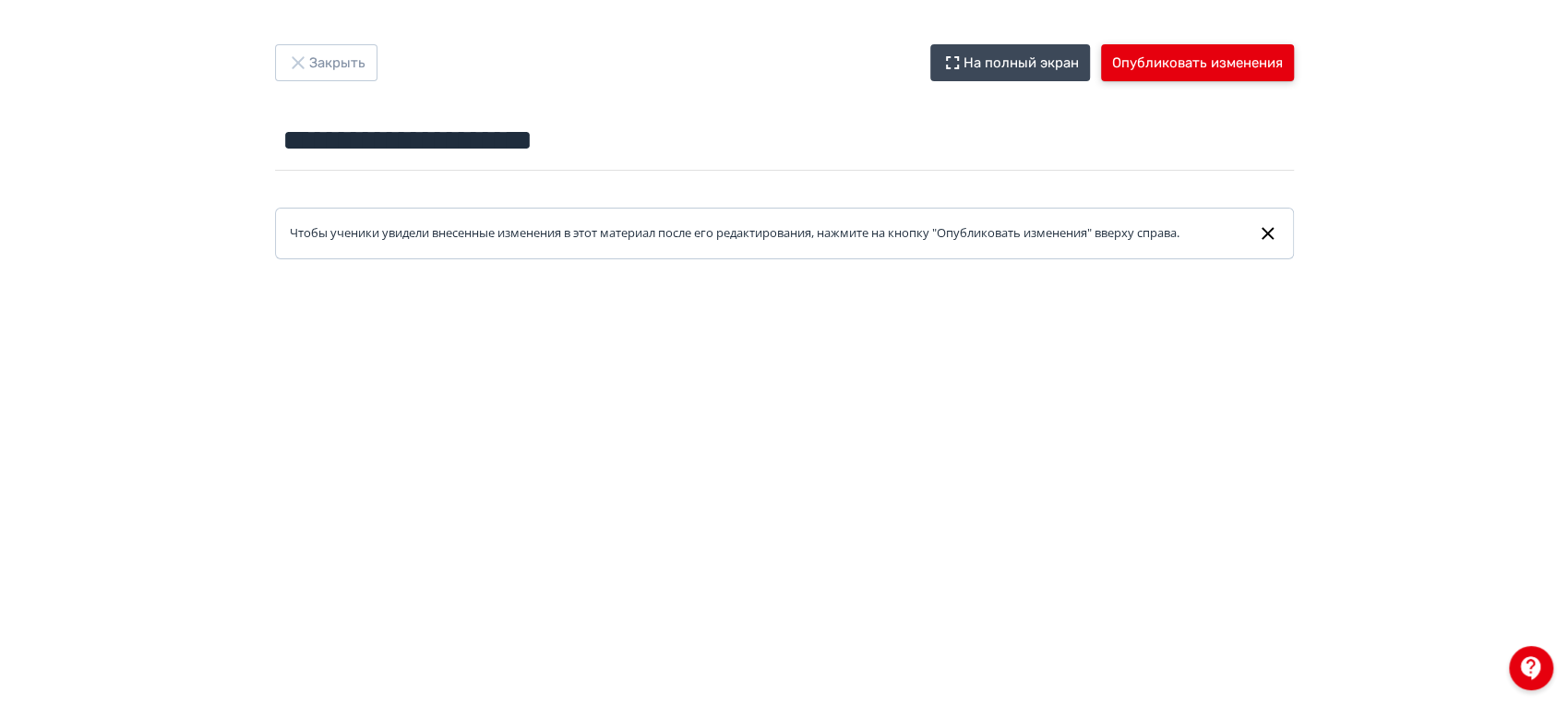
click at [1141, 61] on button "Опубликовать изменения" at bounding box center [1197, 63] width 193 height 37
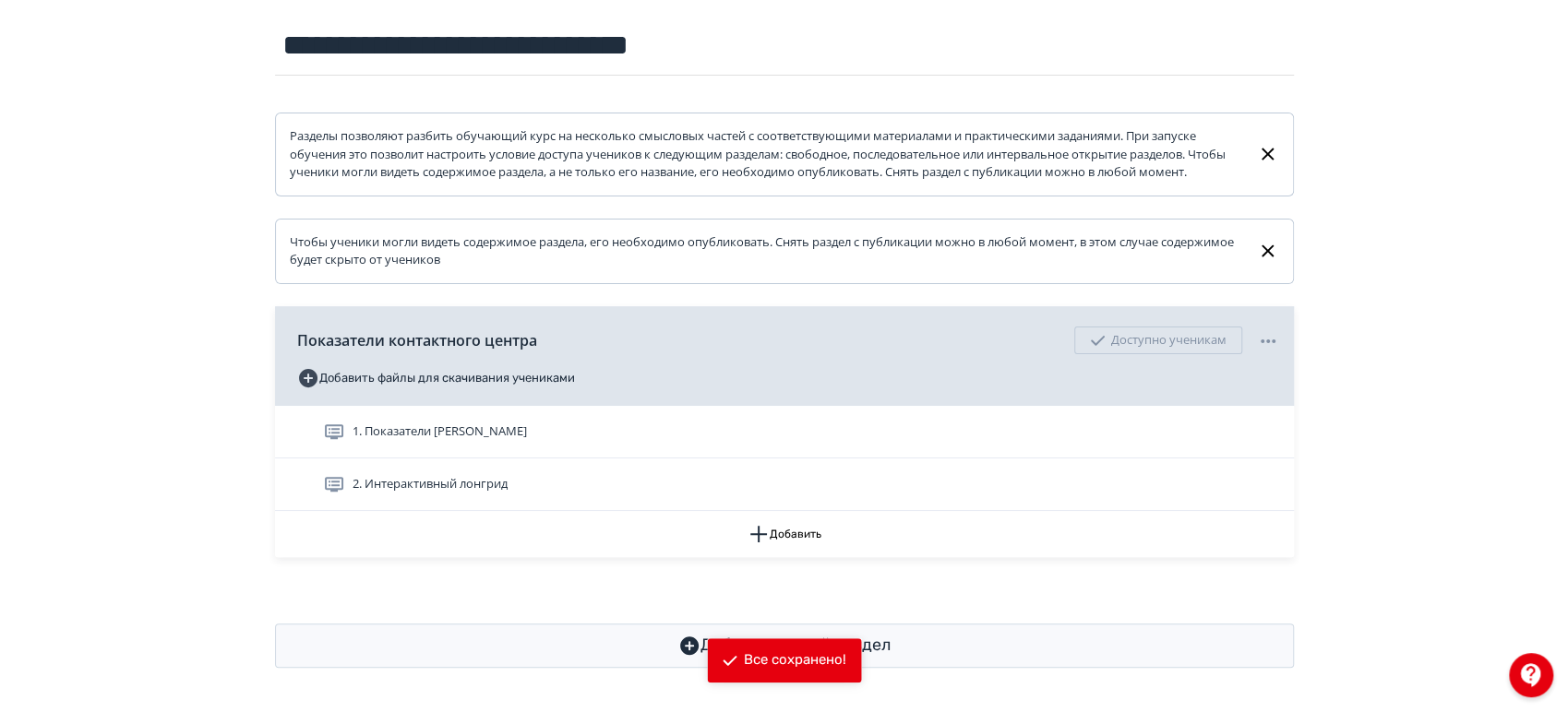
scroll to position [223, 0]
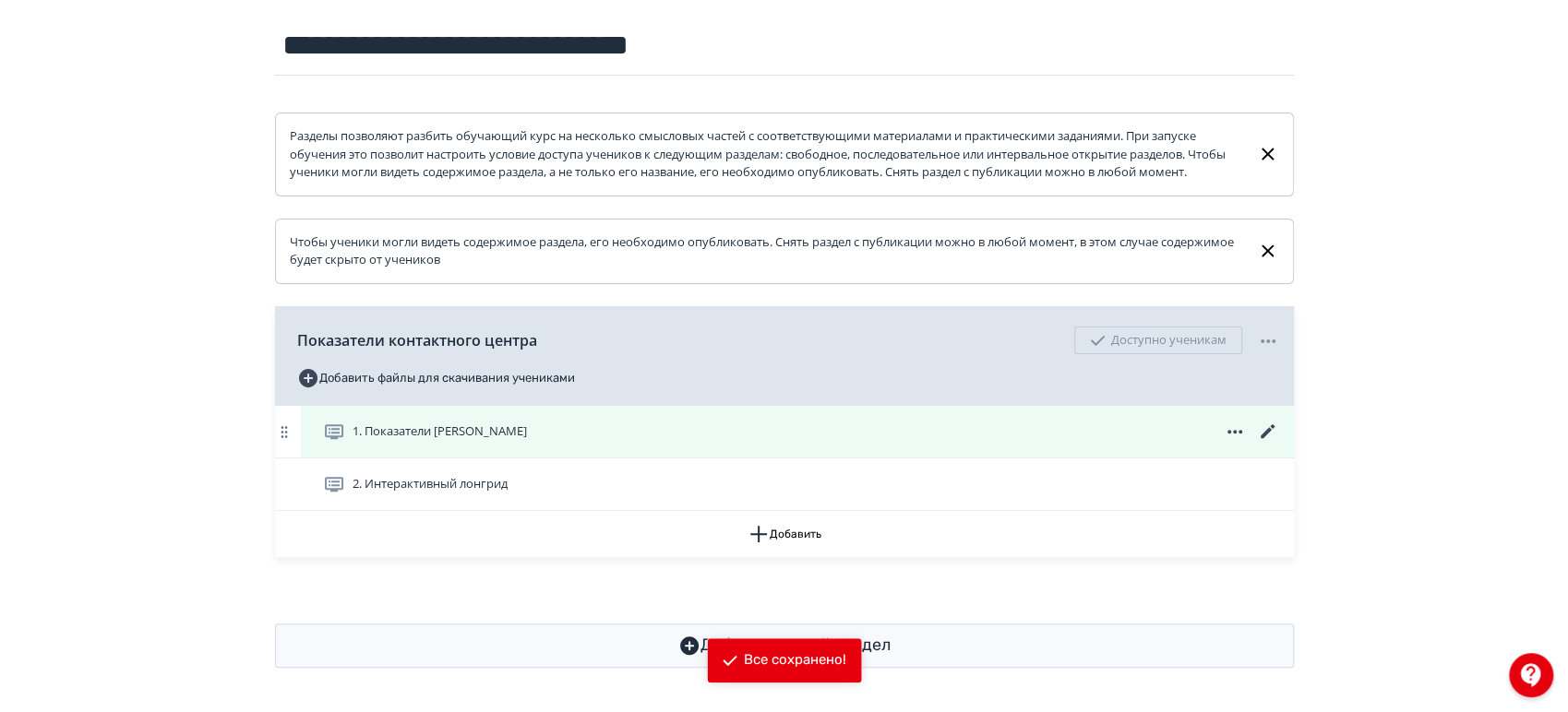
click at [1266, 429] on icon at bounding box center [1268, 431] width 22 height 22
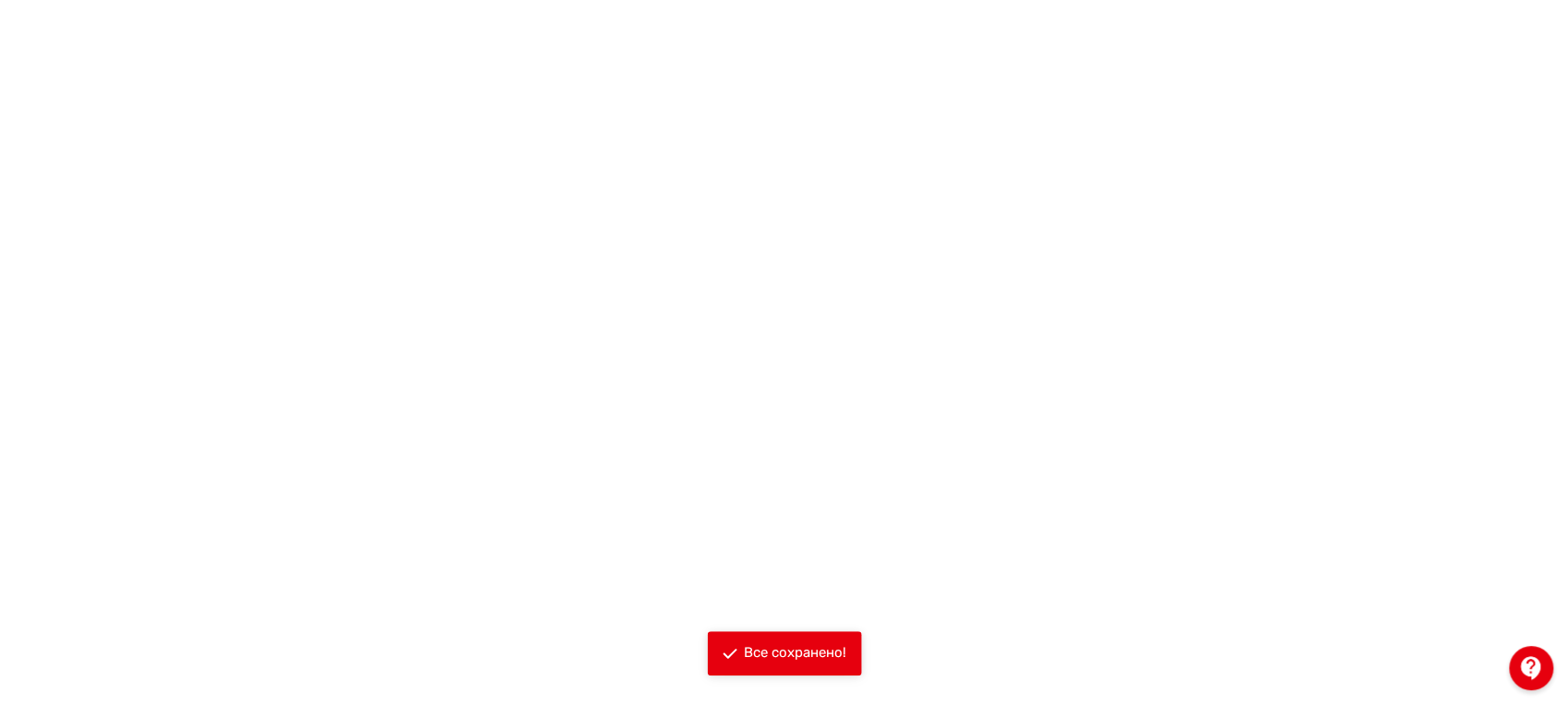
scroll to position [446, 0]
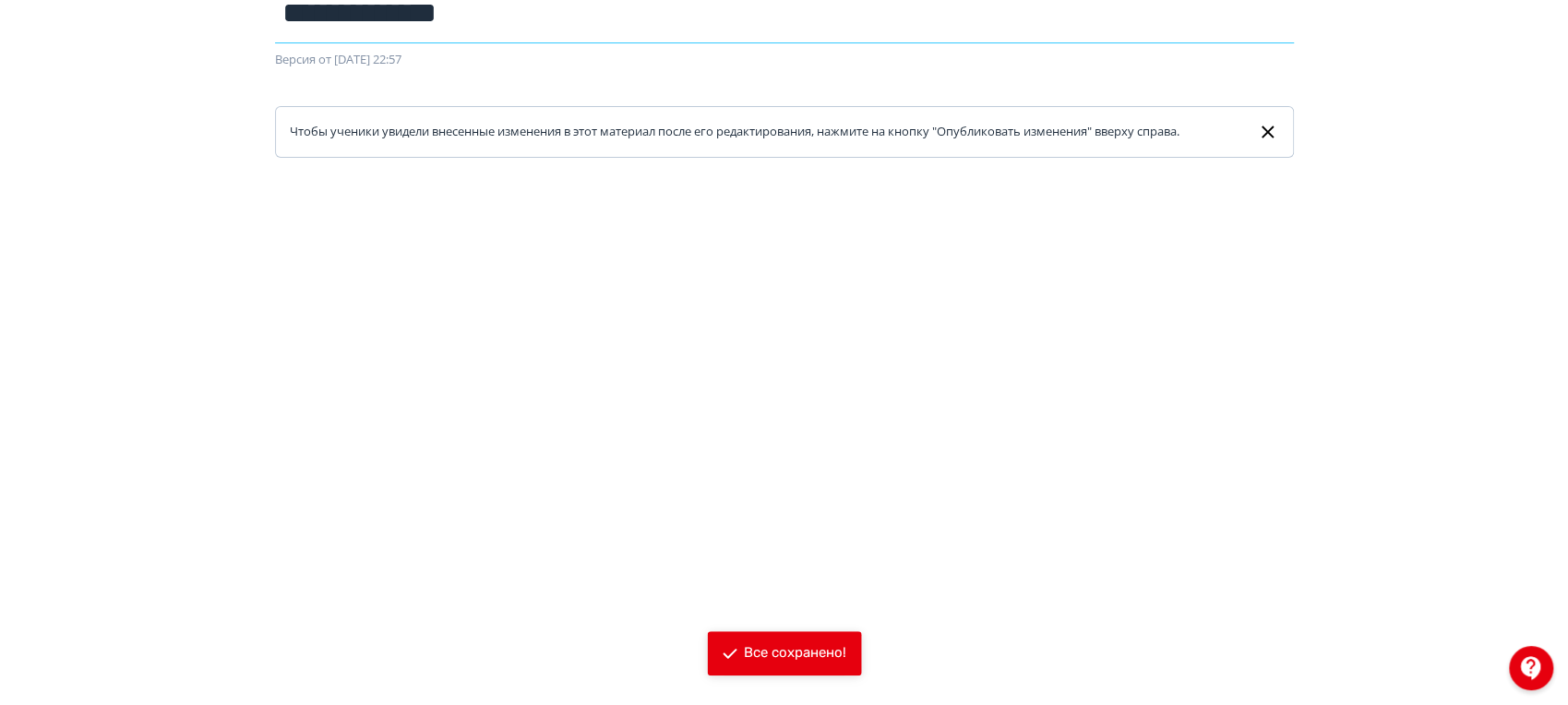
drag, startPoint x: 520, startPoint y: 13, endPoint x: 250, endPoint y: 17, distance: 270.0
click at [250, 17] on div "**********" at bounding box center [784, 37] width 1107 height 241
paste input "*******"
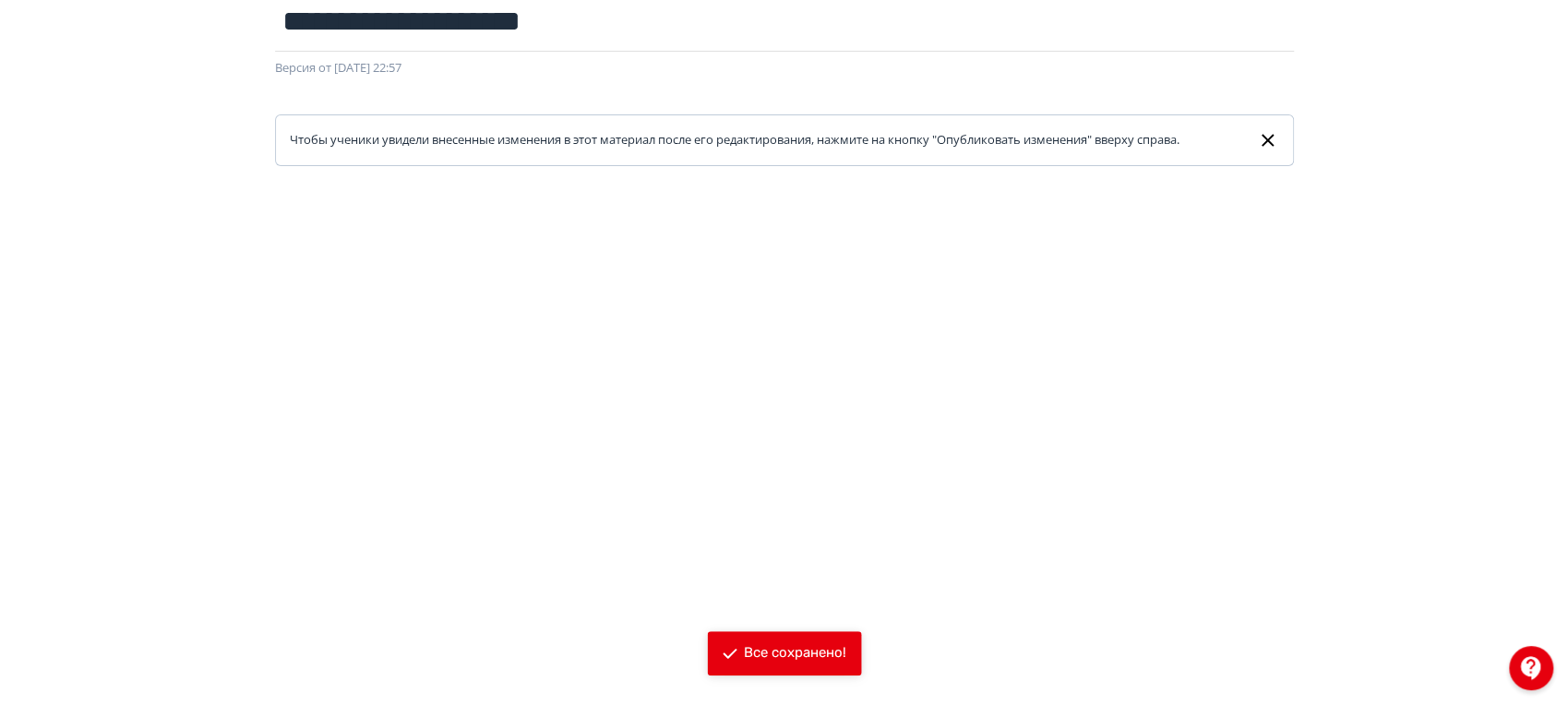
click at [745, 172] on div at bounding box center [784, 581] width 1568 height 830
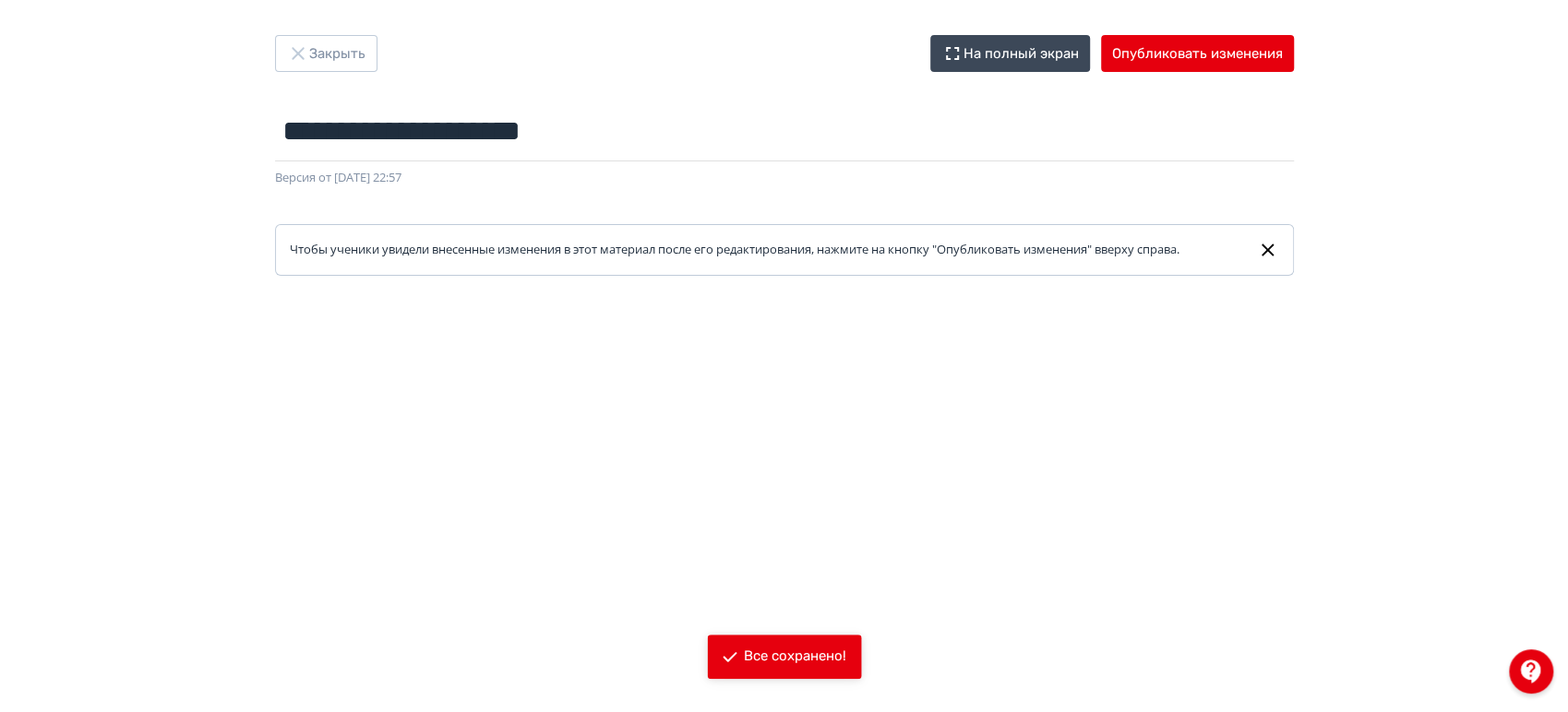
scroll to position [0, 0]
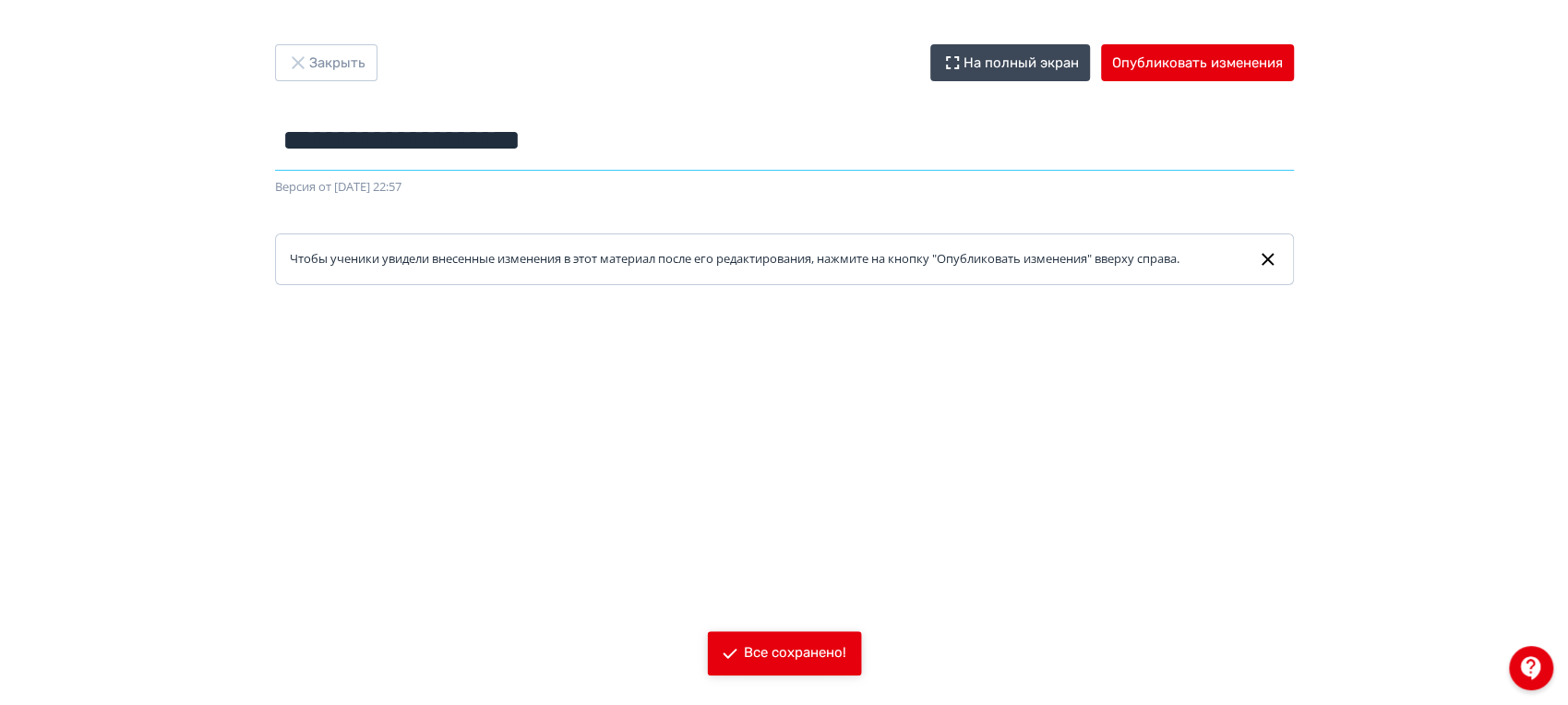
drag, startPoint x: 637, startPoint y: 151, endPoint x: 99, endPoint y: 154, distance: 538.0
click at [99, 154] on div "**********" at bounding box center [784, 352] width 1568 height 616
paste input "text"
type input "**********"
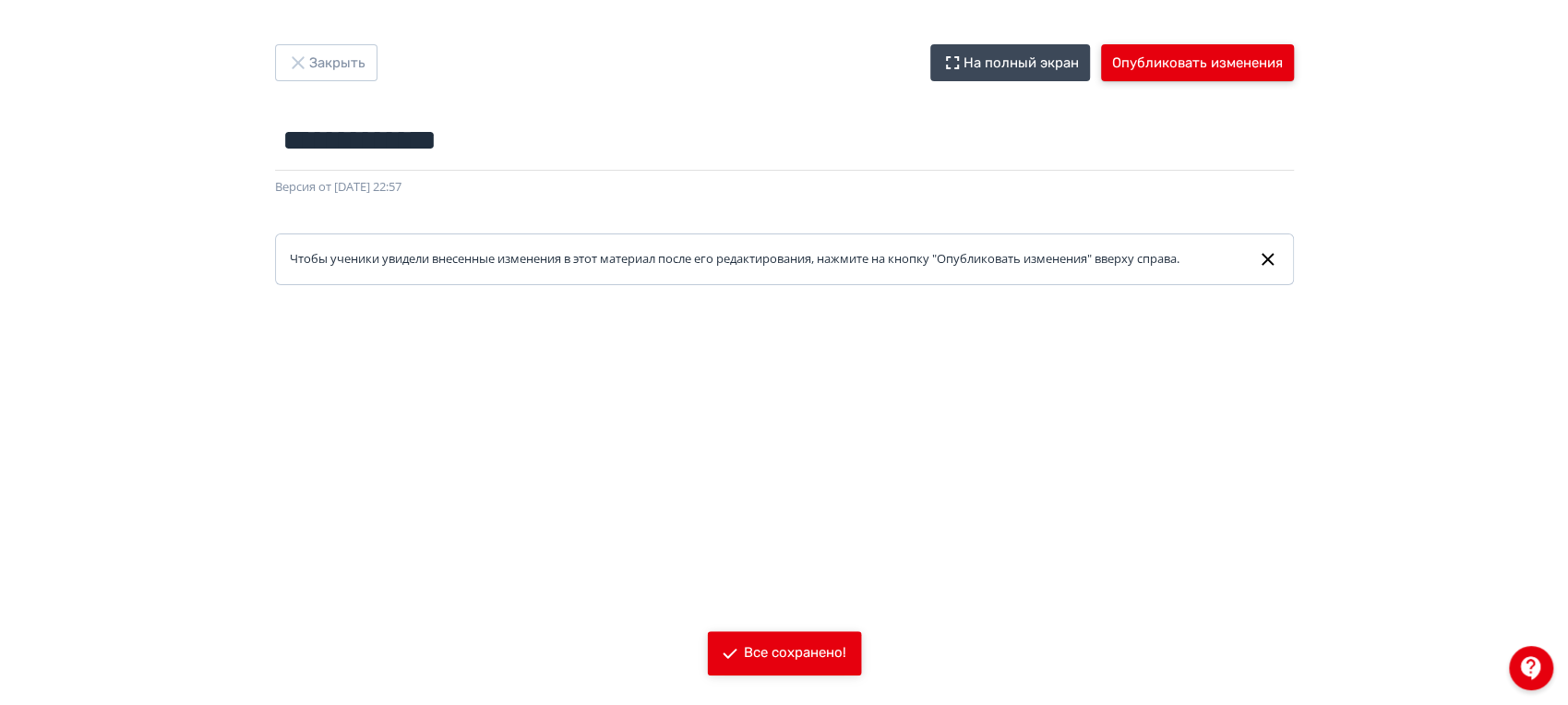
click at [1182, 58] on button "Опубликовать изменения" at bounding box center [1197, 63] width 193 height 37
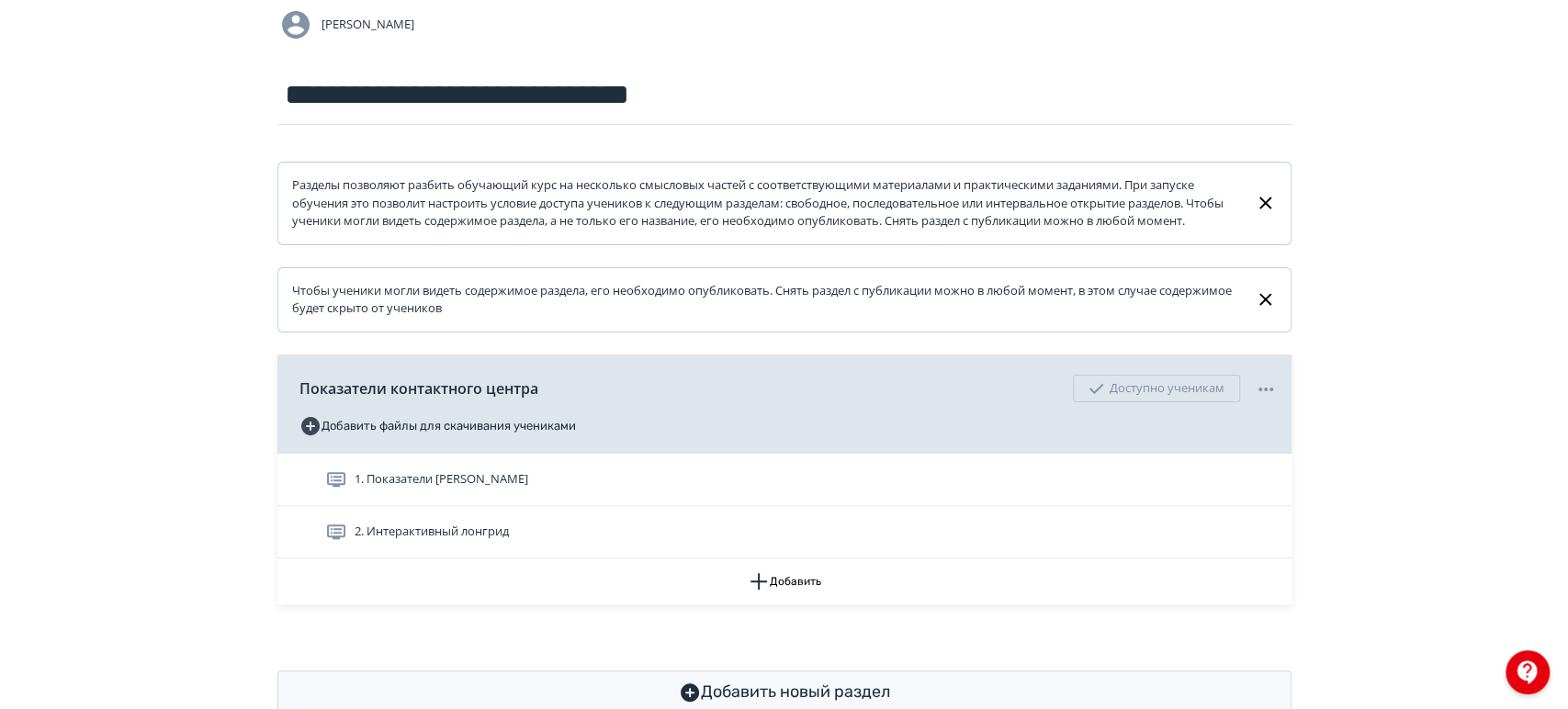
scroll to position [204, 0]
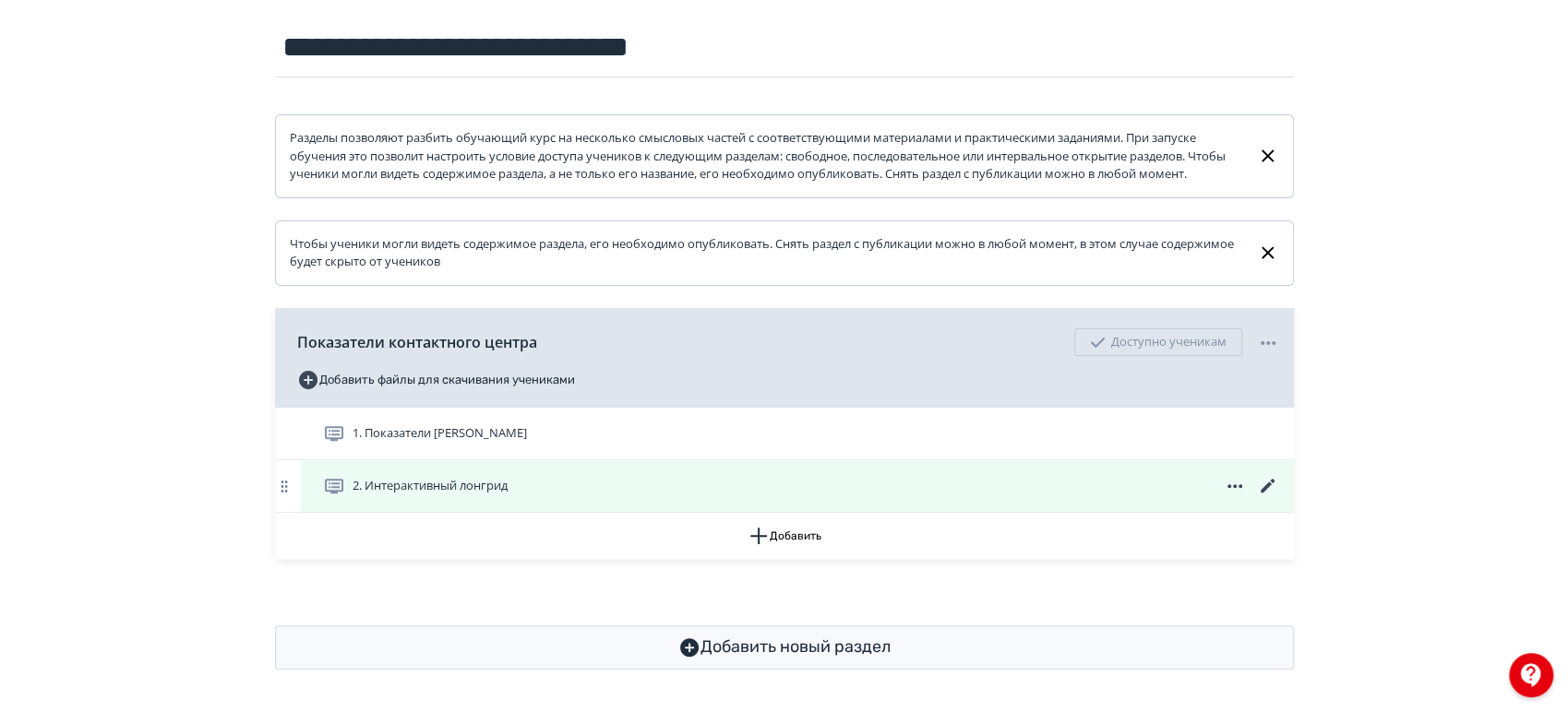
click at [1227, 488] on icon at bounding box center [1233, 486] width 15 height 4
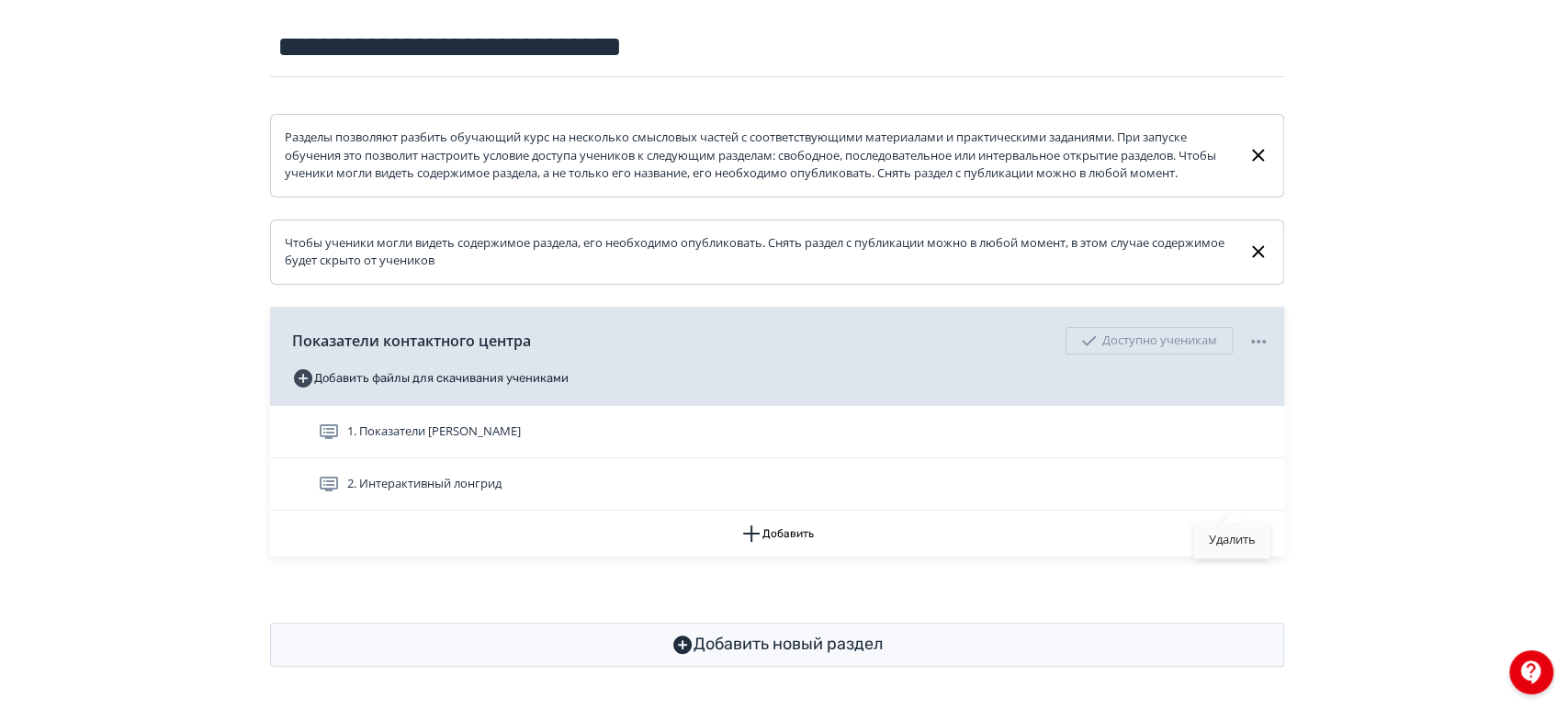
click at [1227, 547] on div "Удалить" at bounding box center [1232, 541] width 76 height 37
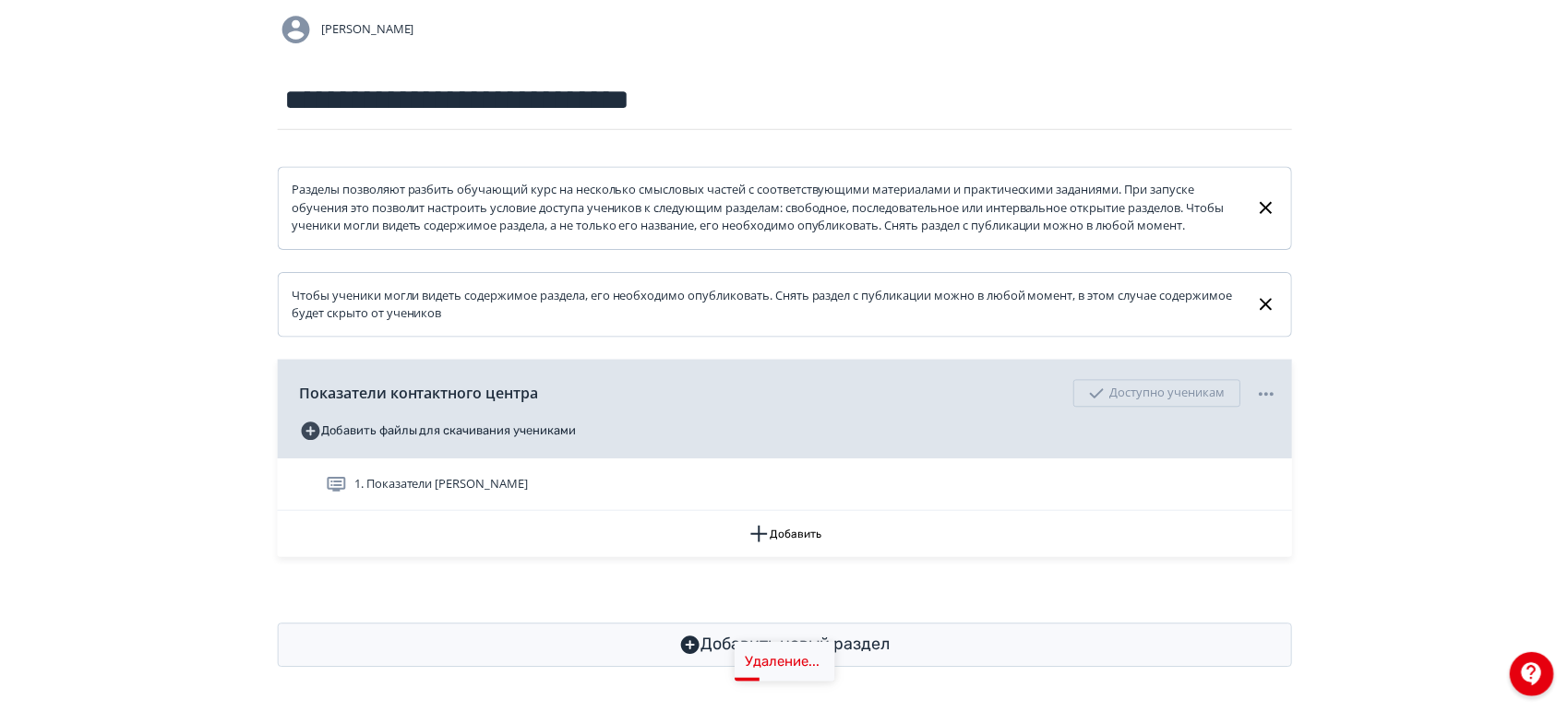
scroll to position [171, 0]
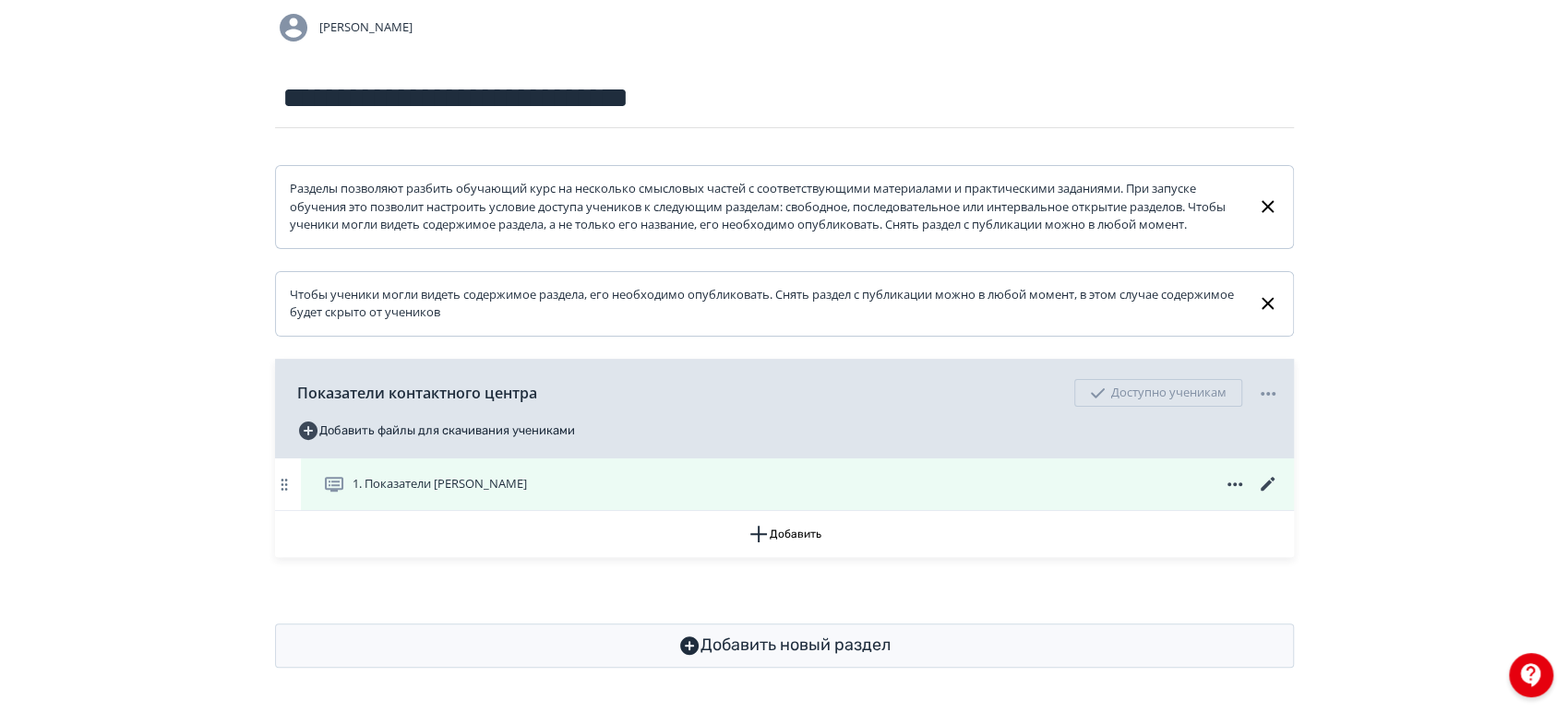
click at [1263, 483] on icon at bounding box center [1268, 484] width 22 height 22
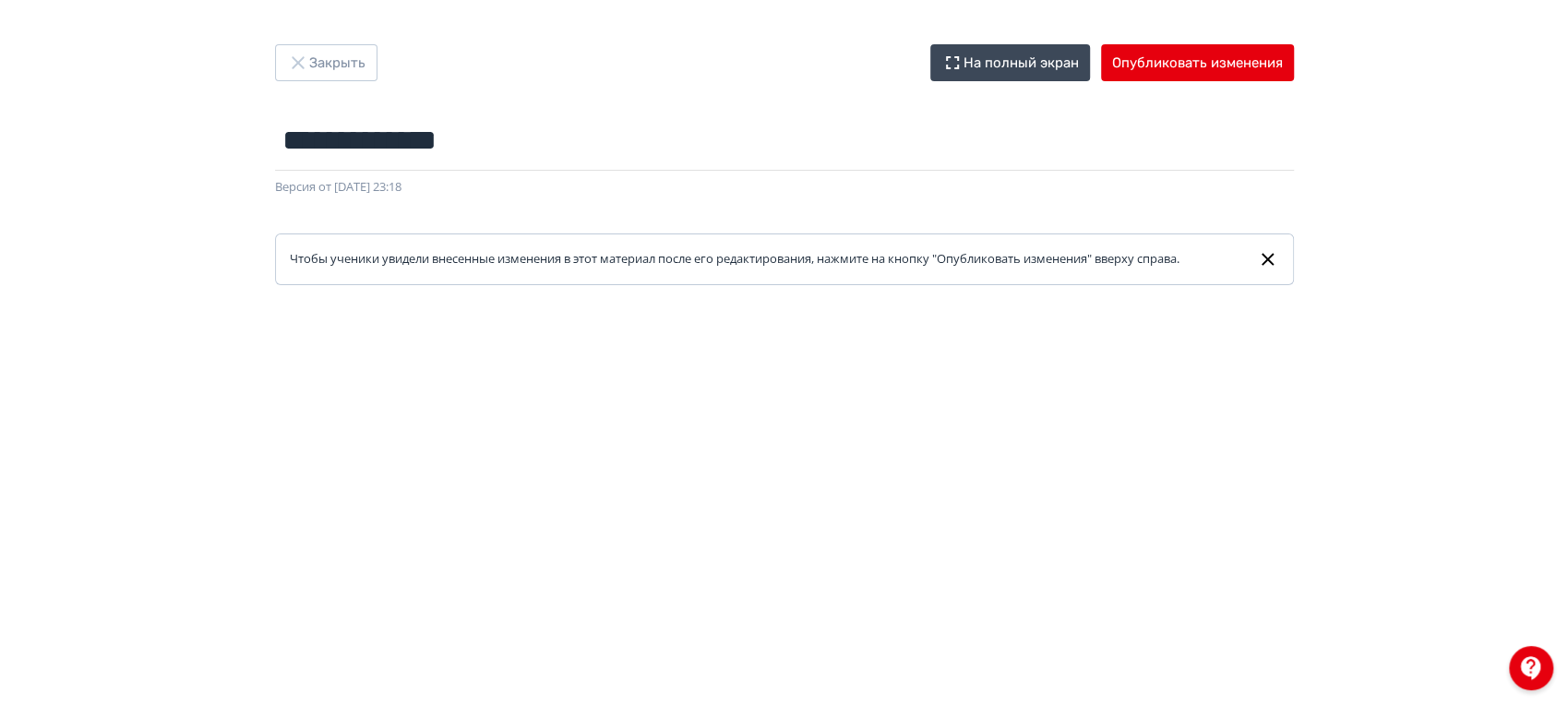
scroll to position [103, 0]
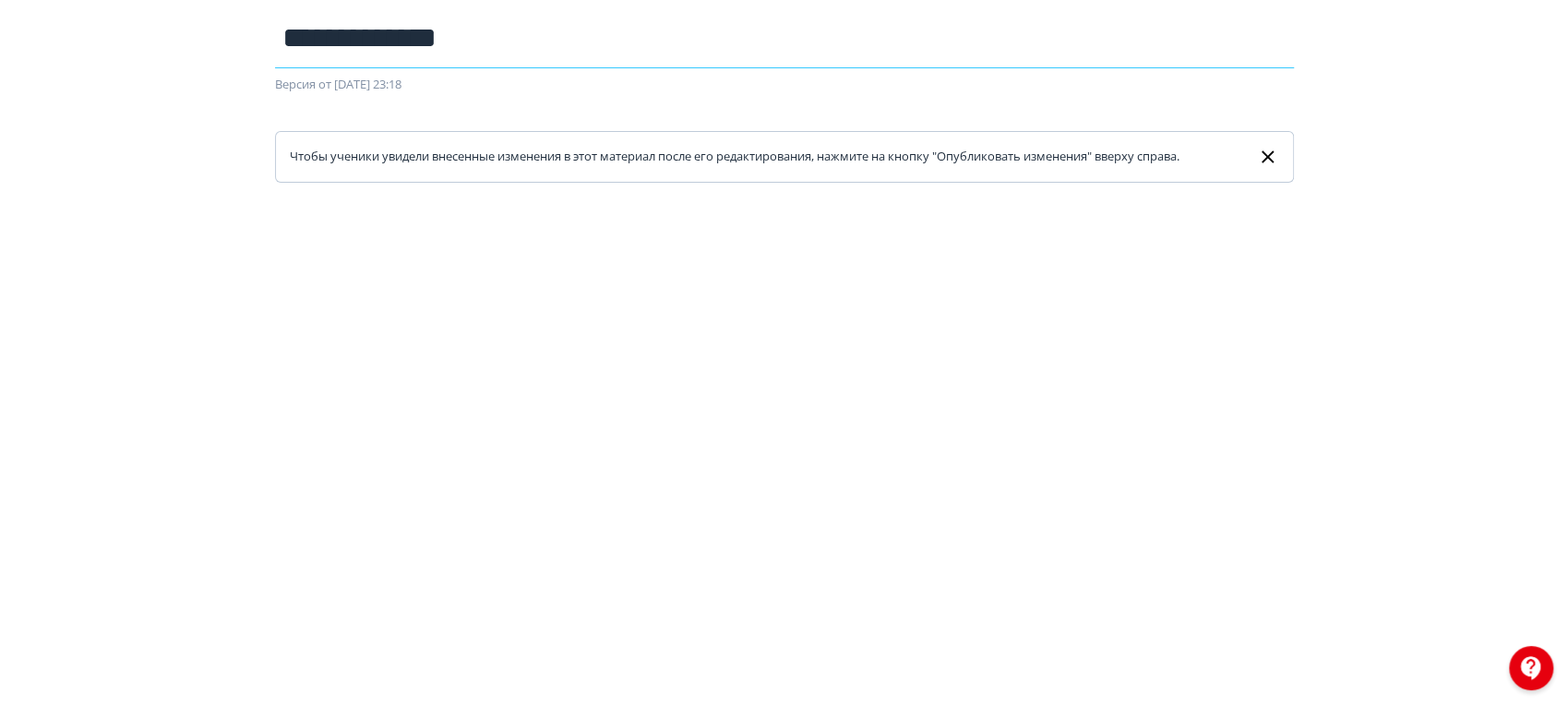
drag, startPoint x: 476, startPoint y: 44, endPoint x: 79, endPoint y: 37, distance: 397.1
click at [79, 37] on div "**********" at bounding box center [784, 250] width 1568 height 616
paste input "**********"
type input "**********"
click at [198, 123] on div "**********" at bounding box center [784, 250] width 1568 height 616
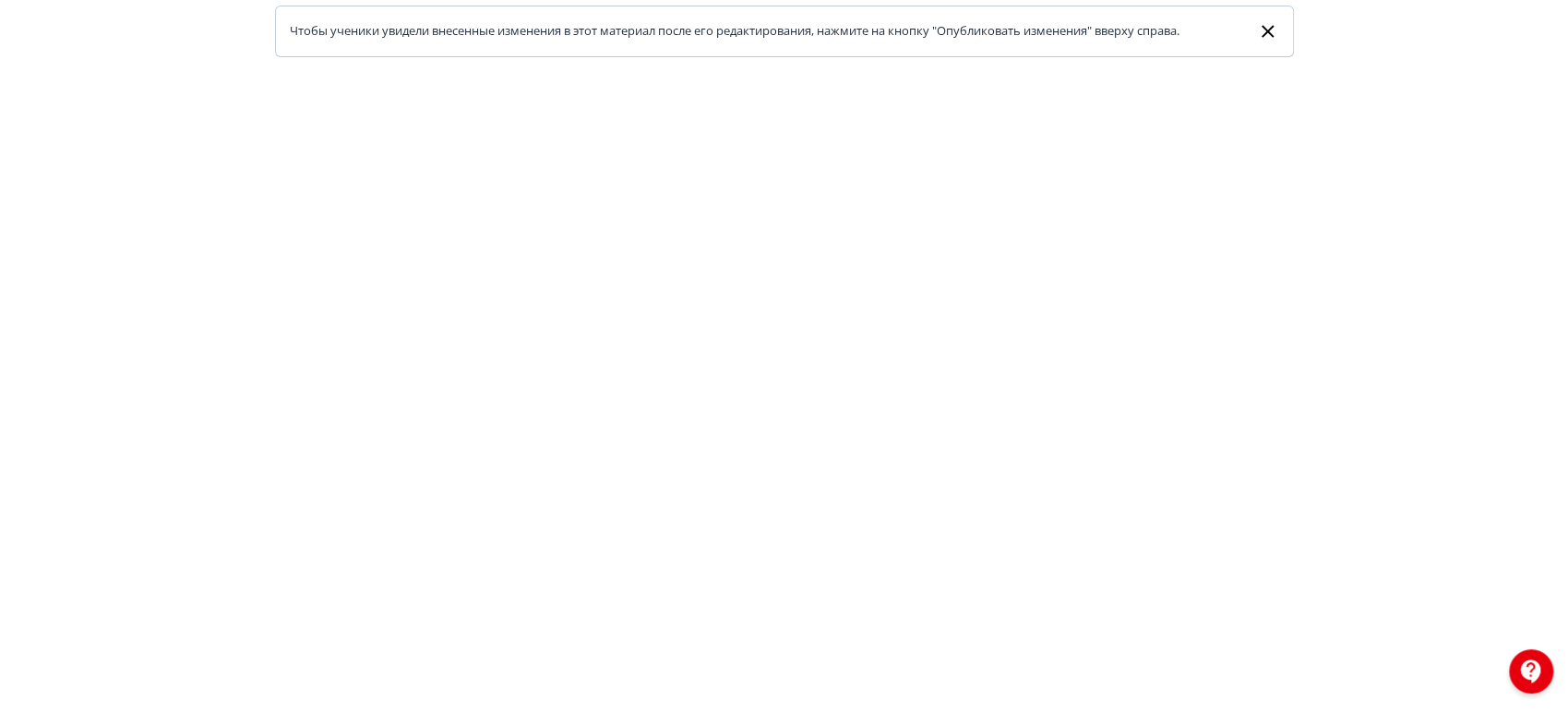
scroll to position [0, 0]
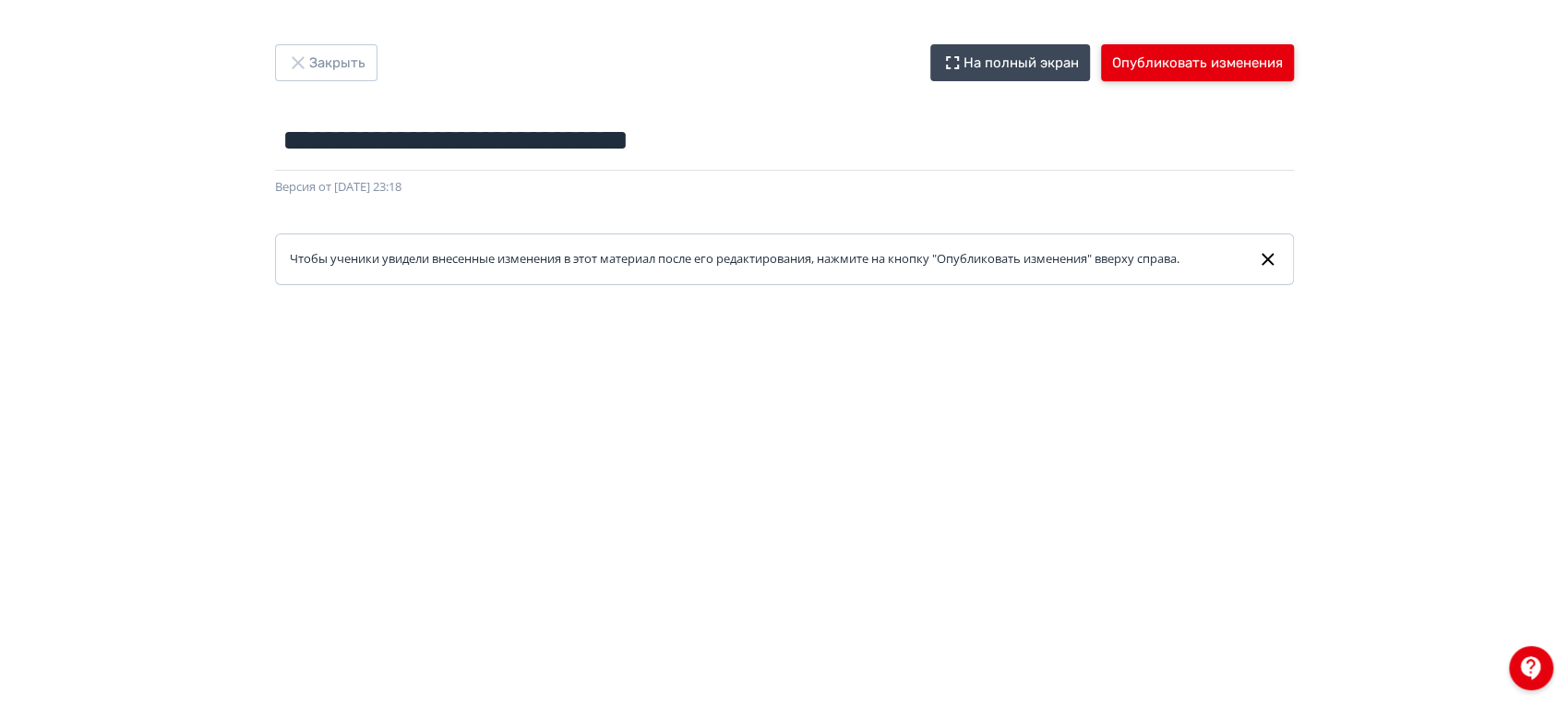
click at [1206, 63] on button "Опубликовать изменения" at bounding box center [1197, 63] width 193 height 37
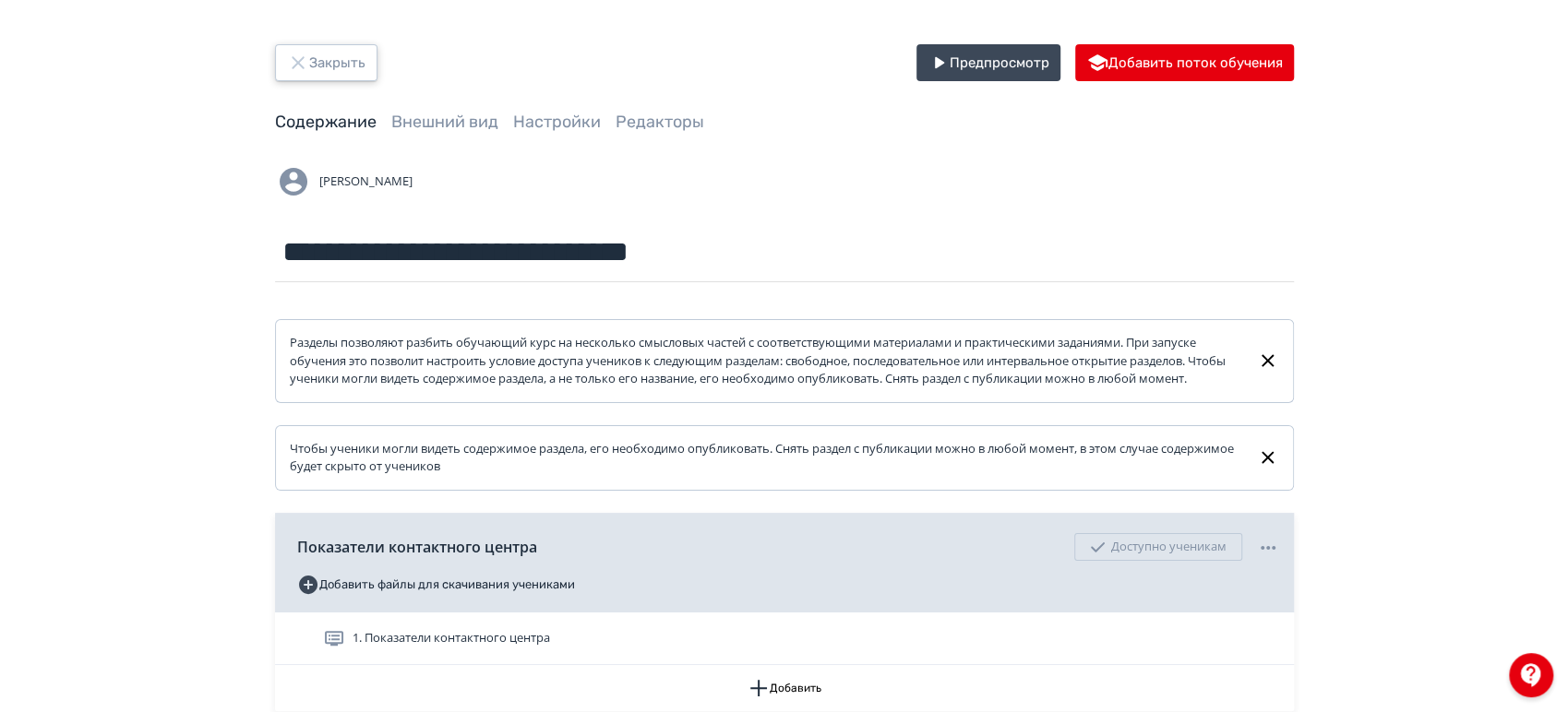
click at [340, 59] on button "Закрыть" at bounding box center [326, 63] width 103 height 37
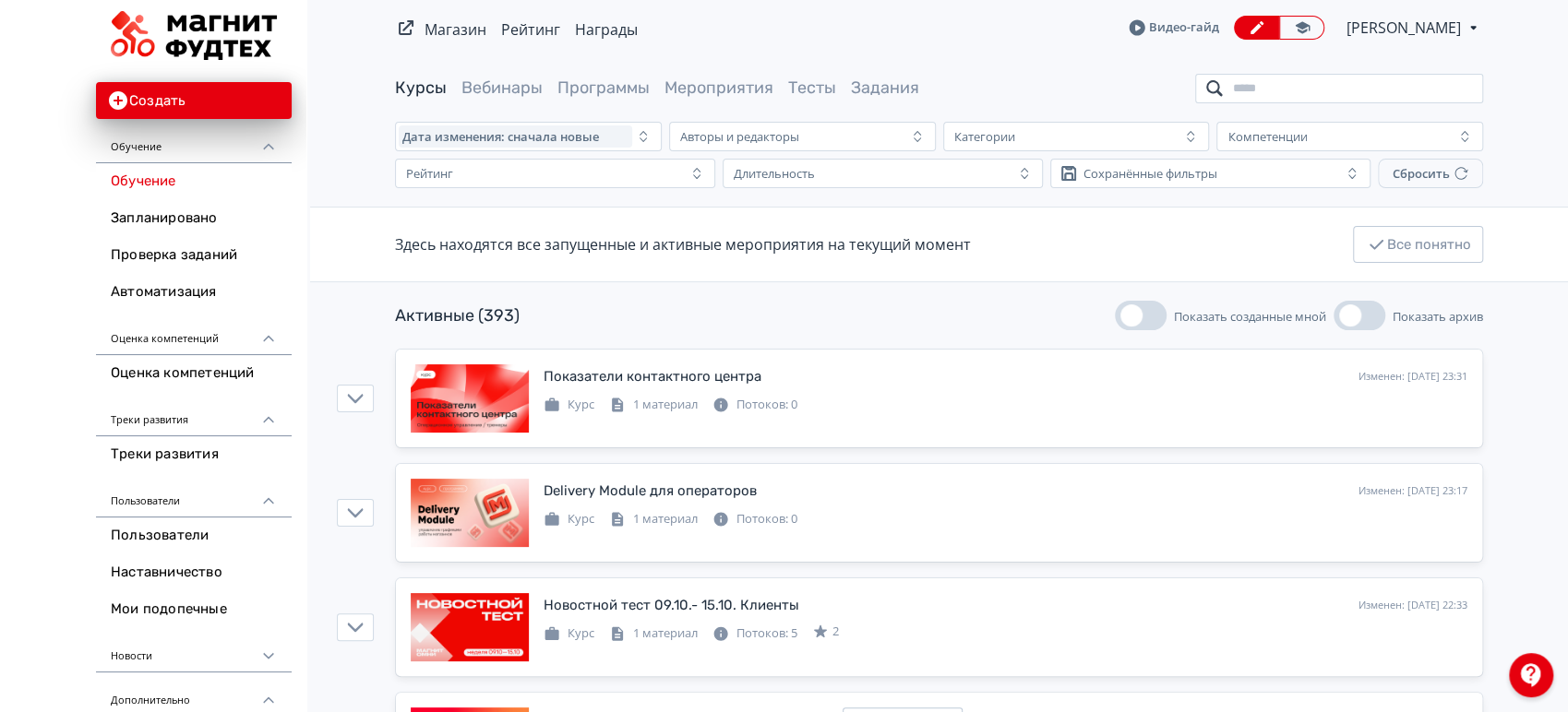
click at [1368, 89] on input "search" at bounding box center [1339, 88] width 288 height 29
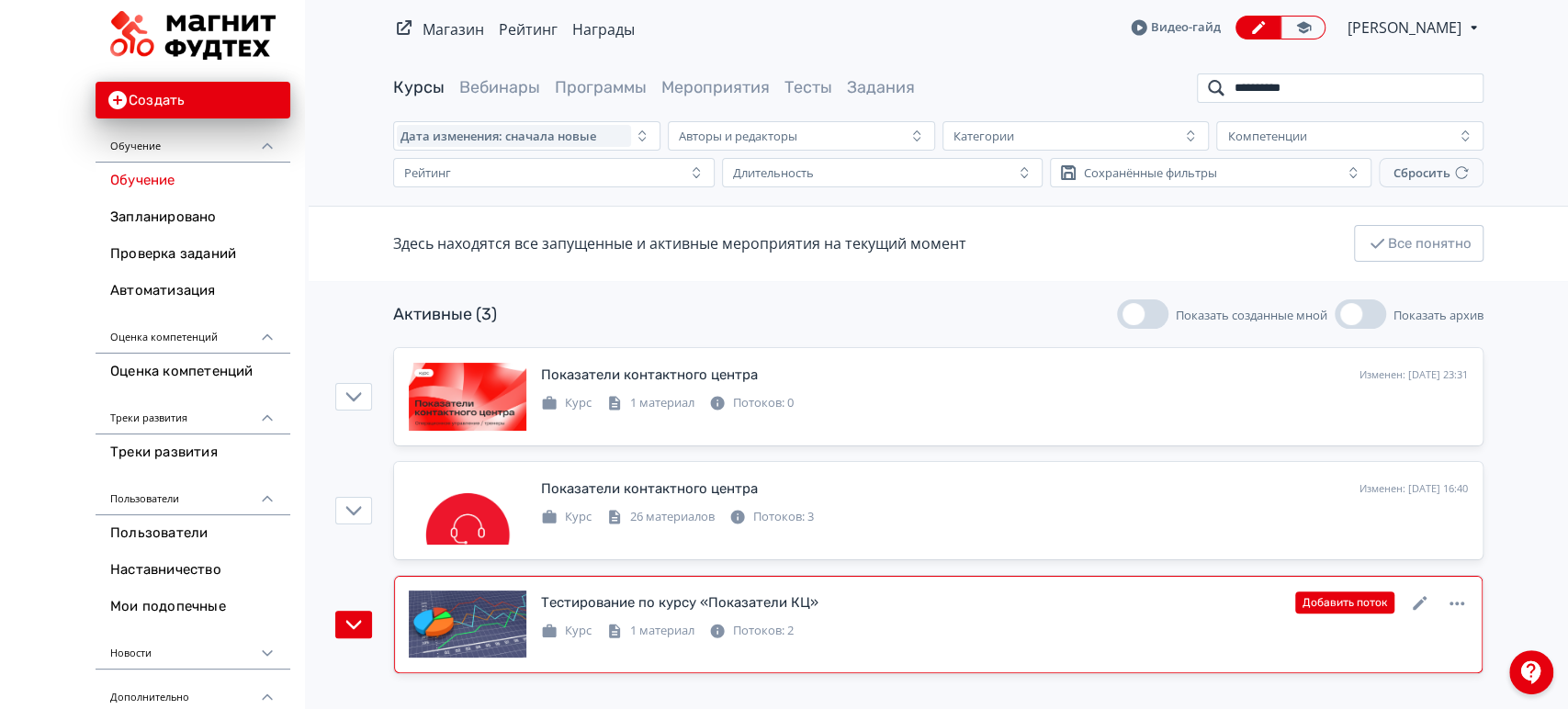
type input "**********"
click at [1464, 593] on icon at bounding box center [1456, 604] width 22 height 22
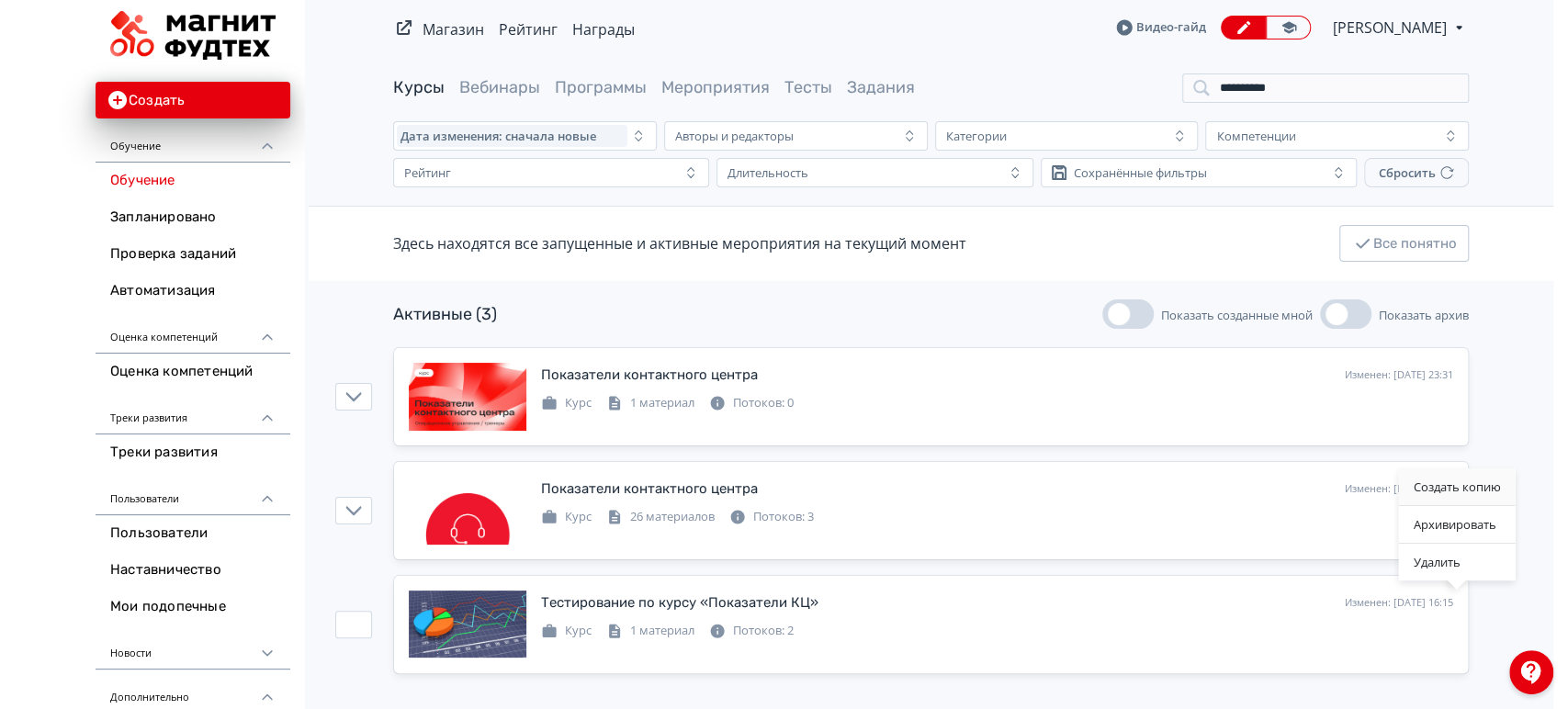
click at [1485, 489] on div "Создать копию" at bounding box center [1456, 487] width 117 height 37
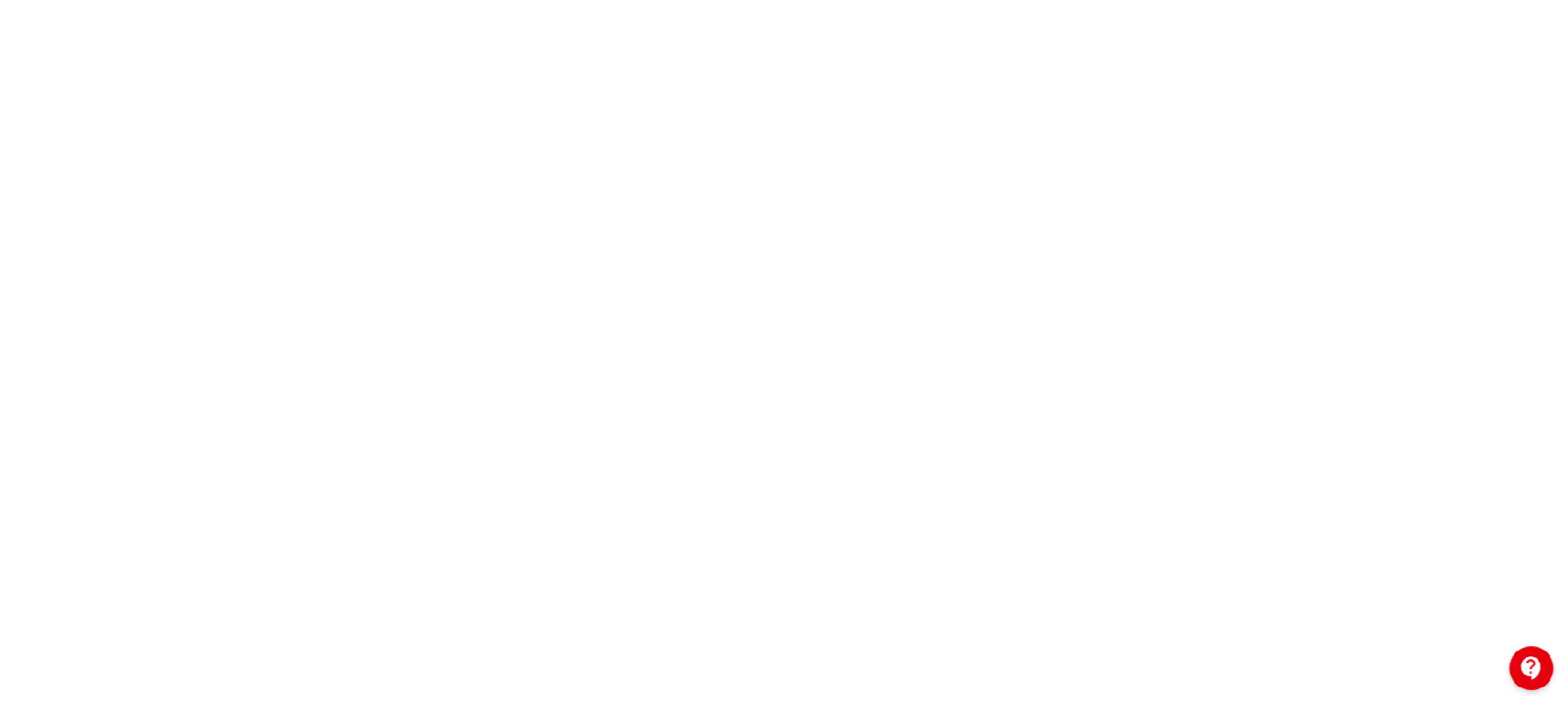
scroll to position [446, 0]
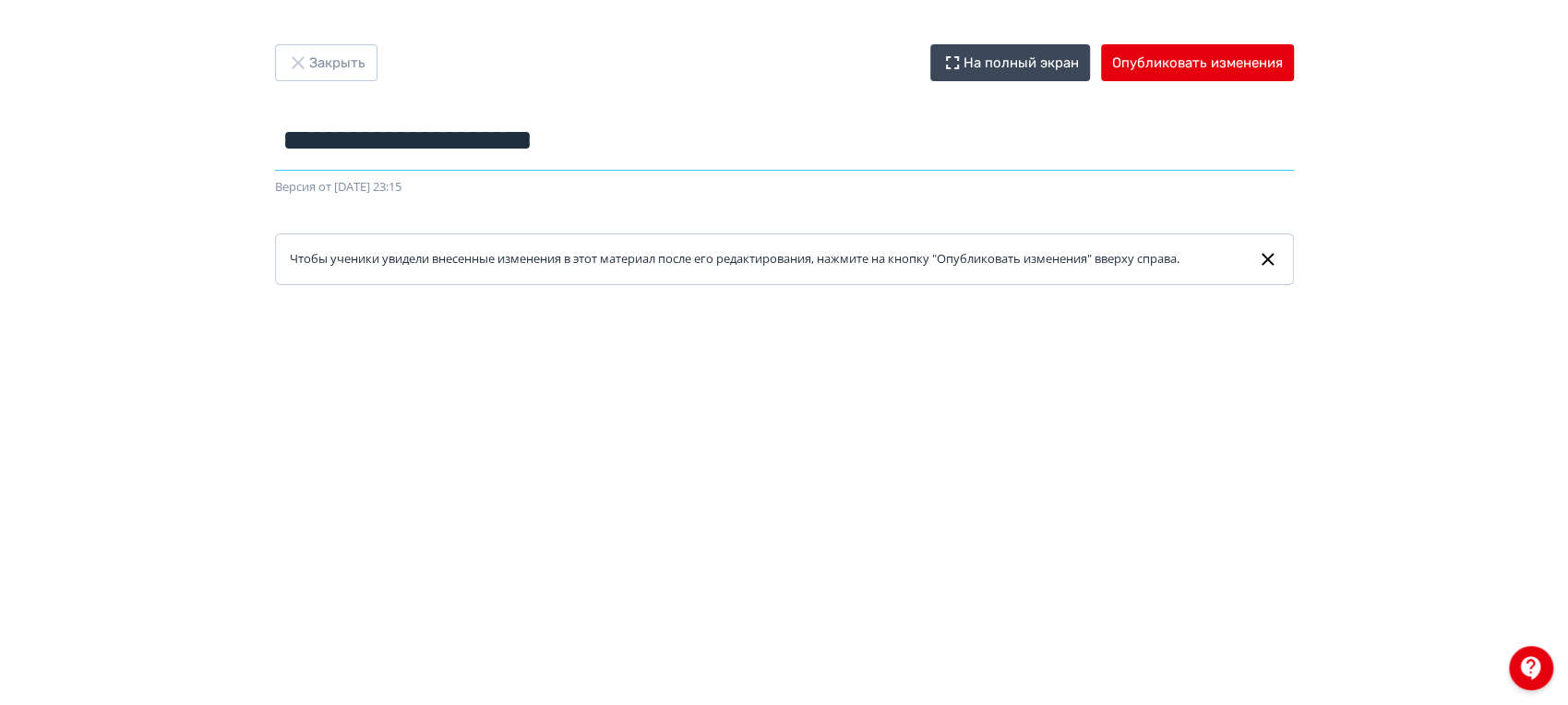
drag, startPoint x: 311, startPoint y: 145, endPoint x: 133, endPoint y: 140, distance: 178.1
click at [133, 140] on div "**********" at bounding box center [784, 352] width 1568 height 616
paste input "text"
type input "**********"
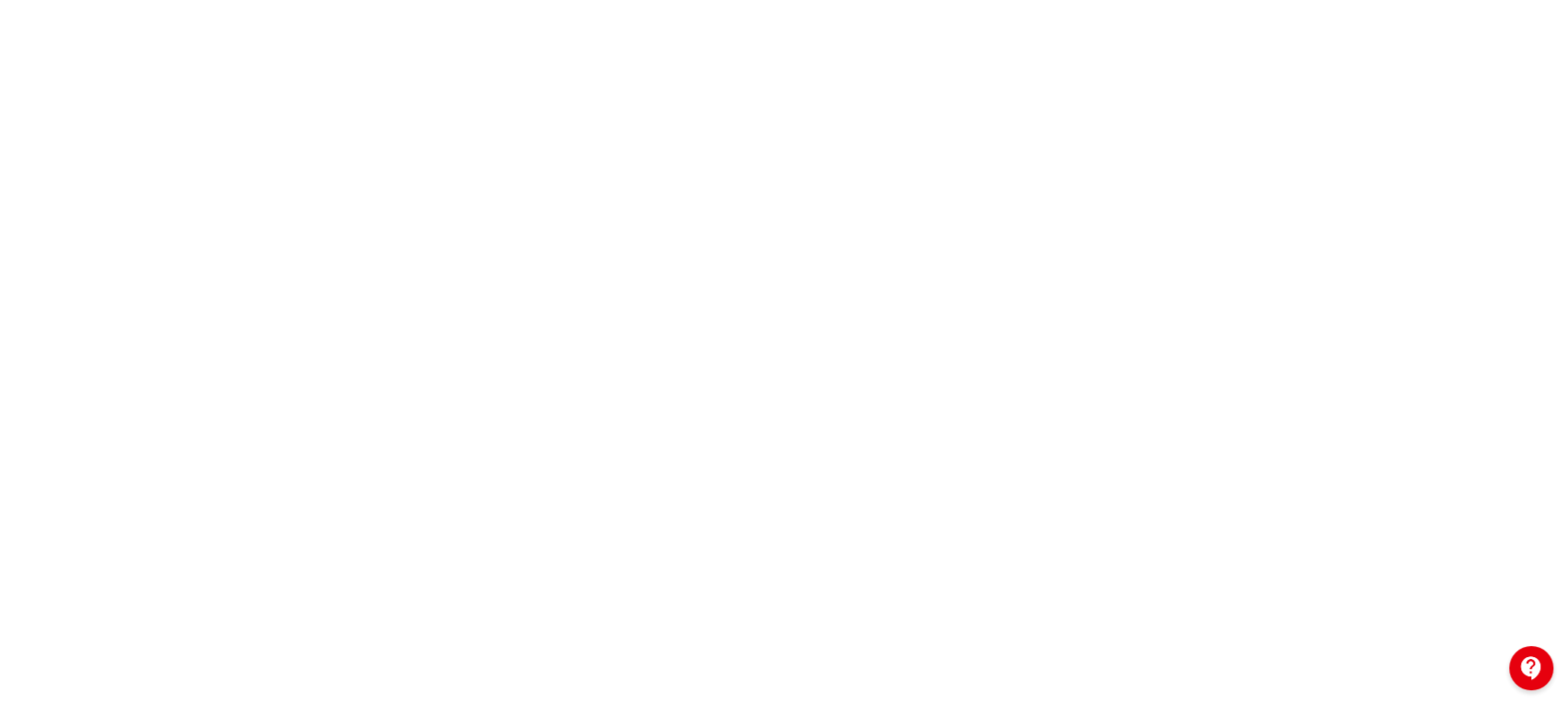
scroll to position [343, 0]
